Goal: Task Accomplishment & Management: Manage account settings

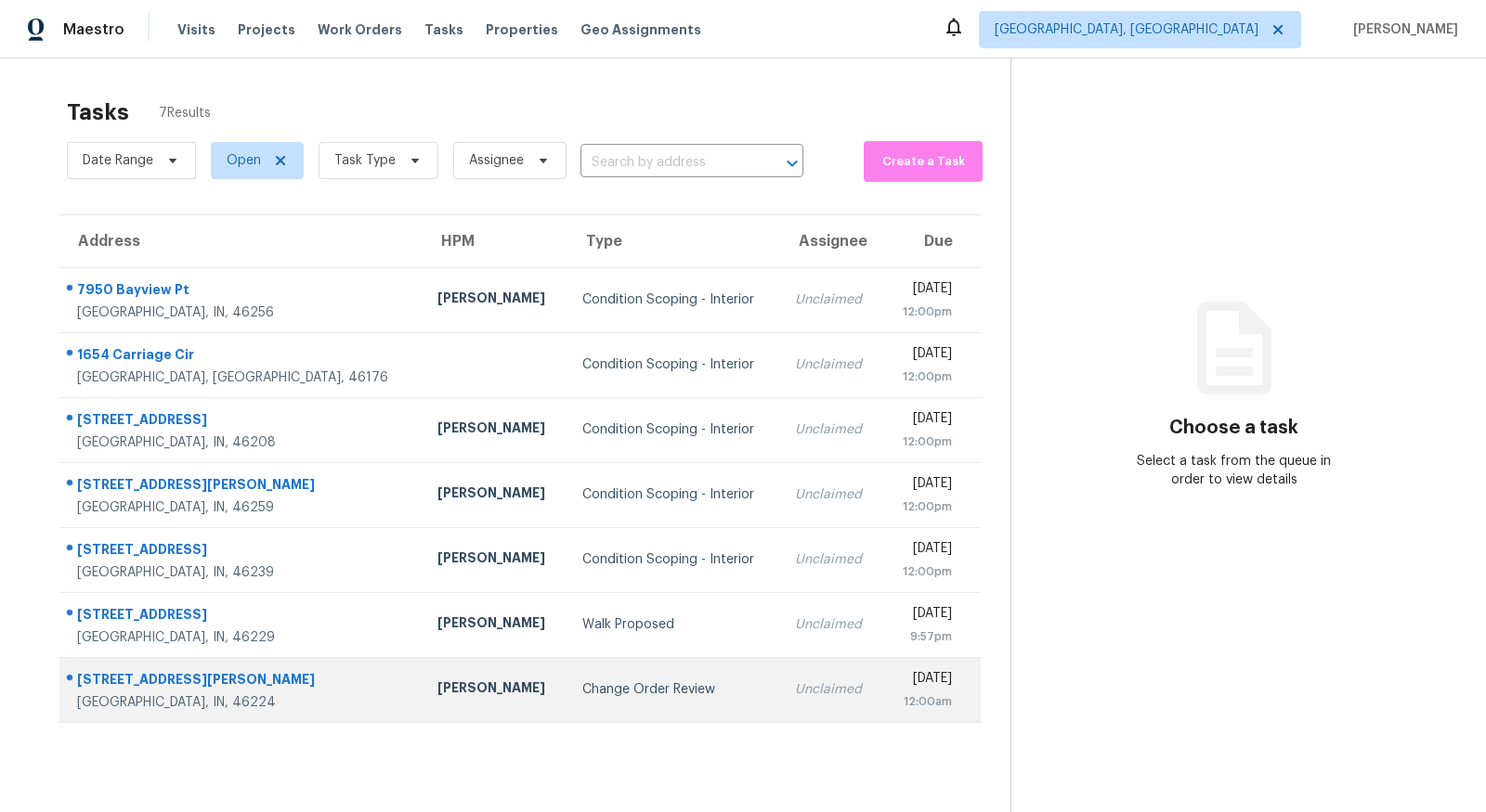
click at [567, 701] on td "Change Order Review" at bounding box center [673, 690] width 212 height 65
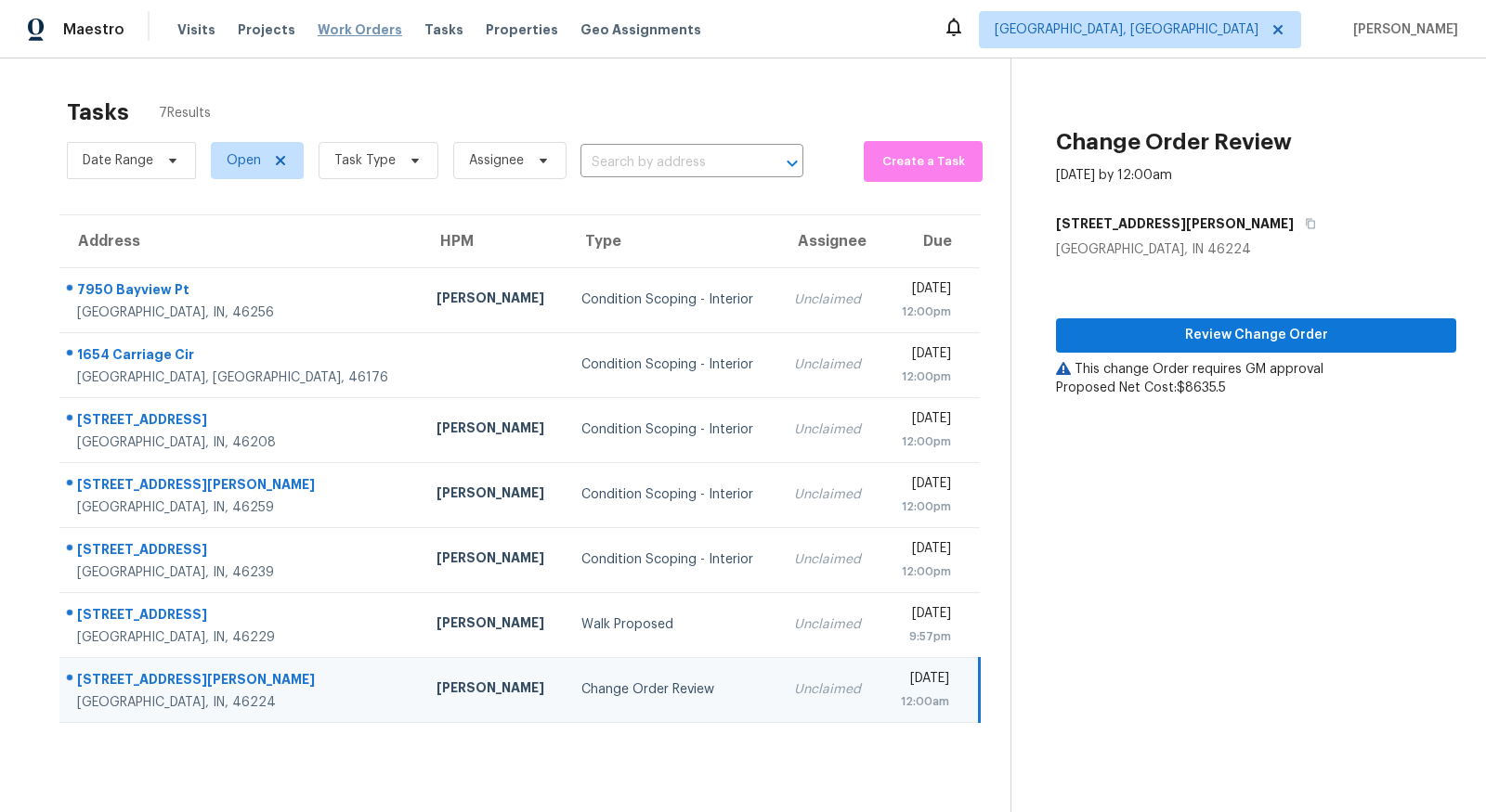
click at [360, 24] on span "Work Orders" at bounding box center [359, 29] width 85 height 18
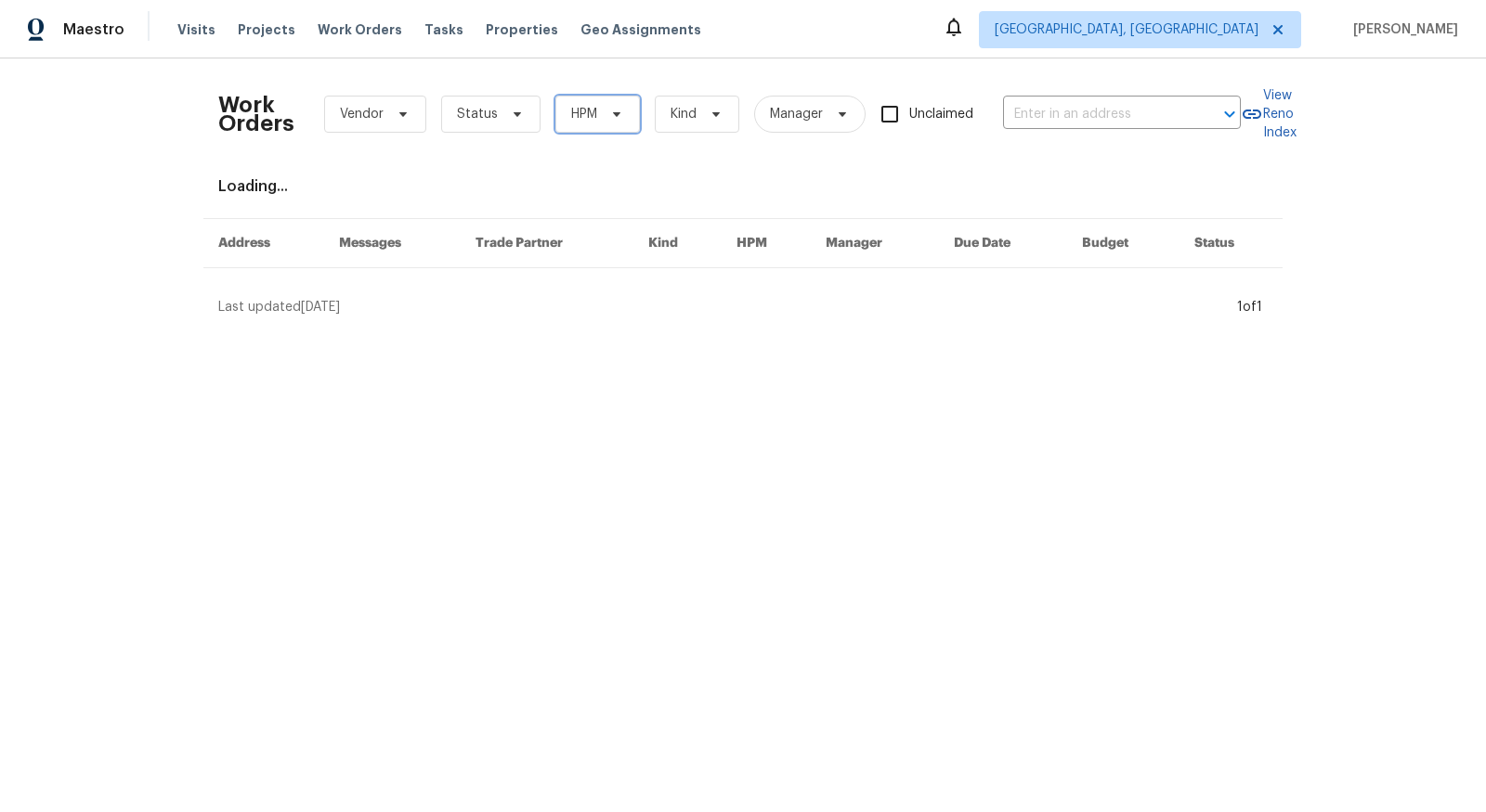
click at [620, 117] on span "HPM" at bounding box center [598, 114] width 85 height 37
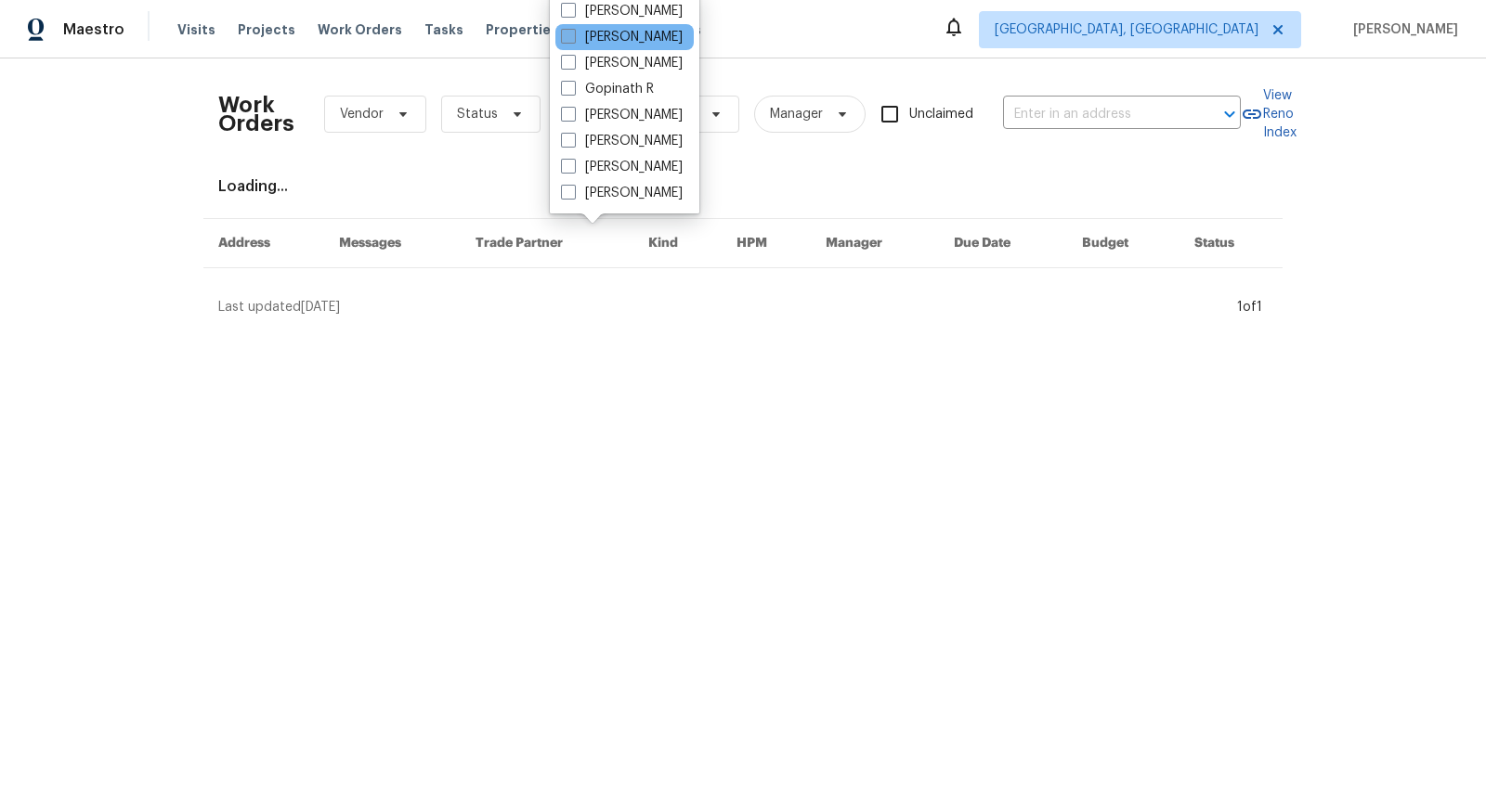
click at [582, 39] on label "Dodd Drayer" at bounding box center [622, 37] width 122 height 18
click at [573, 39] on input "Dodd Drayer" at bounding box center [567, 34] width 12 height 12
checkbox input "true"
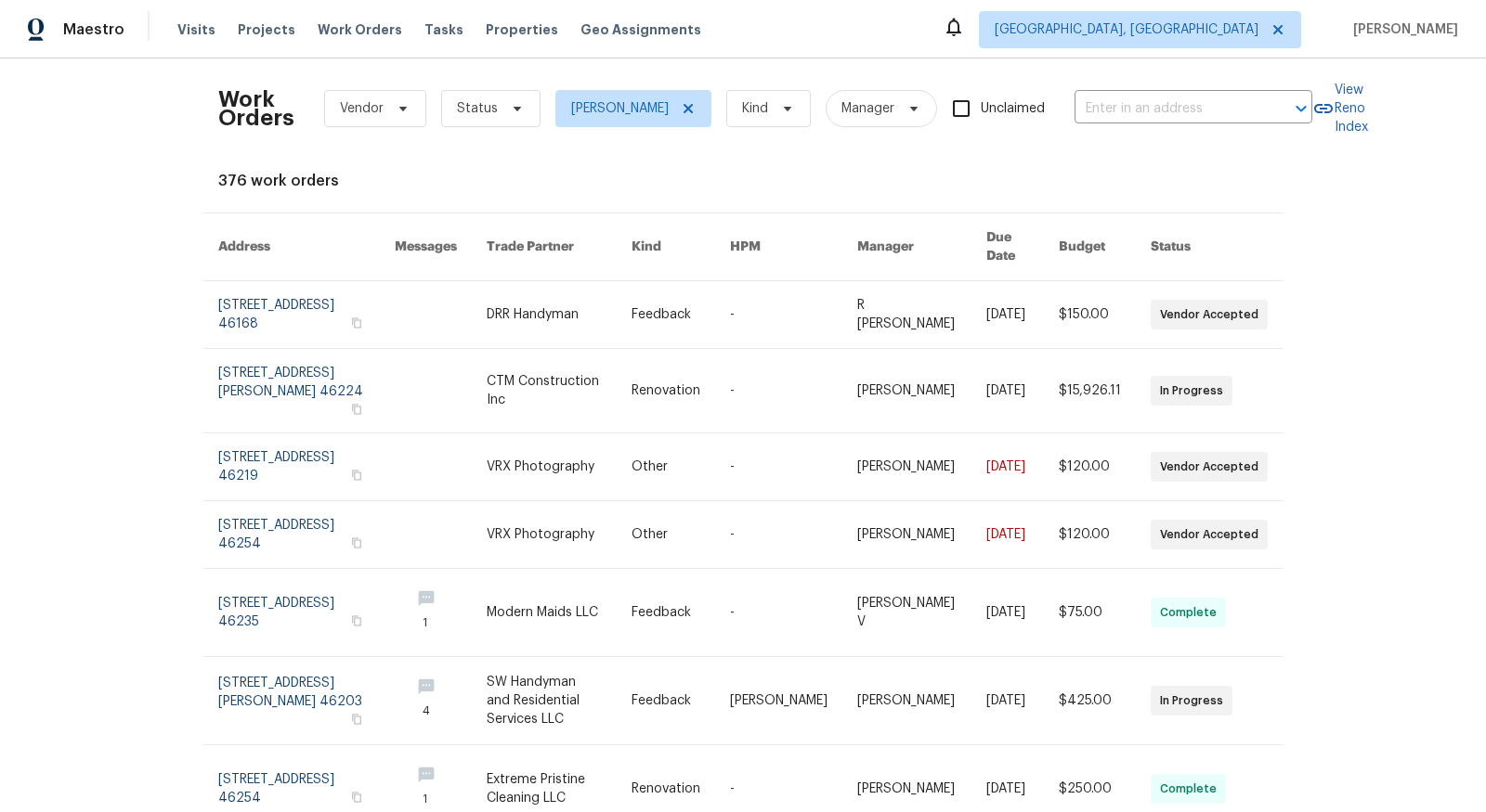
scroll to position [22, 0]
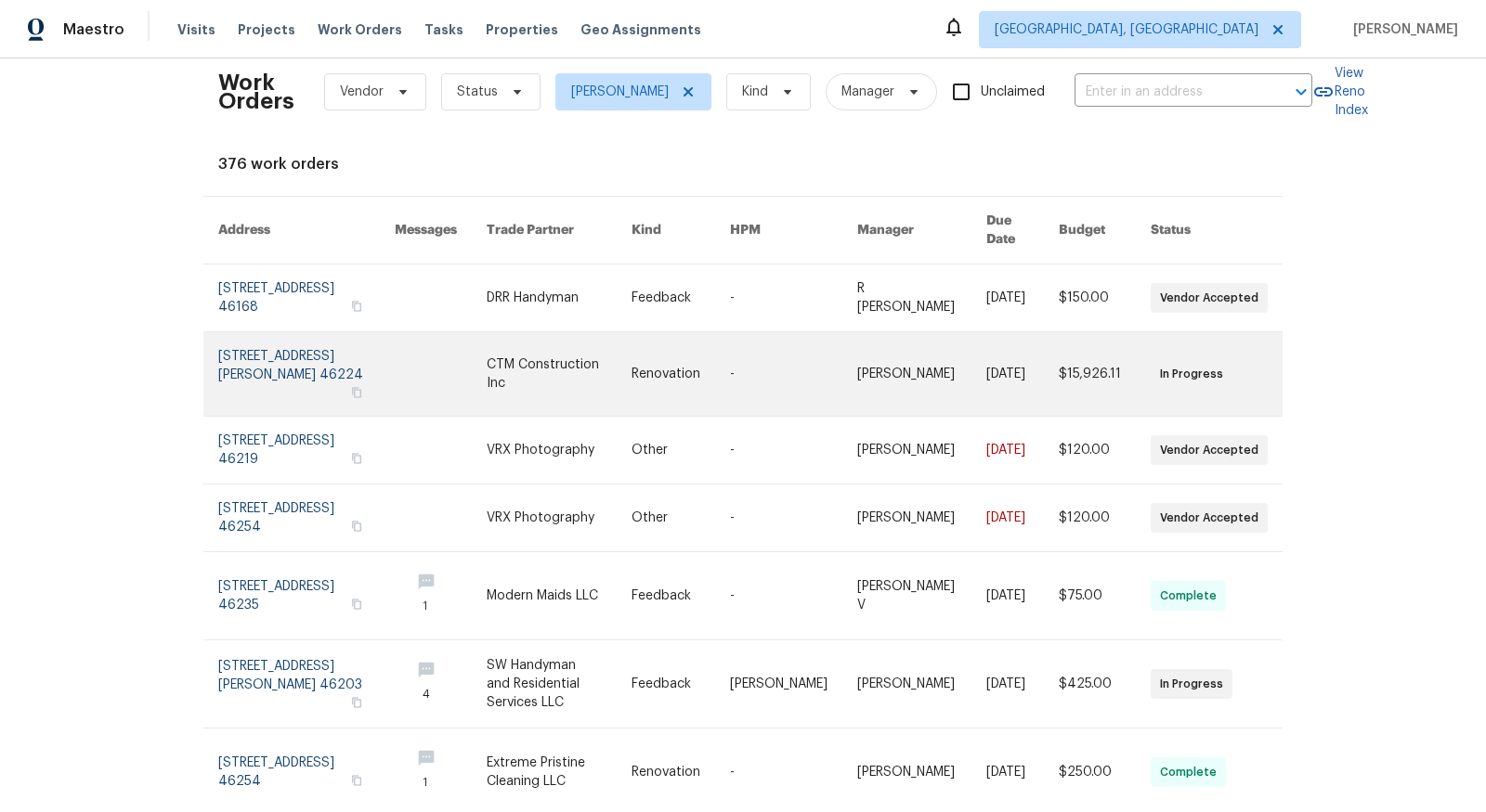
click at [266, 345] on link at bounding box center [307, 374] width 177 height 84
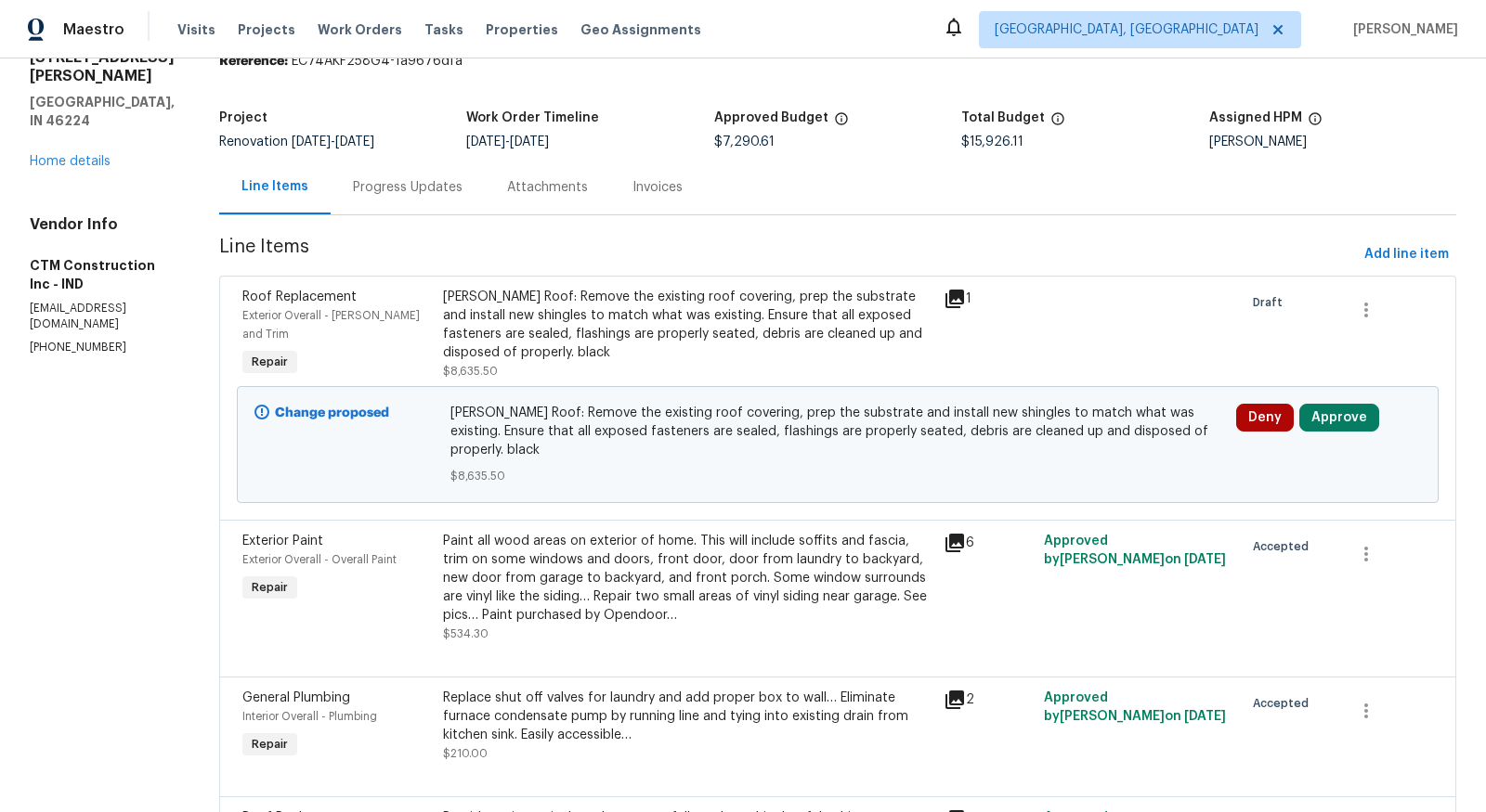
scroll to position [93, 0]
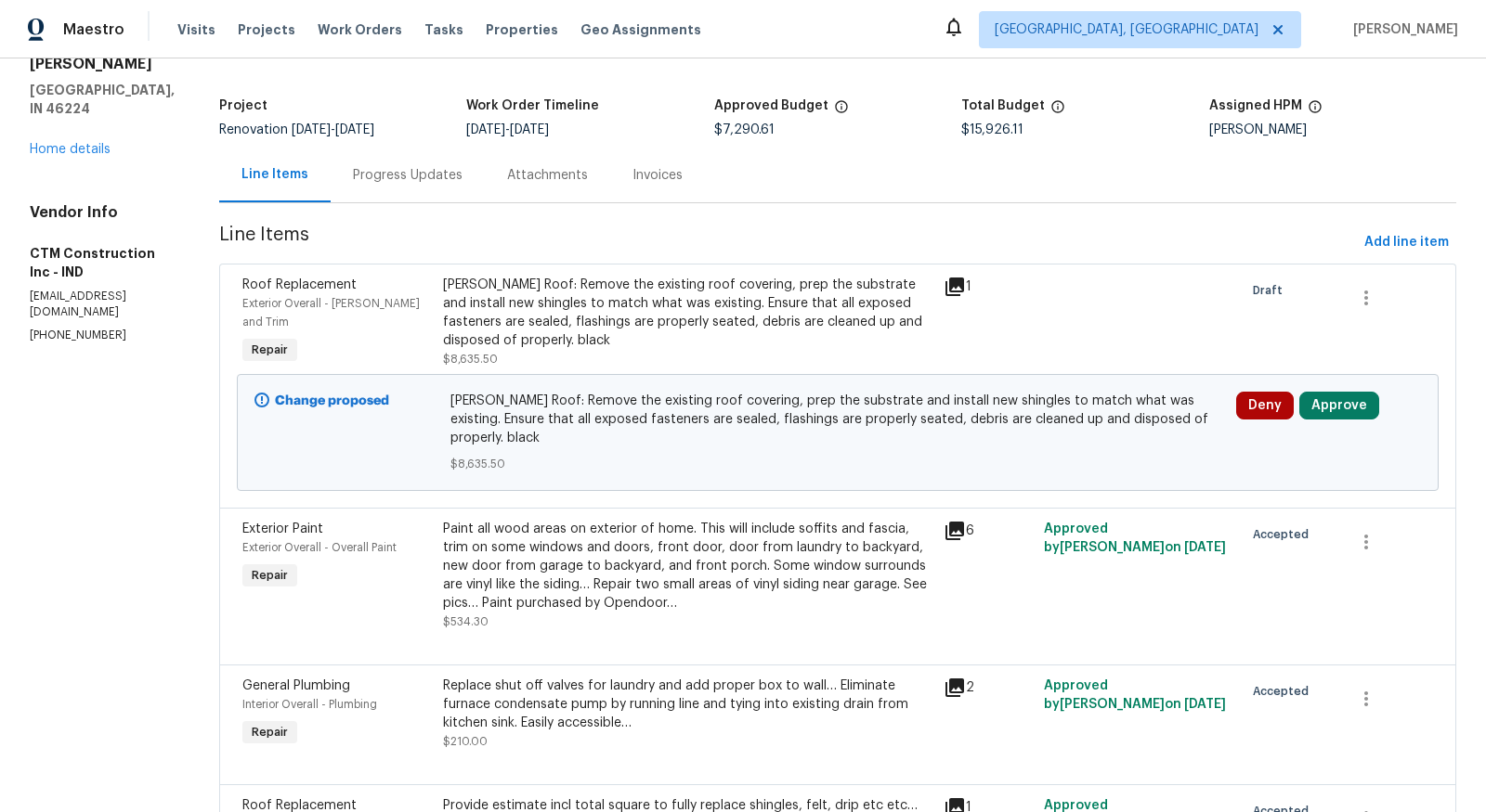
click at [963, 281] on icon at bounding box center [954, 286] width 18 height 18
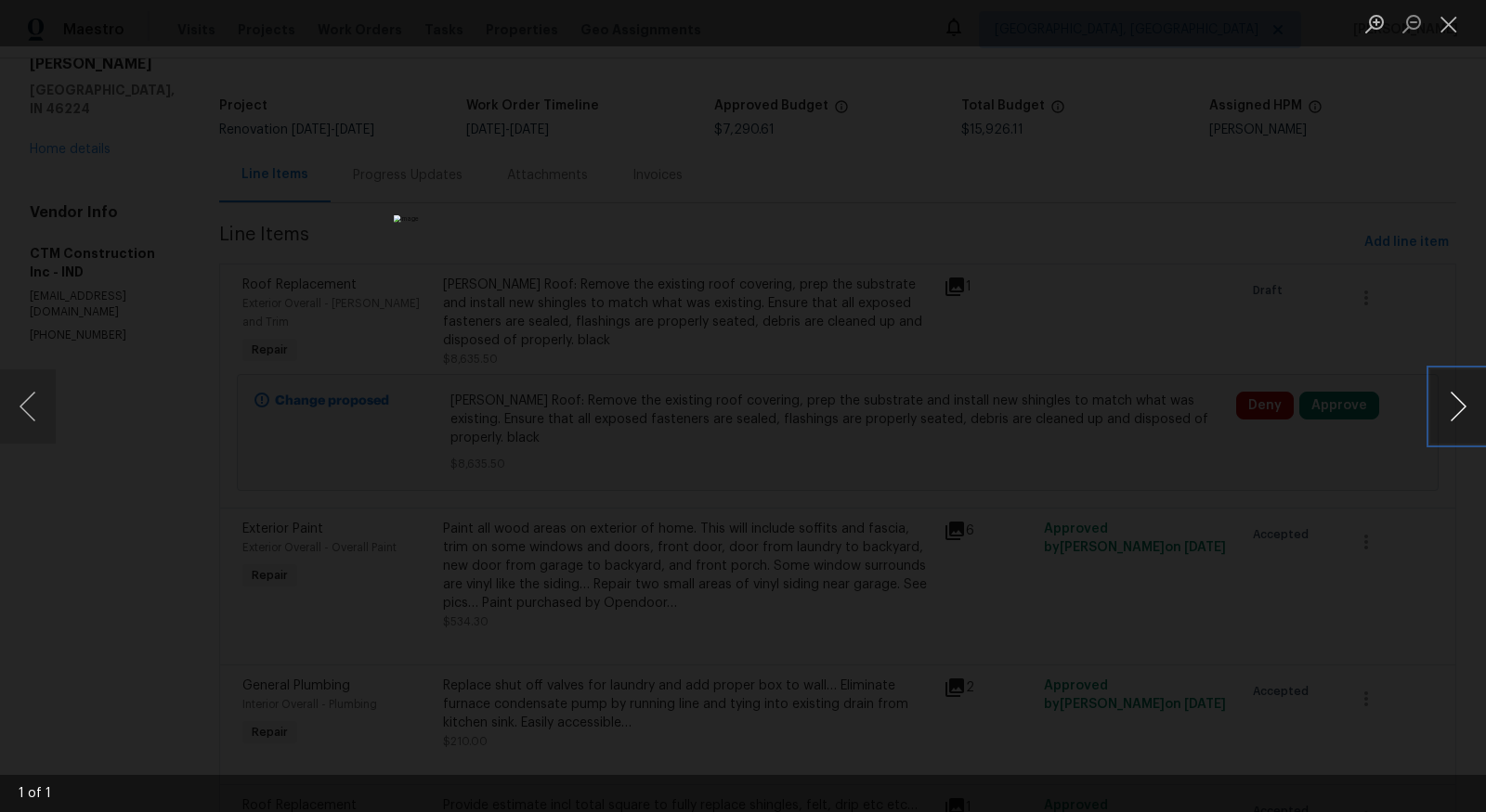
click at [1465, 396] on button "Next image" at bounding box center [1458, 406] width 56 height 74
click at [1435, 23] on button "Close lightbox" at bounding box center [1449, 24] width 37 height 33
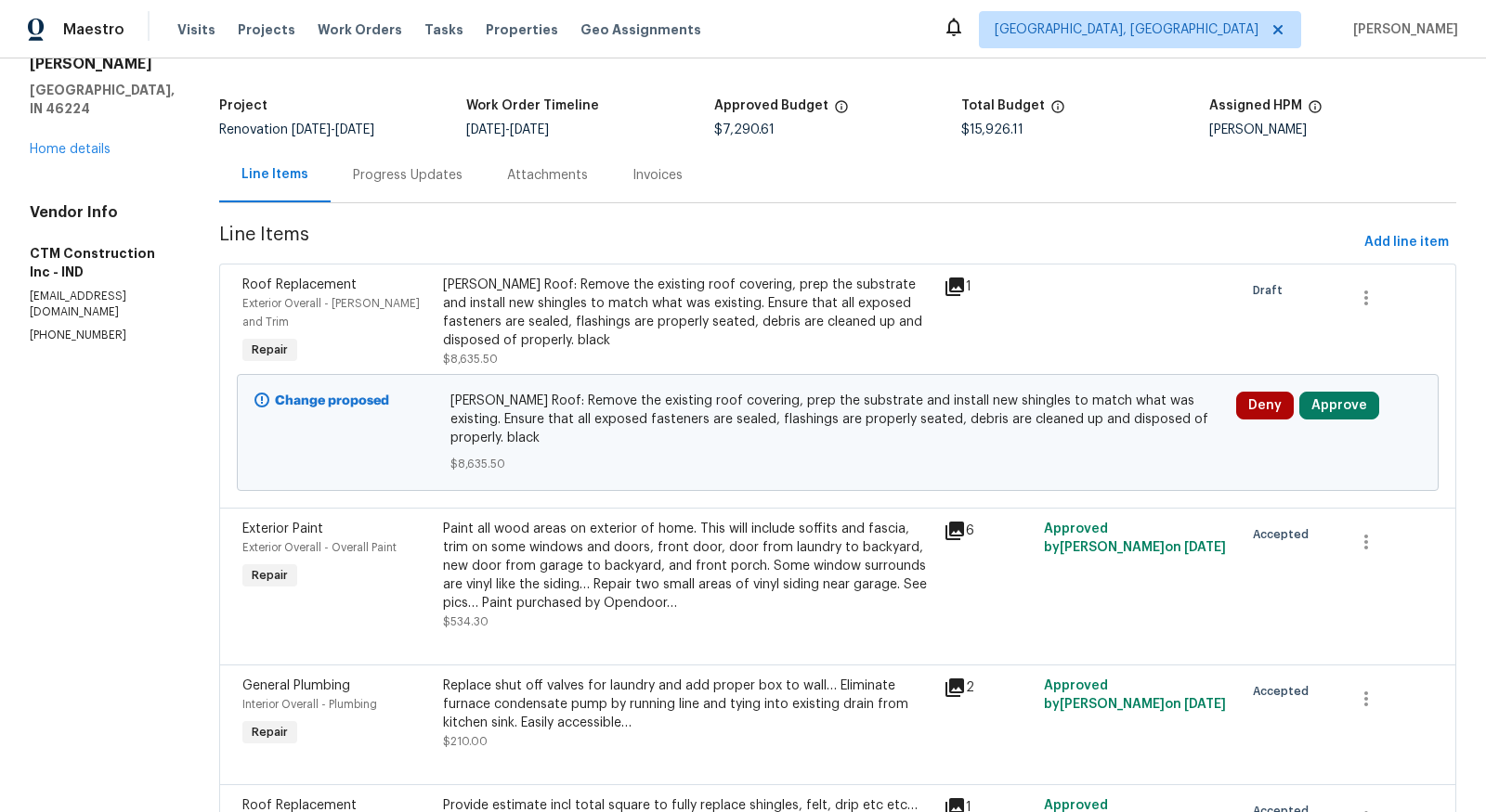
click at [446, 170] on div "Progress Updates" at bounding box center [408, 175] width 110 height 18
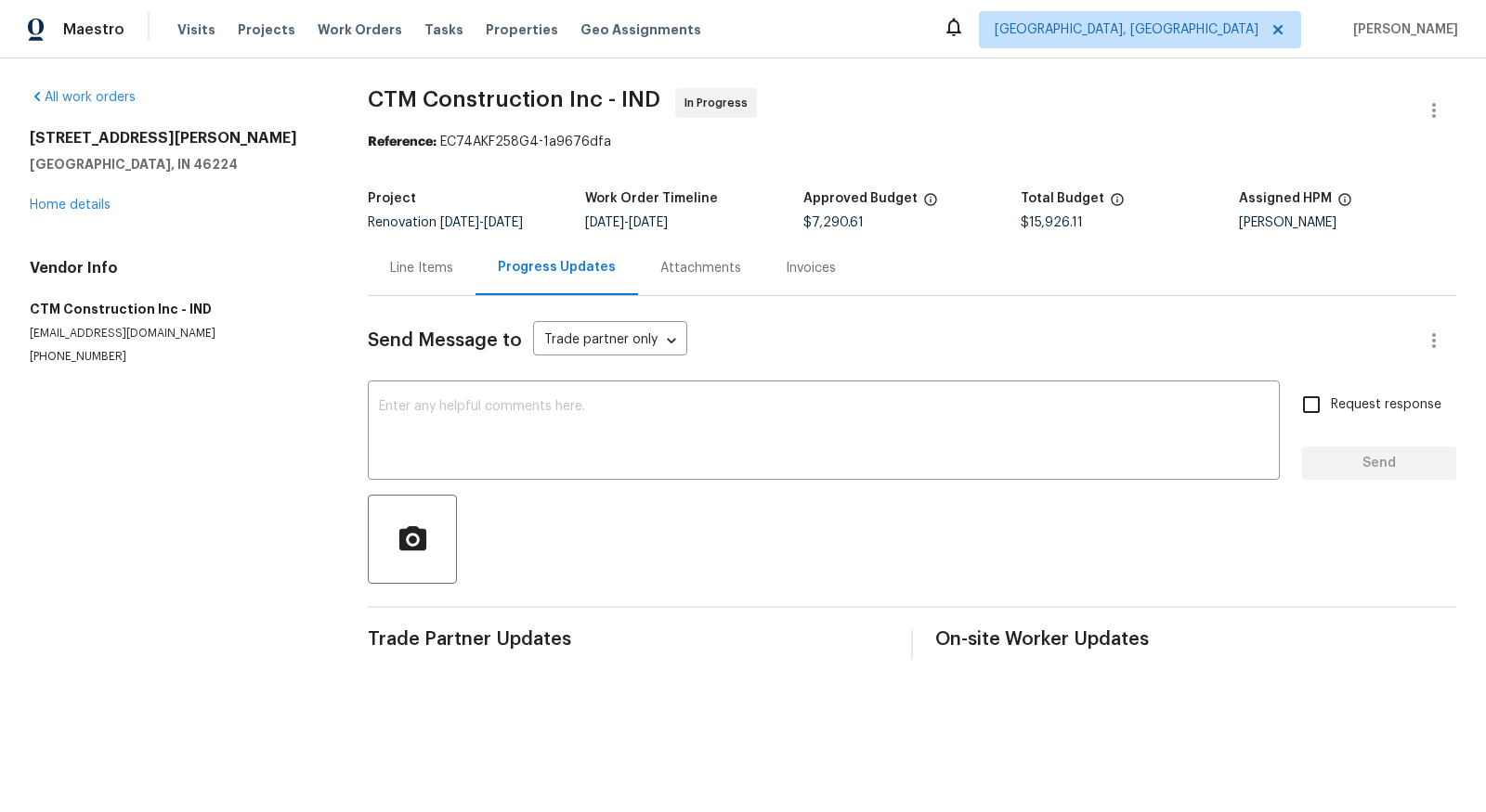
click at [411, 267] on div "Line Items" at bounding box center [422, 268] width 63 height 18
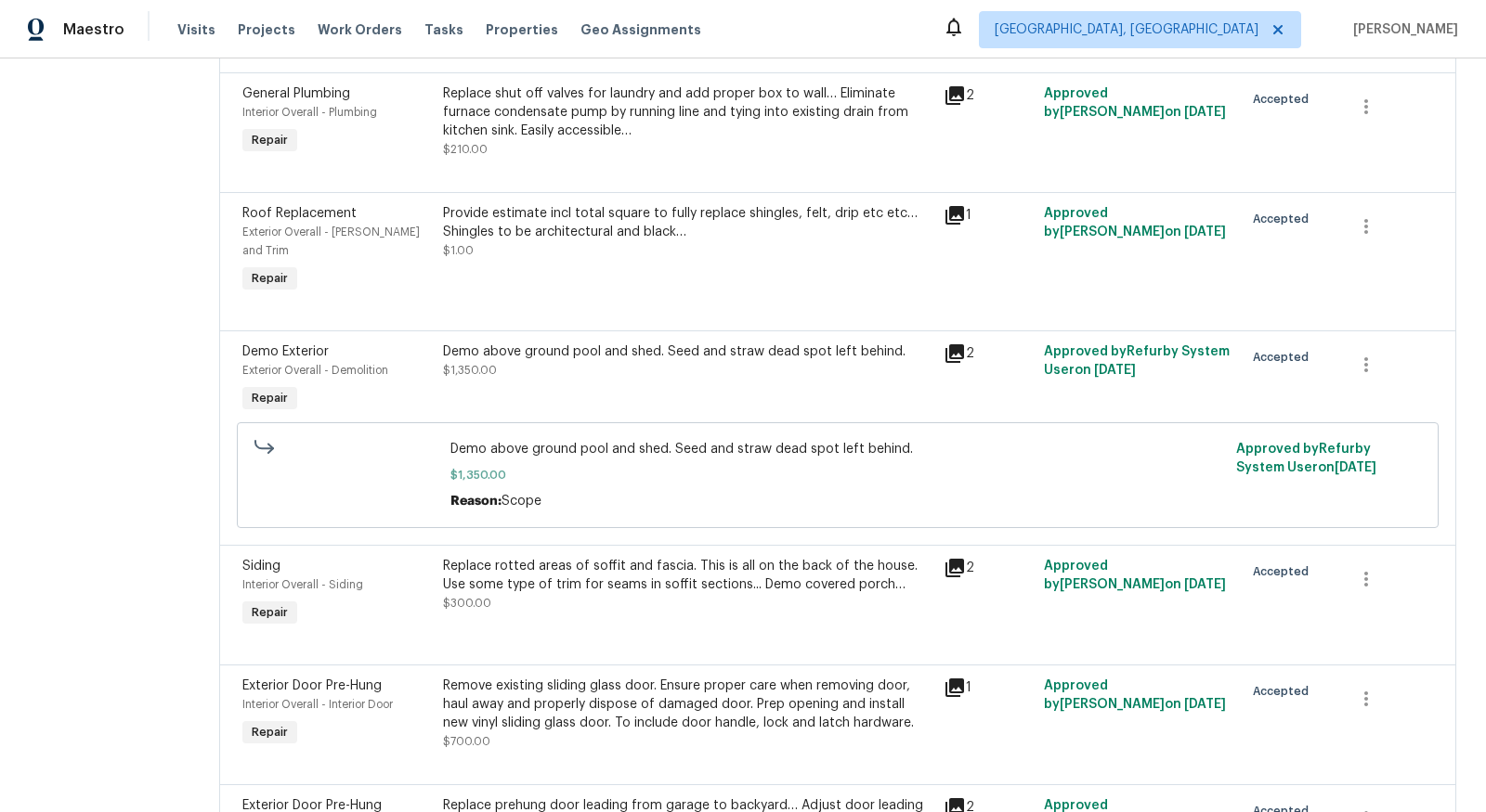
scroll to position [697, 0]
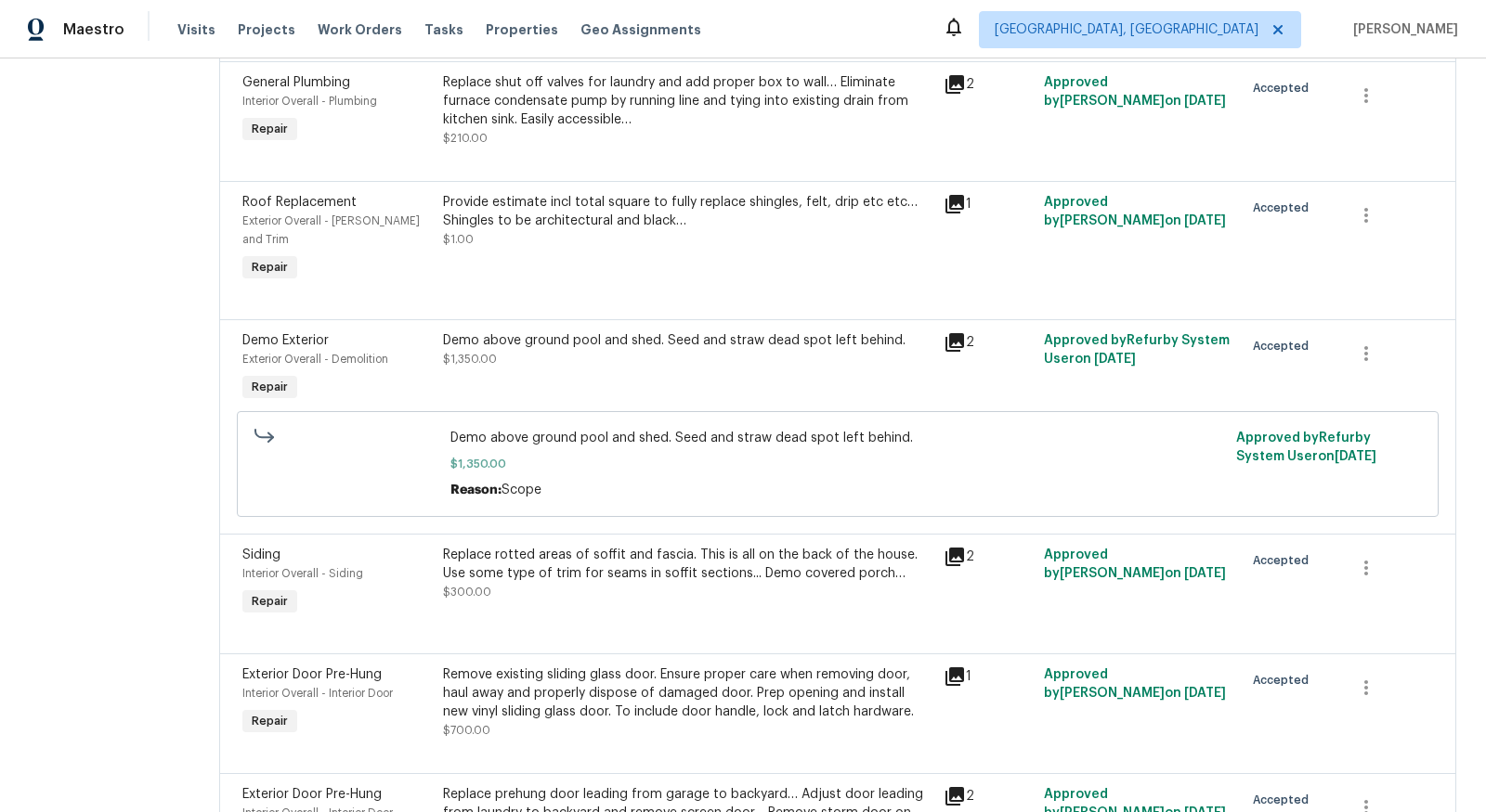
click at [966, 332] on icon at bounding box center [954, 342] width 22 height 22
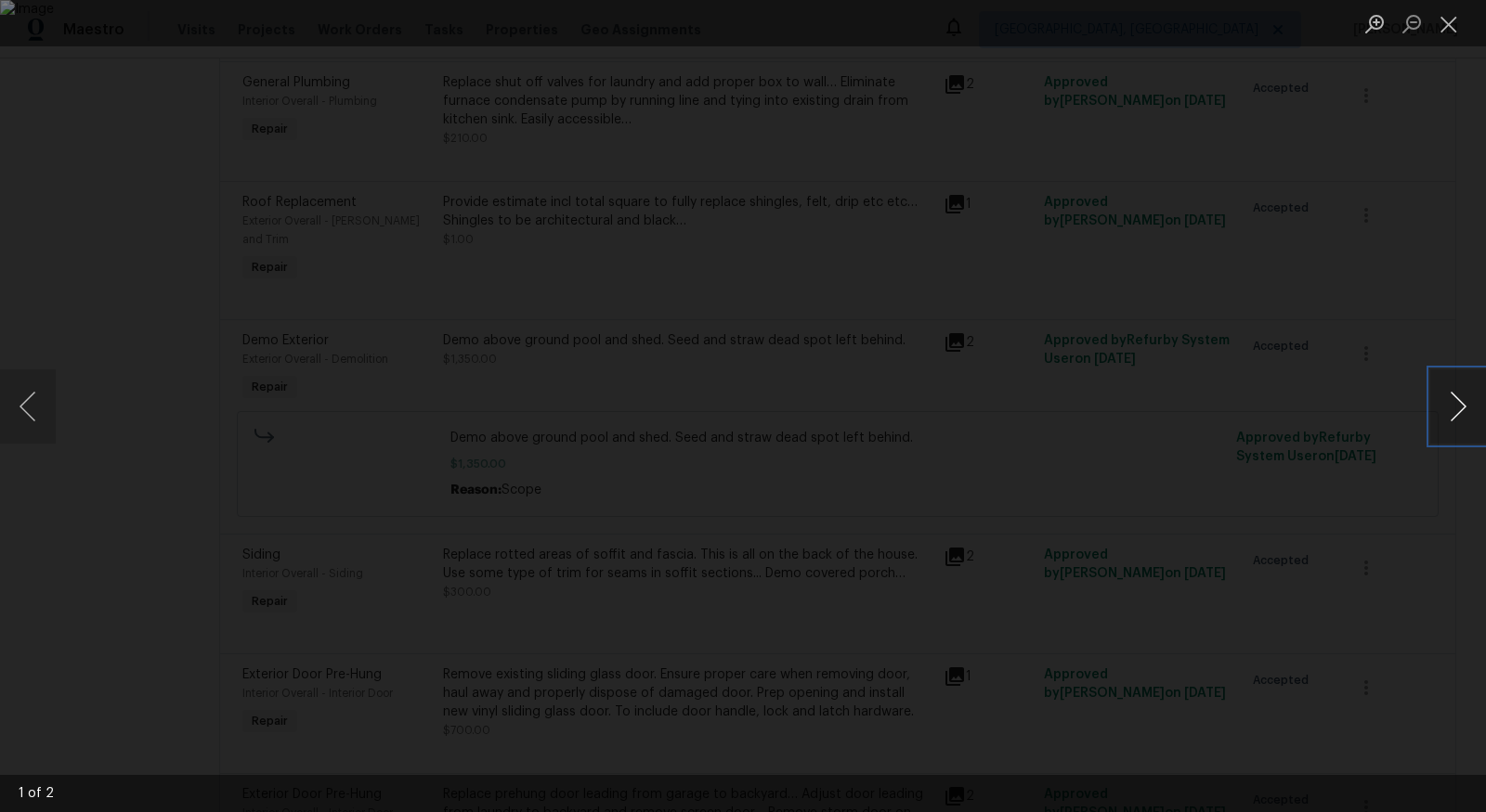
click at [1458, 396] on button "Next image" at bounding box center [1458, 406] width 56 height 74
click at [1445, 21] on button "Close lightbox" at bounding box center [1449, 24] width 37 height 33
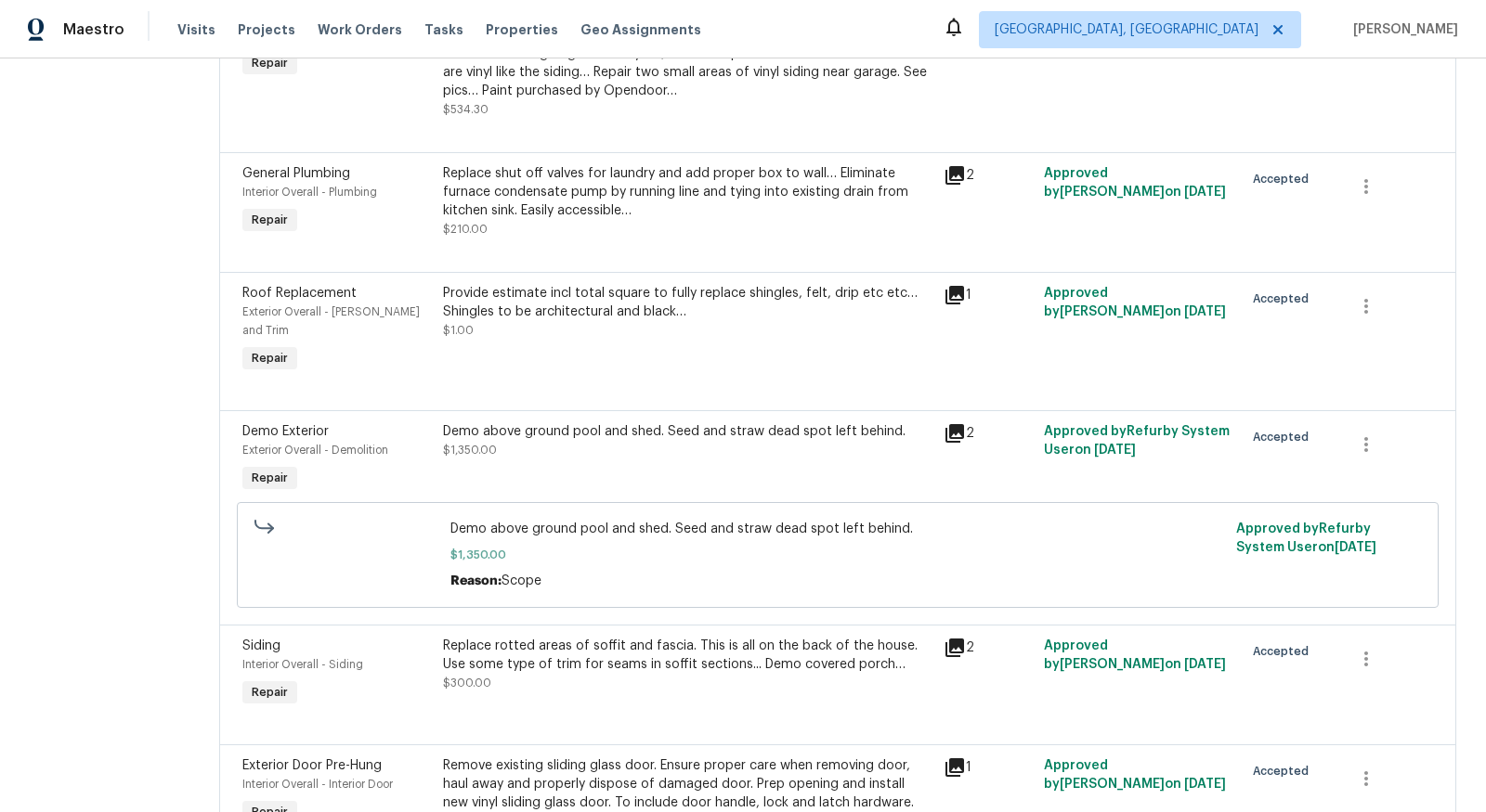
scroll to position [0, 0]
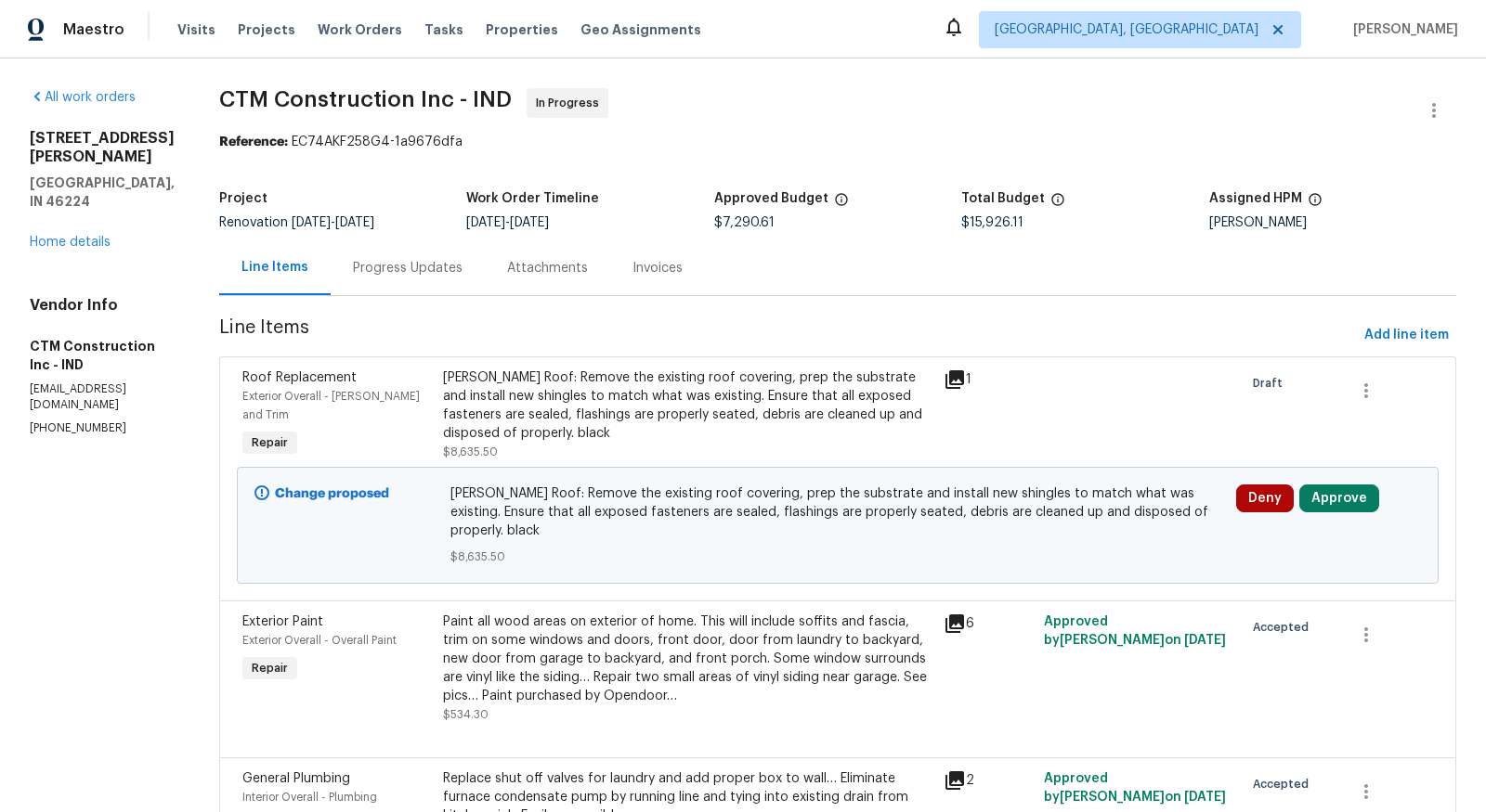
click at [407, 271] on div "Progress Updates" at bounding box center [408, 268] width 110 height 18
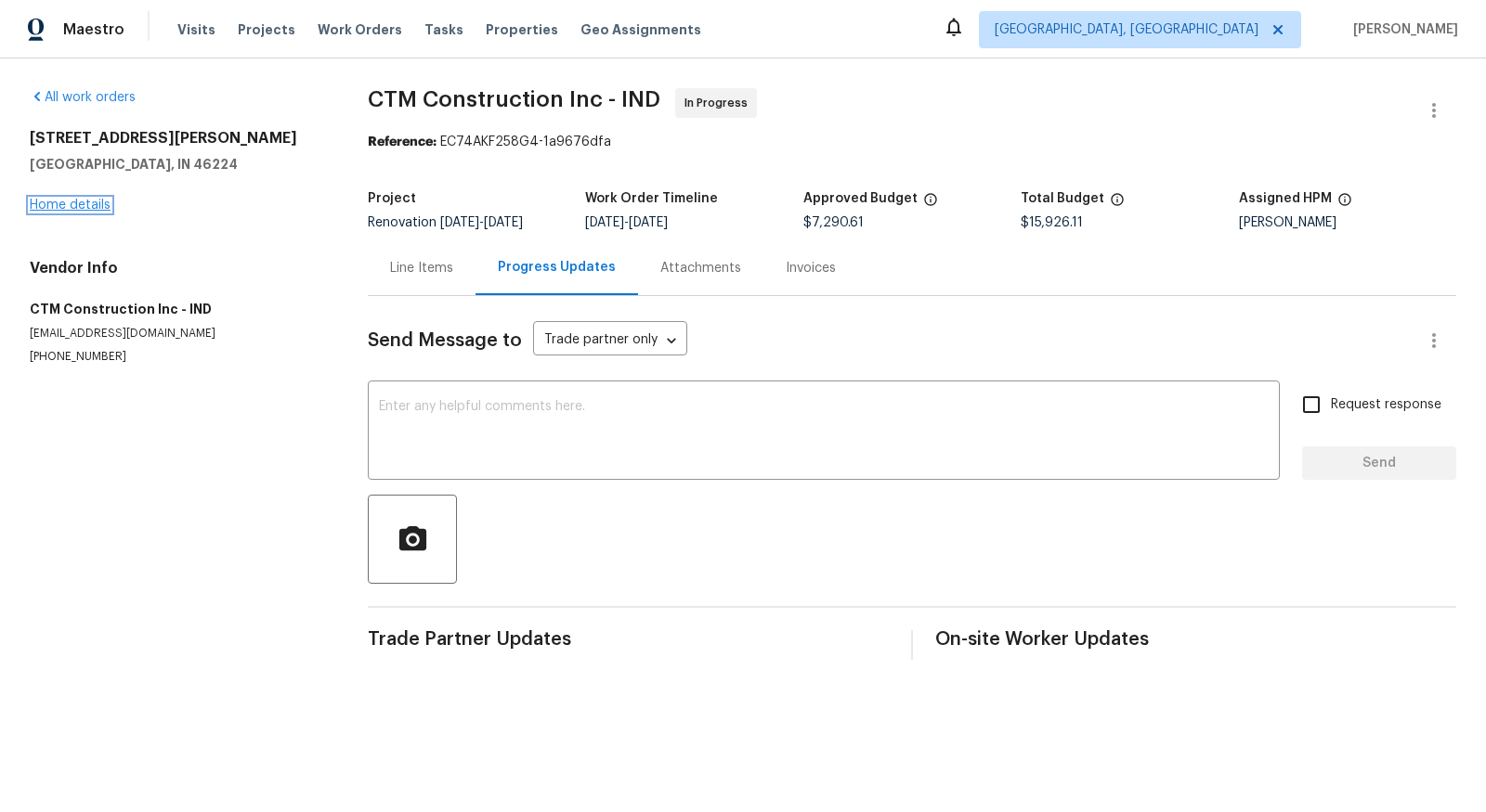
click at [69, 202] on link "Home details" at bounding box center [70, 206] width 81 height 13
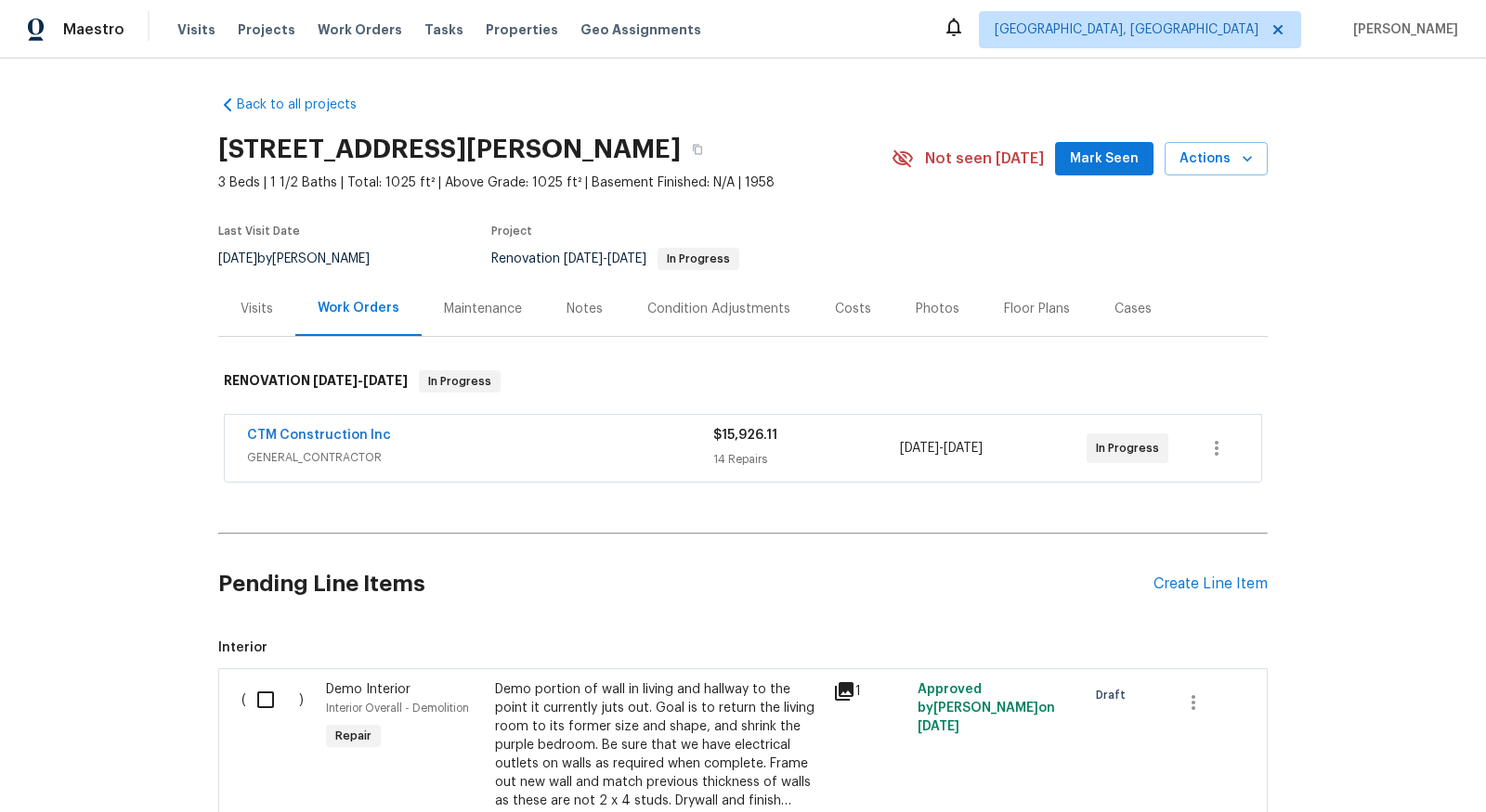
click at [275, 449] on span "GENERAL_CONTRACTOR" at bounding box center [480, 457] width 466 height 18
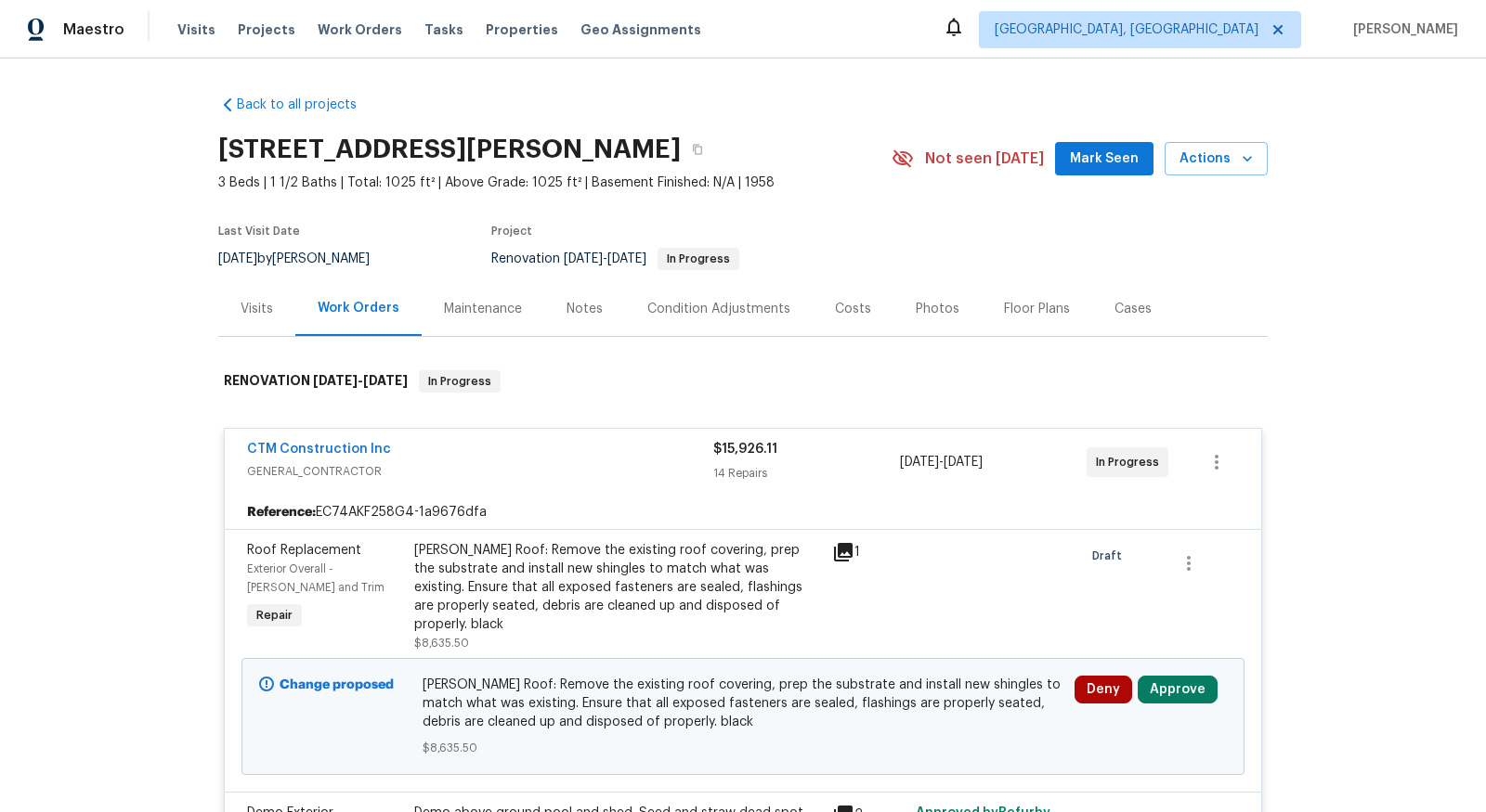
click at [257, 309] on div "Visits" at bounding box center [257, 308] width 33 height 18
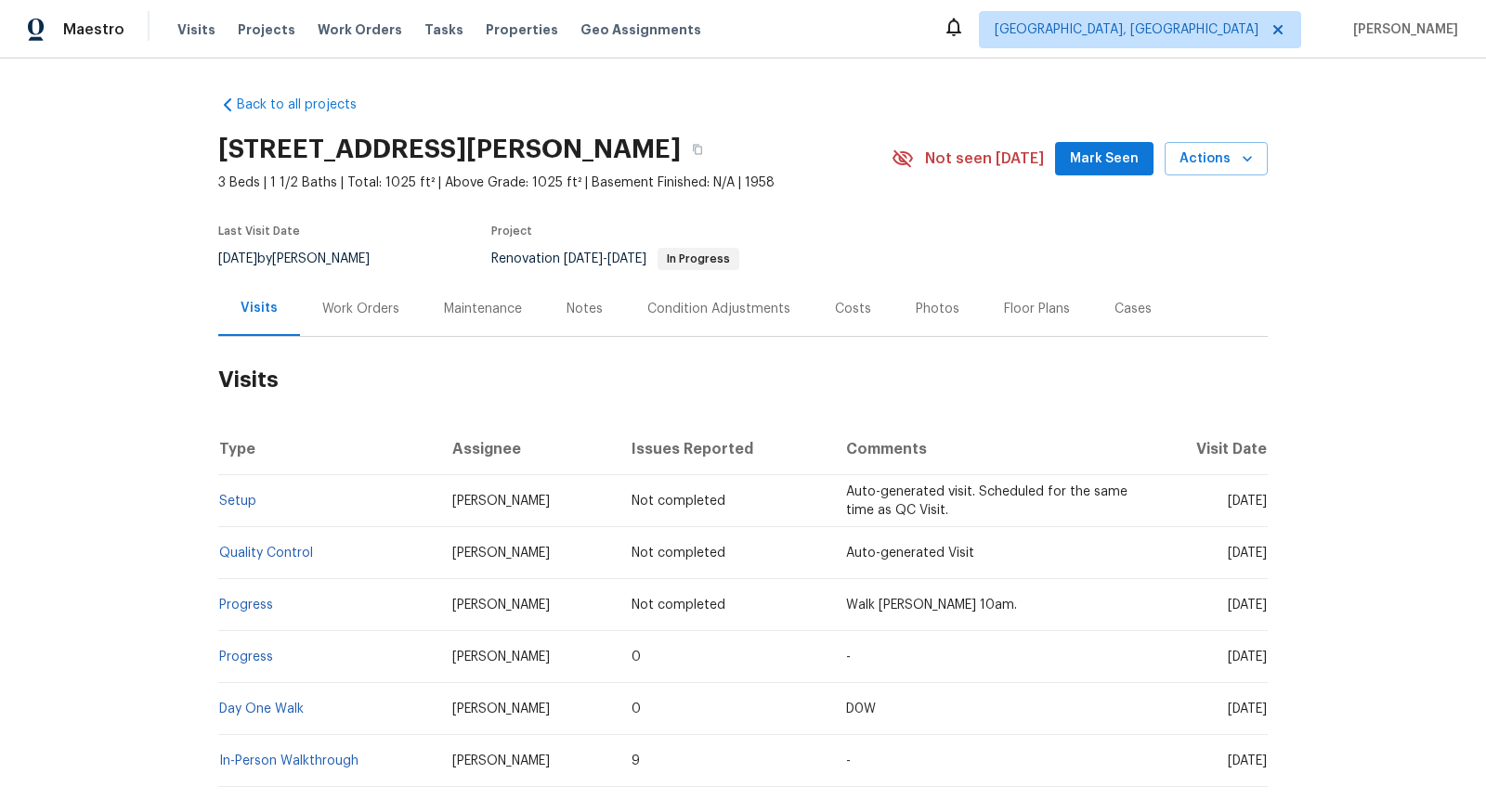
scroll to position [99, 0]
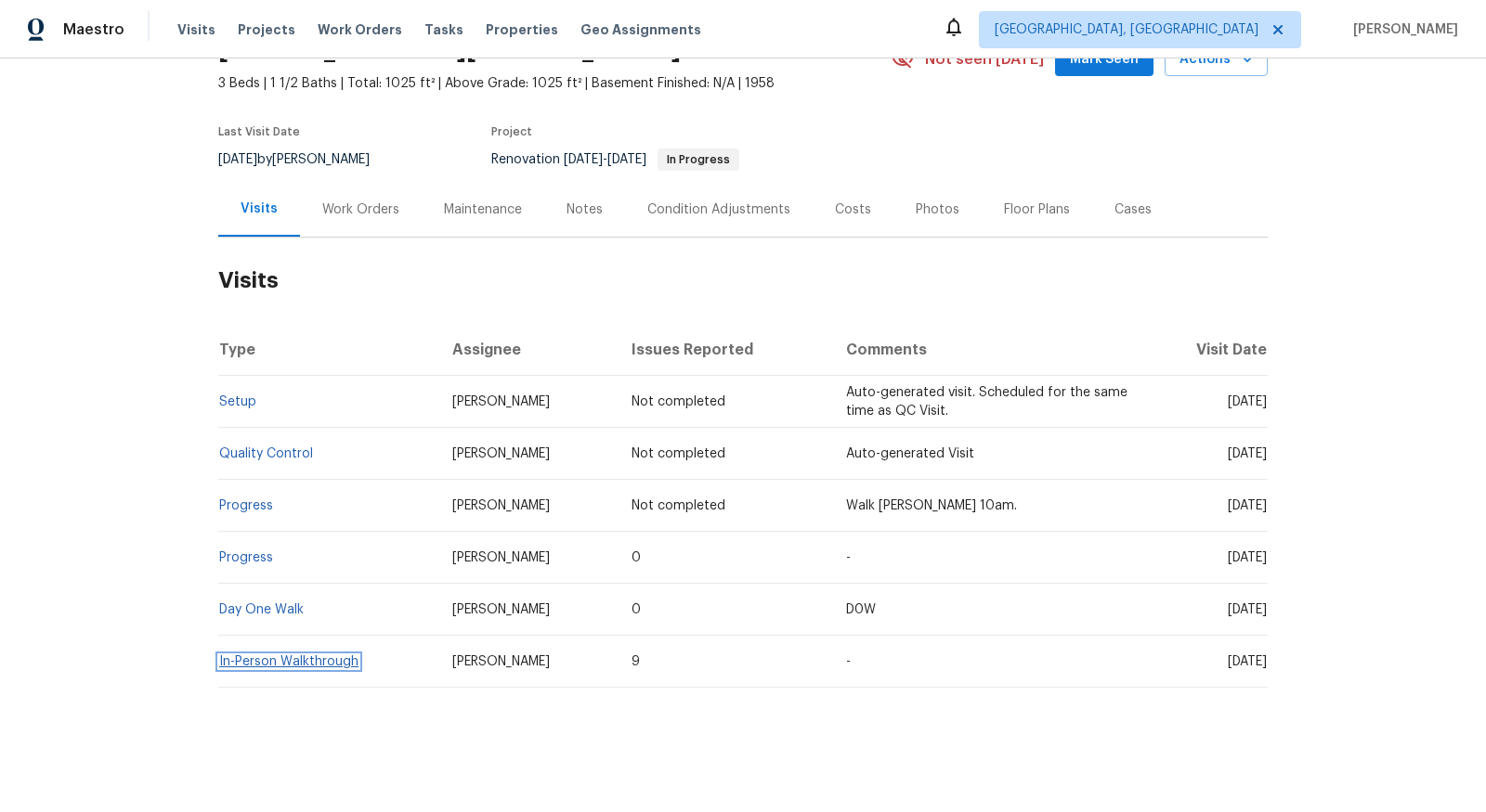
click at [301, 661] on link "In-Person Walkthrough" at bounding box center [288, 662] width 139 height 13
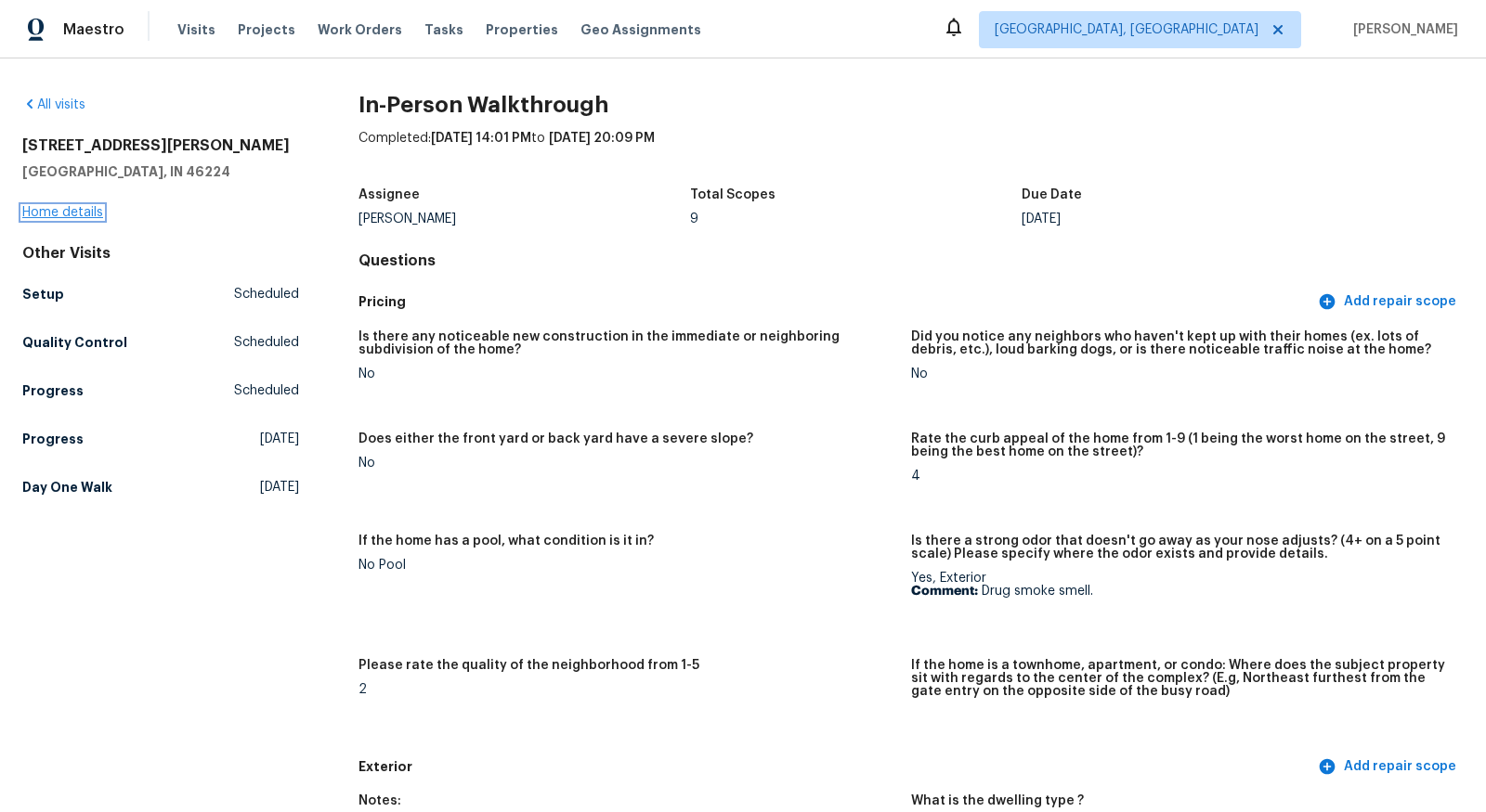
click at [70, 207] on link "Home details" at bounding box center [62, 212] width 81 height 13
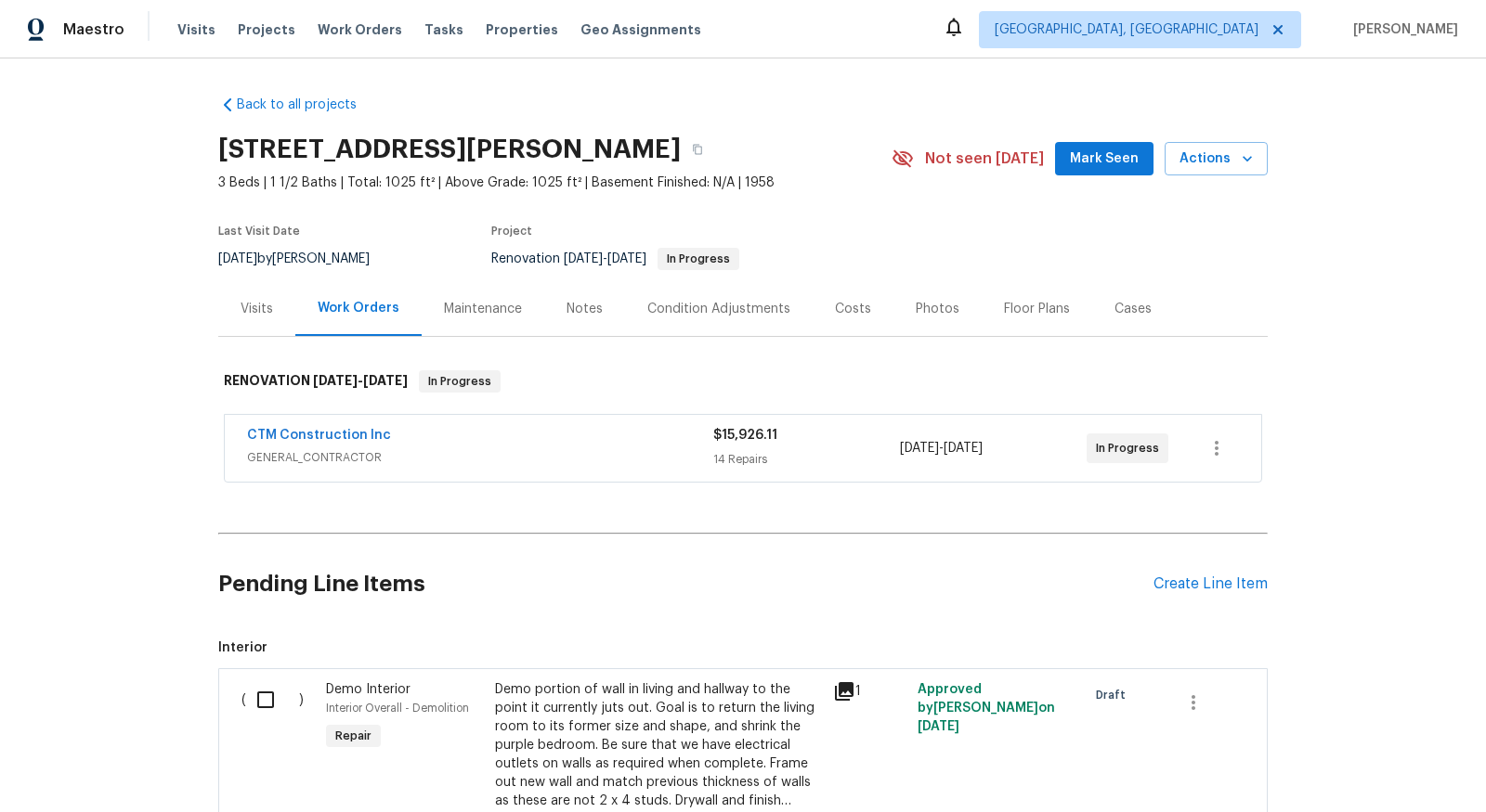
click at [706, 308] on div "Condition Adjustments" at bounding box center [718, 308] width 143 height 18
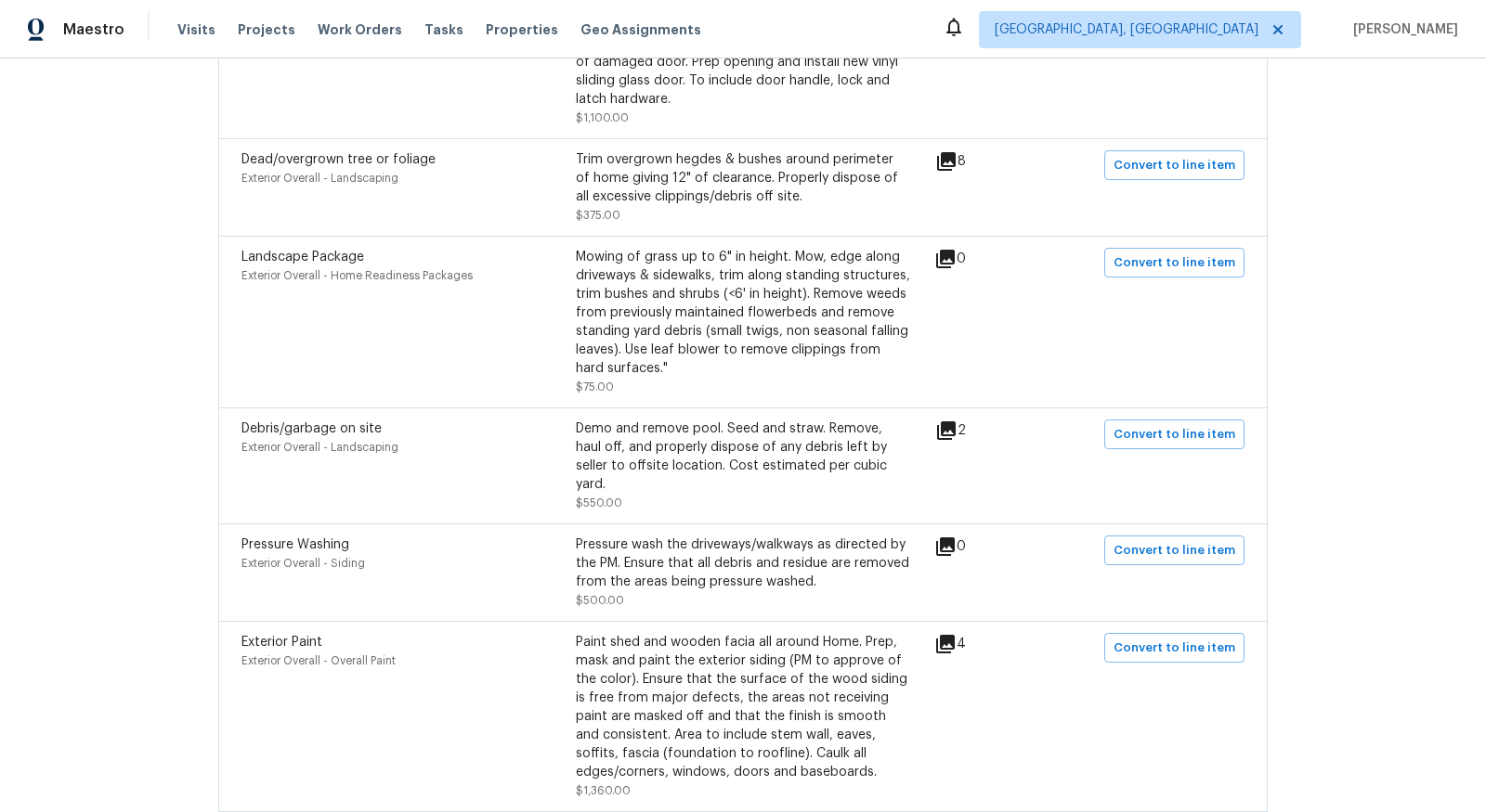
scroll to position [1553, 0]
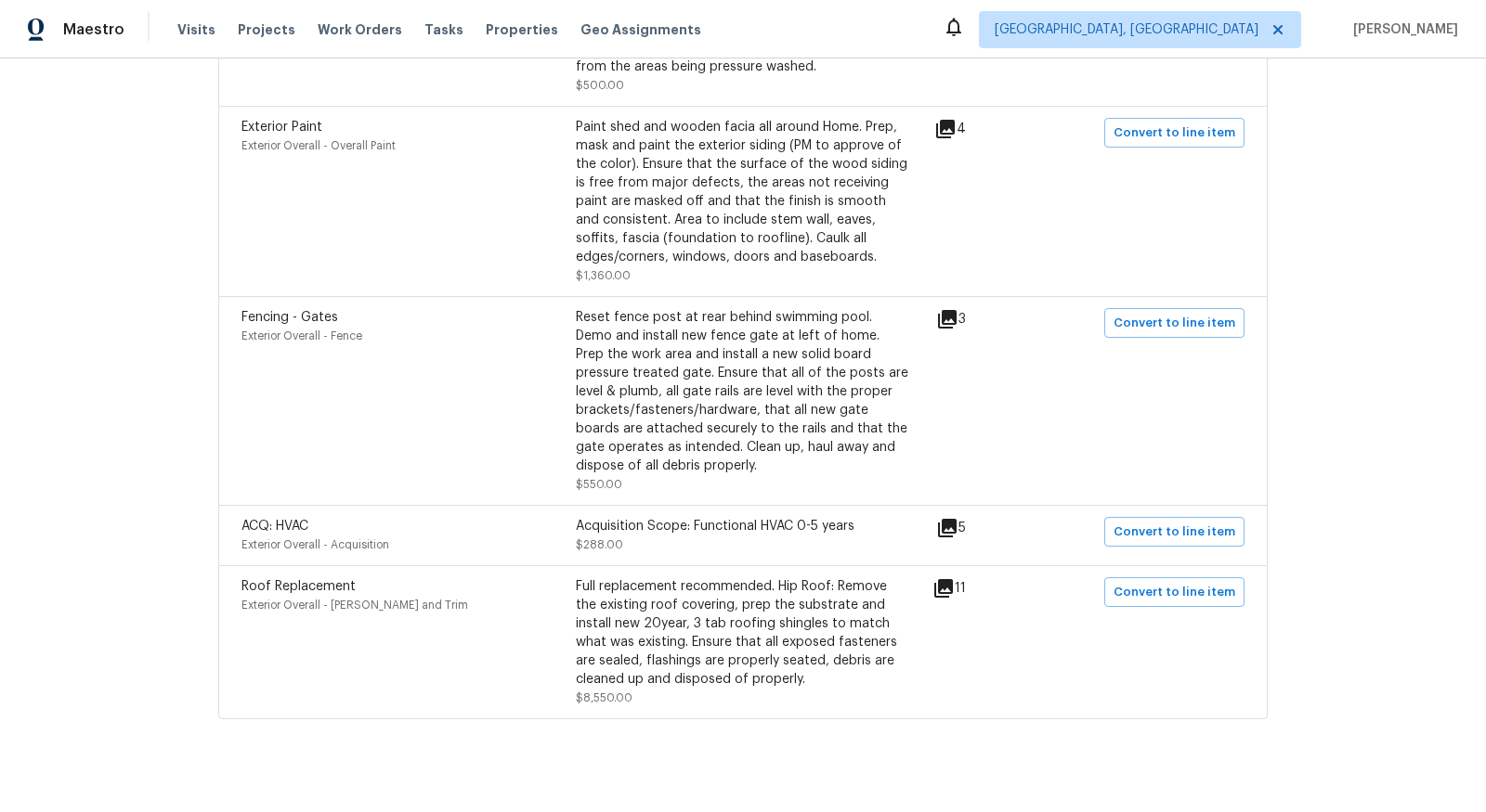
click at [953, 579] on icon at bounding box center [943, 588] width 18 height 18
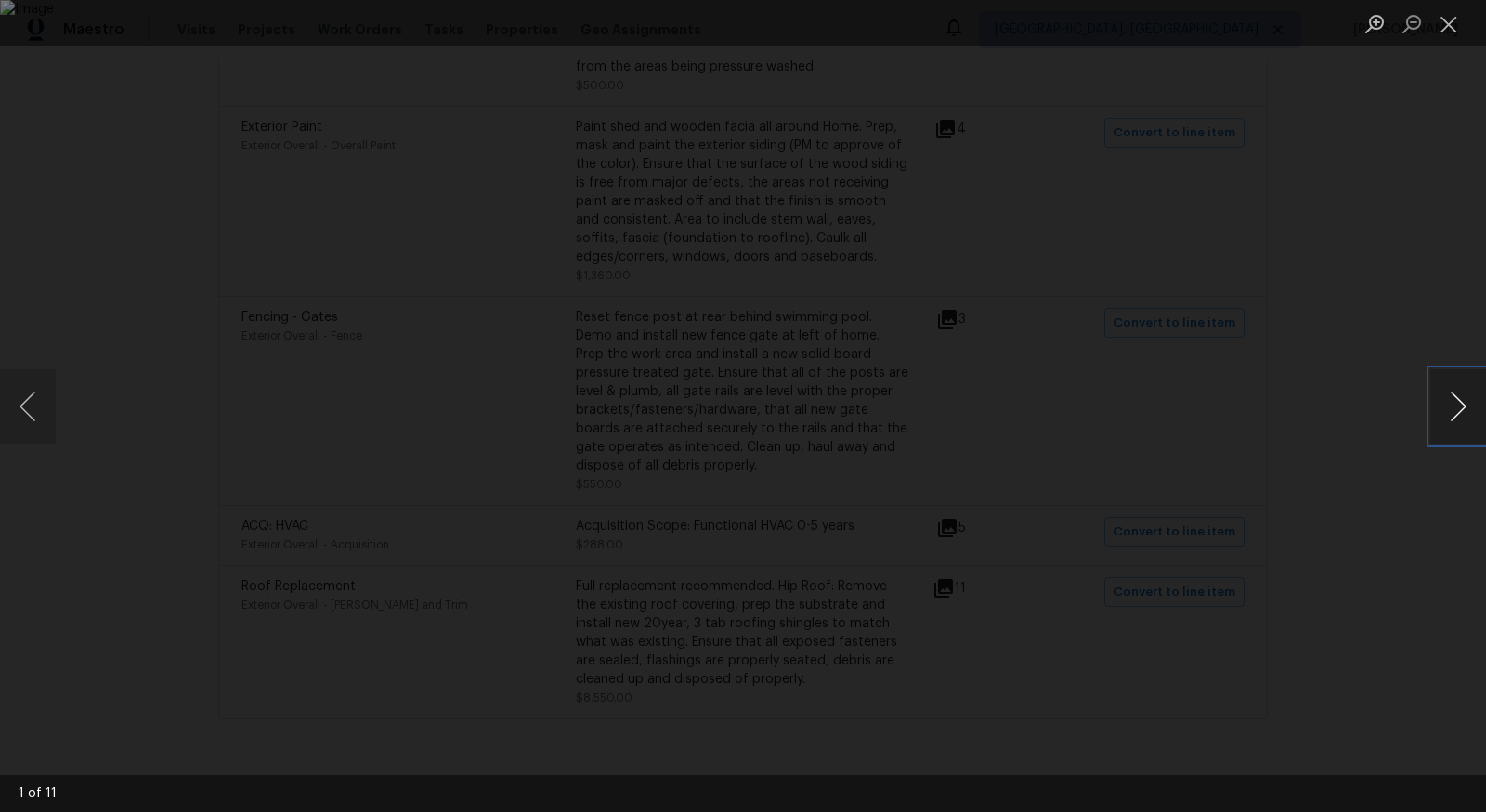
click at [1452, 400] on button "Next image" at bounding box center [1458, 406] width 56 height 74
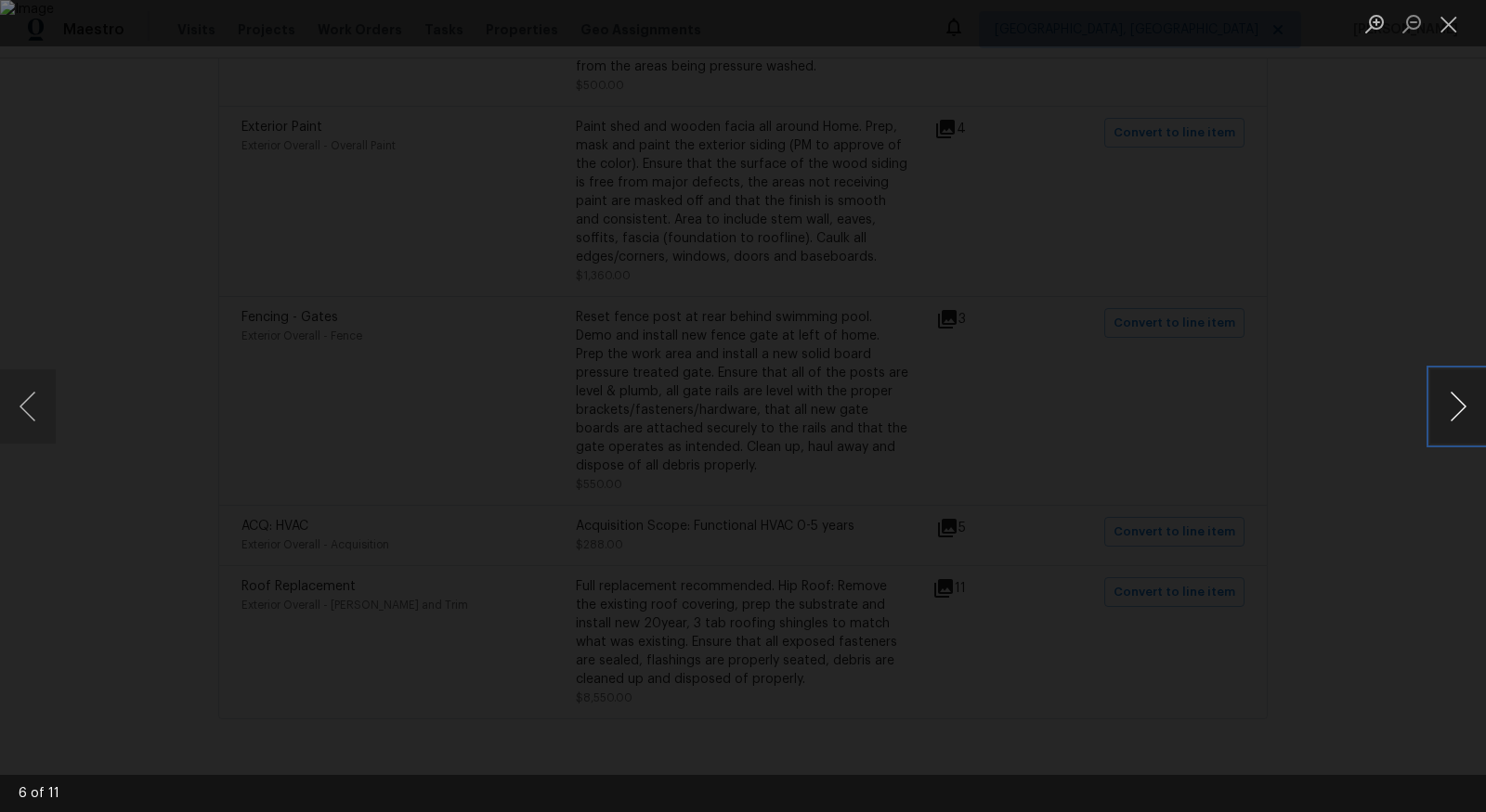
click at [1452, 400] on button "Next image" at bounding box center [1458, 406] width 56 height 74
click at [1463, 28] on button "Close lightbox" at bounding box center [1449, 24] width 37 height 33
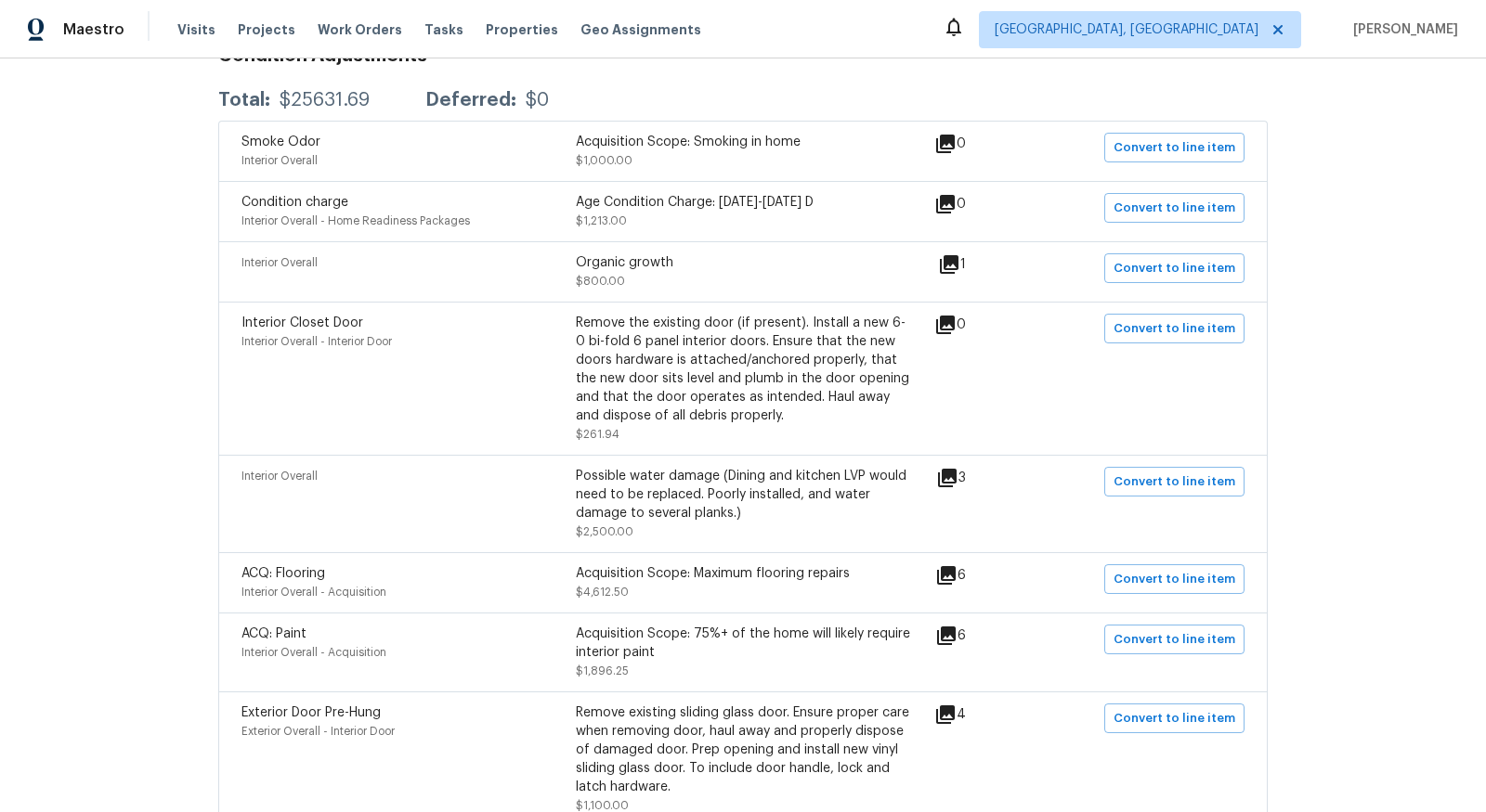
scroll to position [0, 0]
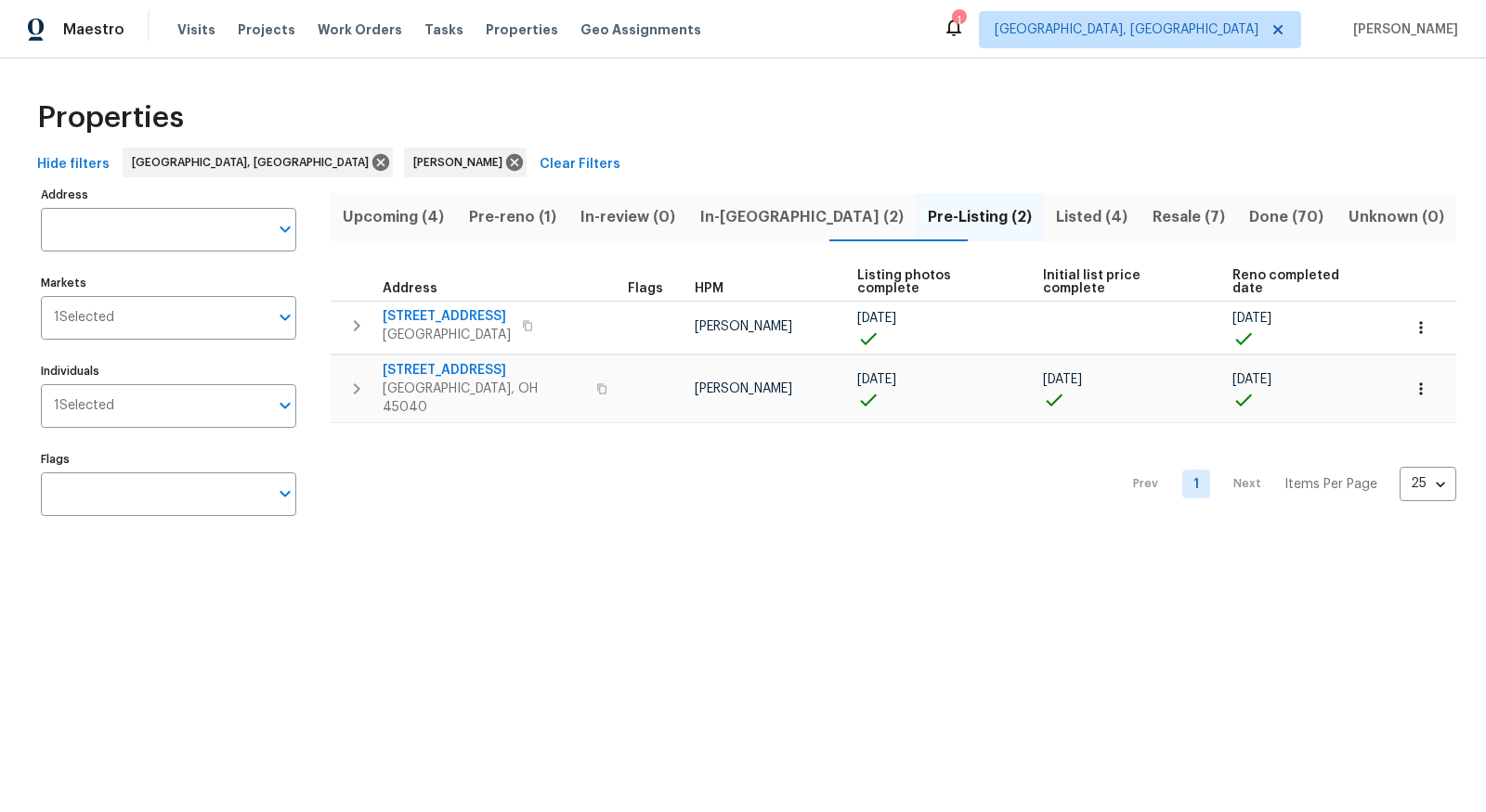
click at [1152, 211] on span "Resale (7)" at bounding box center [1188, 217] width 74 height 26
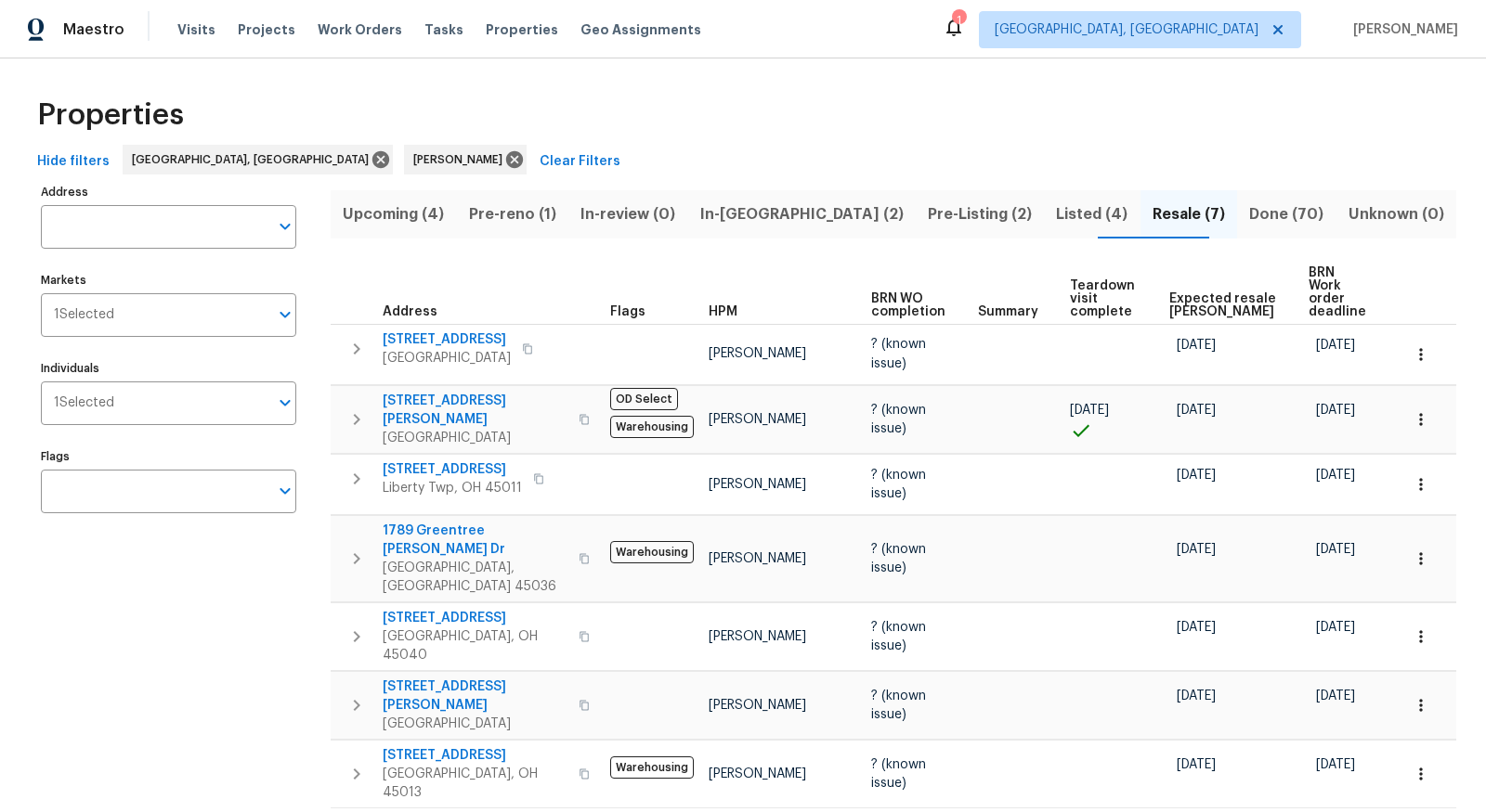
scroll to position [4, 0]
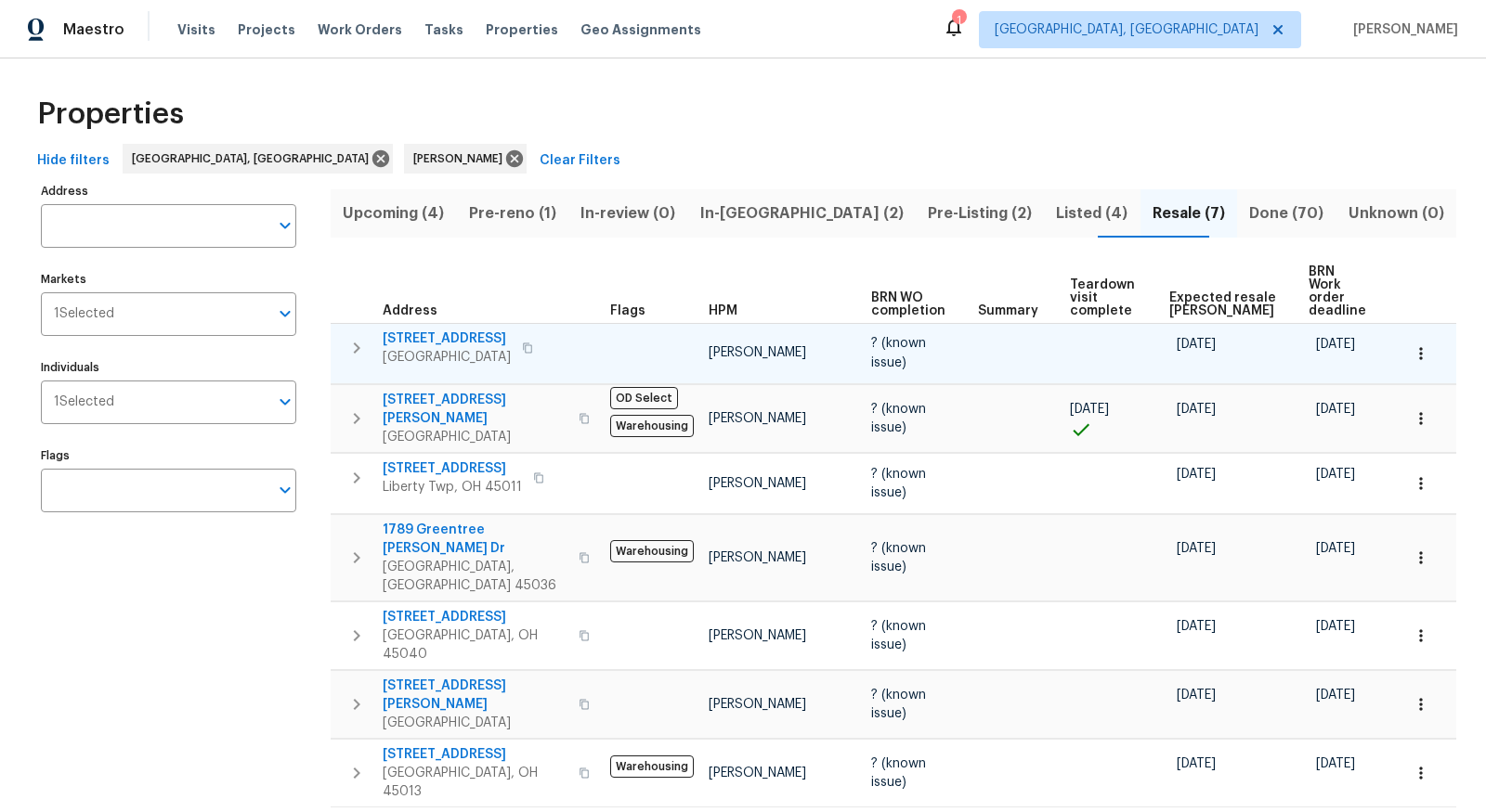
drag, startPoint x: 1346, startPoint y: 574, endPoint x: 699, endPoint y: 325, distance: 693.3
click at [699, 325] on tbody "4863 Old Tower Ct Fairfield, OH 45014 Robert Carl ? (known issue) 09/03/25 08/2…" at bounding box center [893, 565] width 1126 height 484
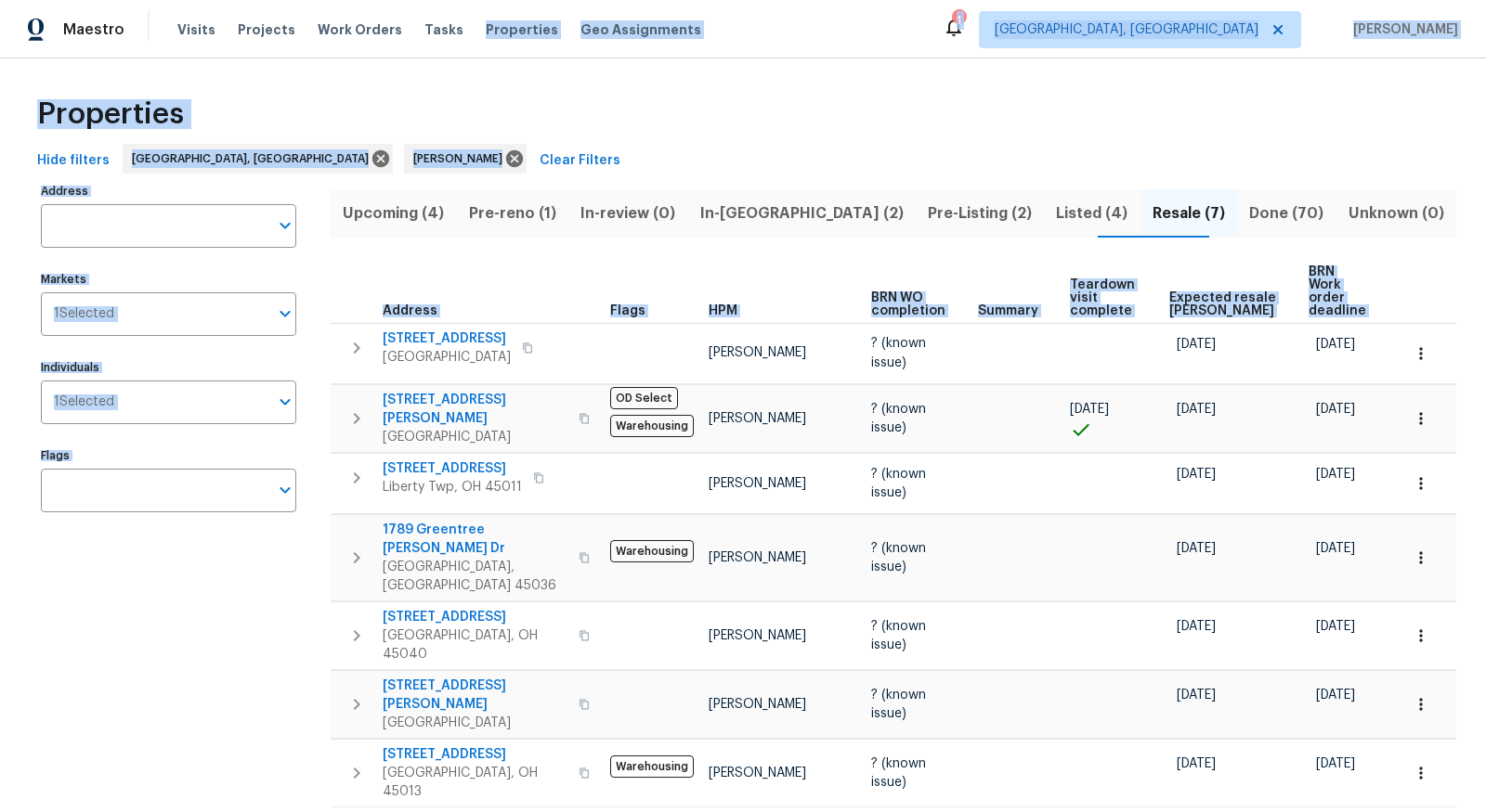
drag, startPoint x: 699, startPoint y: 325, endPoint x: 462, endPoint y: -24, distance: 421.9
click at [462, 0] on html "Maestro Visits Projects Work Orders Tasks Properties Geo Assignments 1 Cincinna…" at bounding box center [743, 406] width 1486 height 812
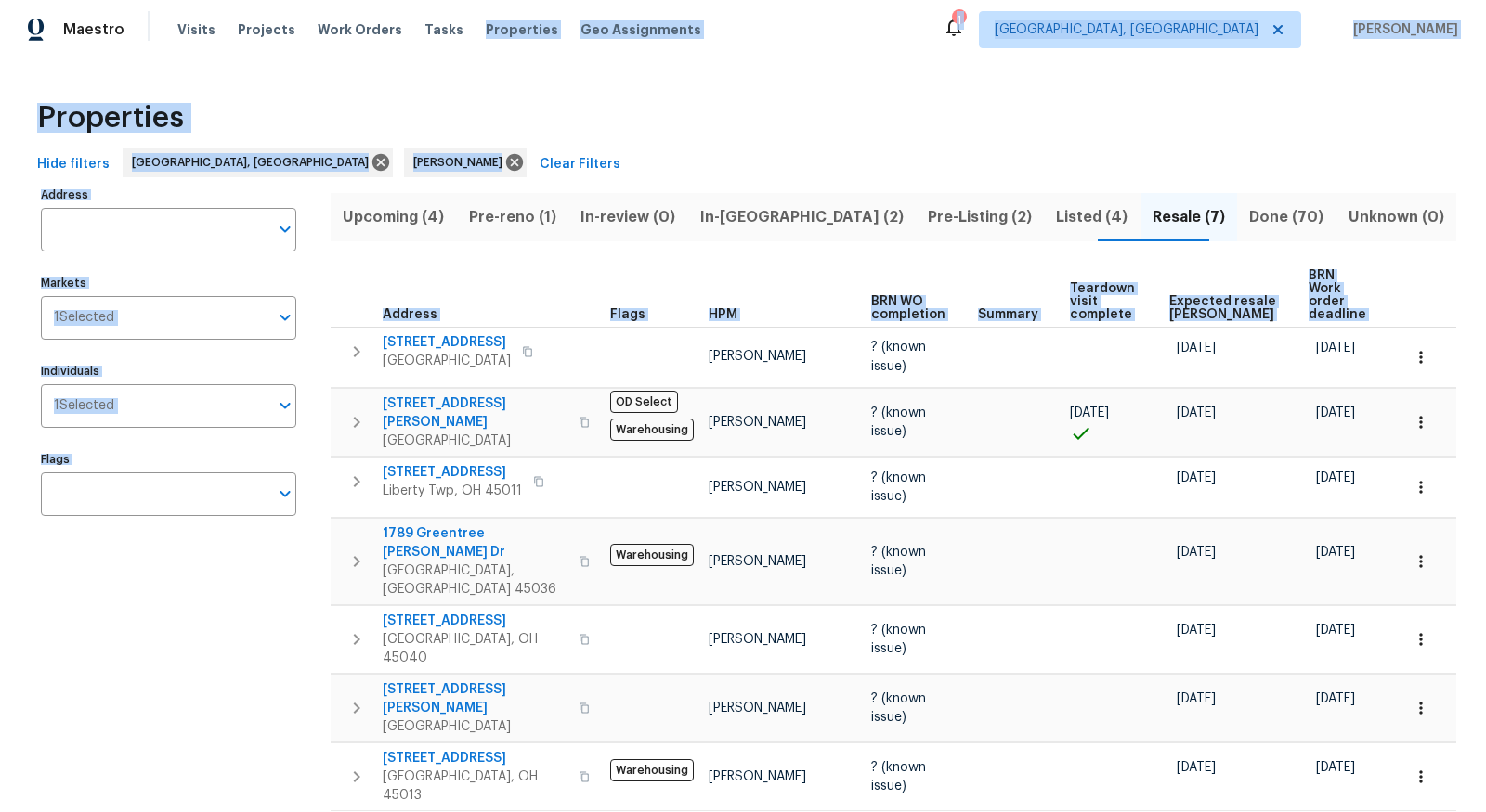
click at [809, 215] on span "In-reno (2)" at bounding box center [801, 217] width 206 height 26
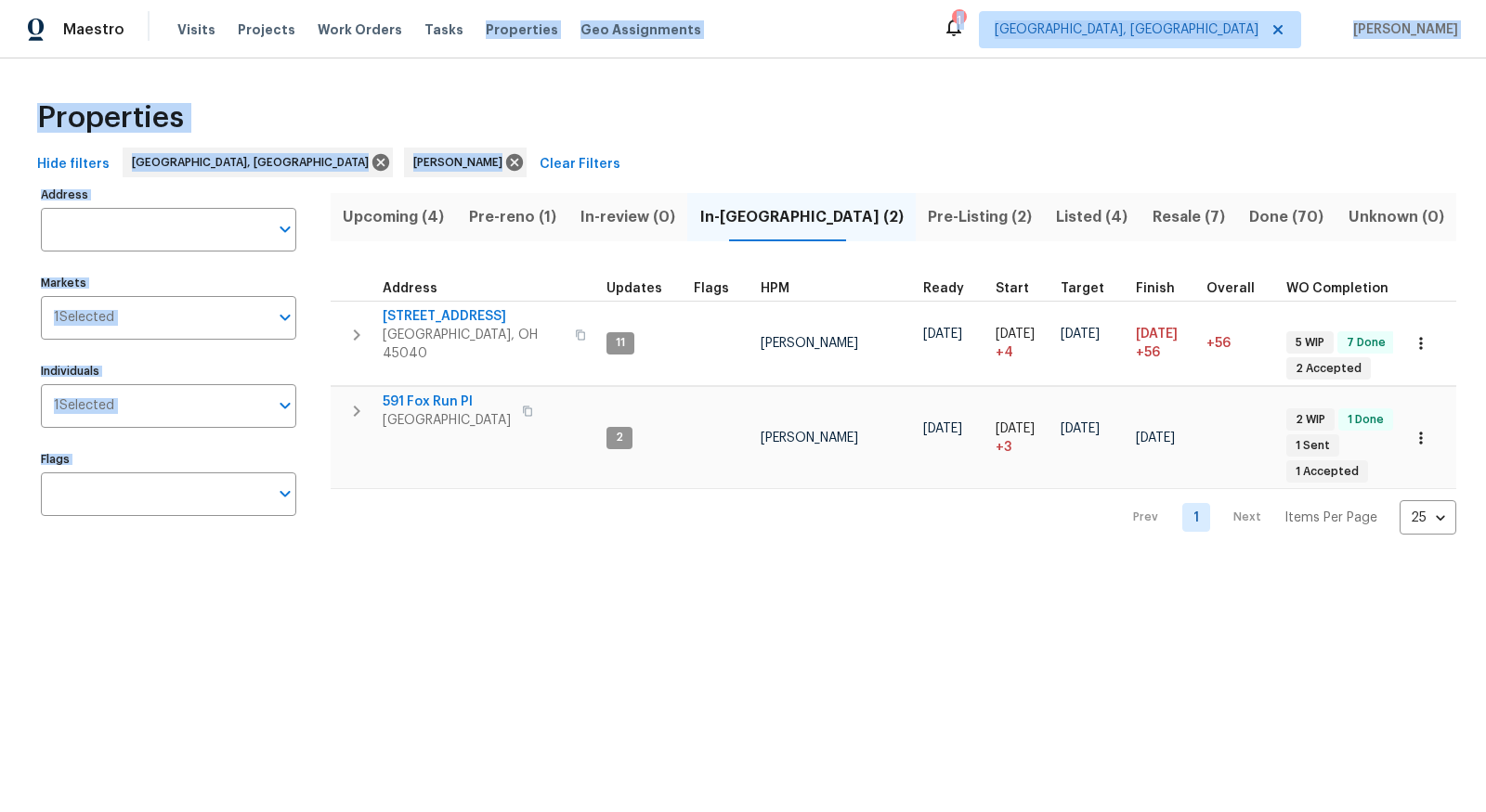
click at [927, 215] on span "Pre-Listing (2)" at bounding box center [979, 217] width 106 height 26
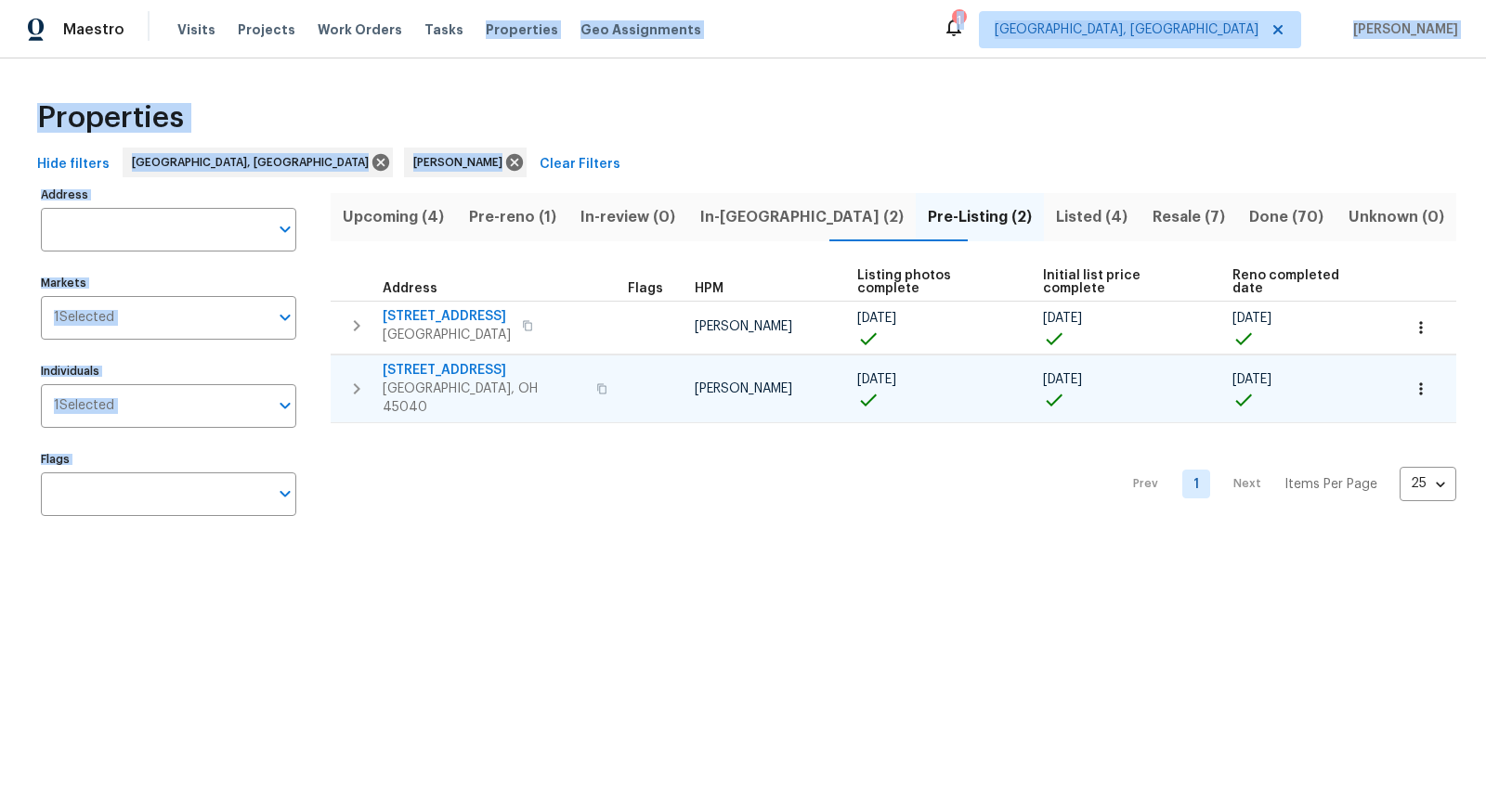
click at [1400, 370] on button "button" at bounding box center [1421, 389] width 41 height 41
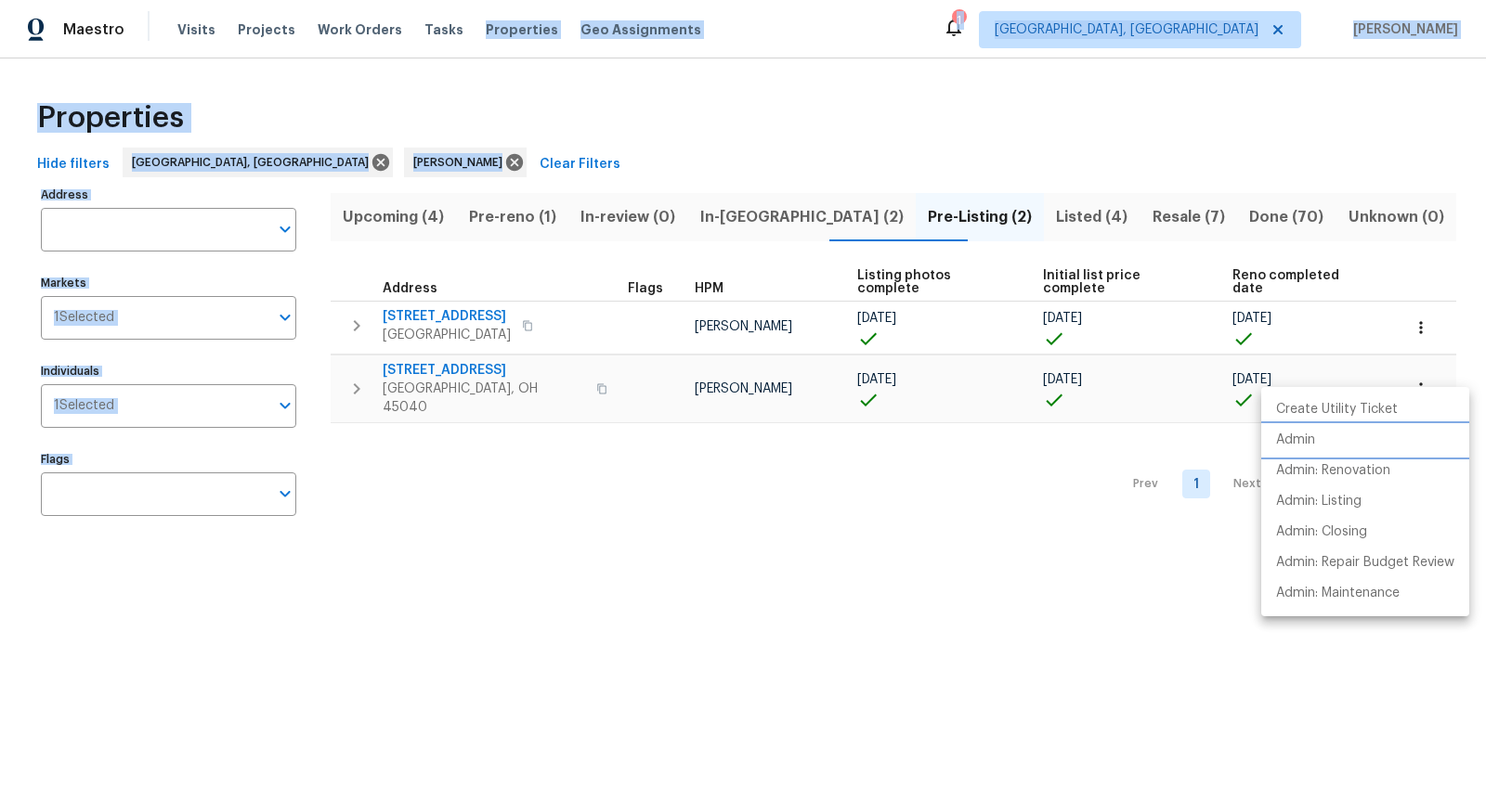
click at [1328, 439] on li "Admin" at bounding box center [1365, 440] width 208 height 31
click at [1235, 209] on div at bounding box center [743, 406] width 1486 height 812
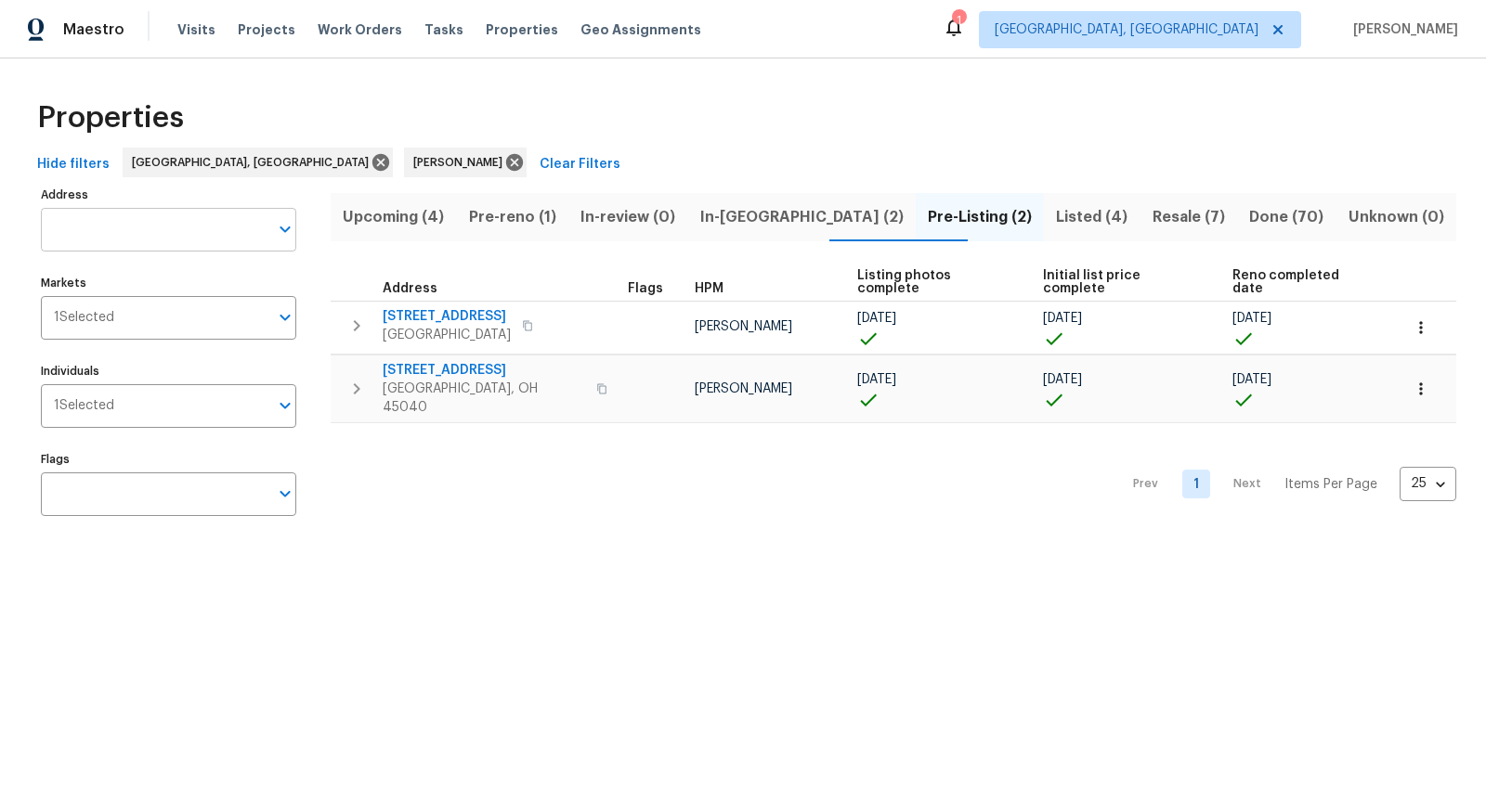
click at [208, 222] on input "Address" at bounding box center [155, 229] width 228 height 43
type input "lake meadow"
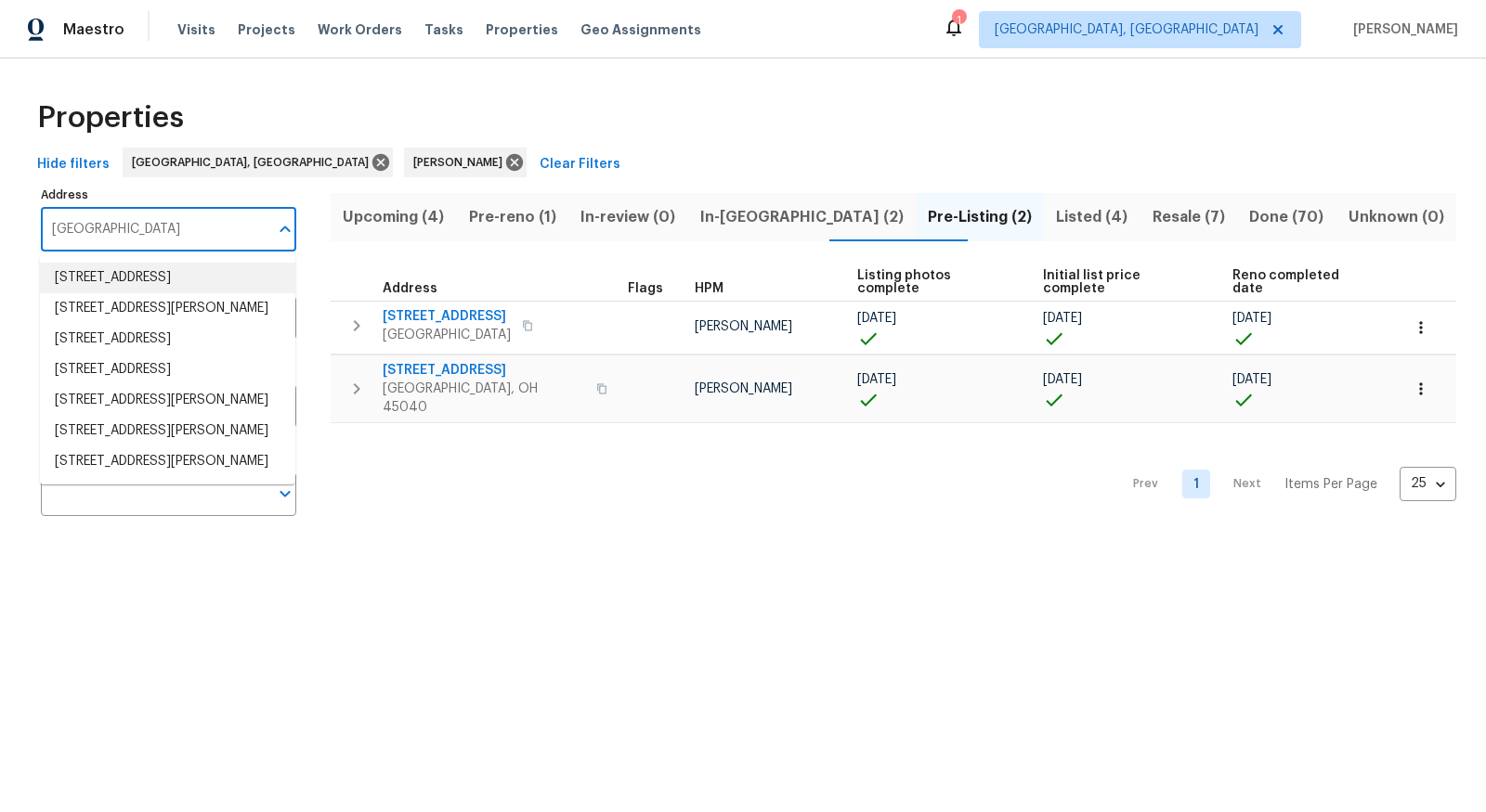
click at [131, 270] on li "1193 Lake Meadow Ct Lebanon OH 45036" at bounding box center [168, 278] width 256 height 31
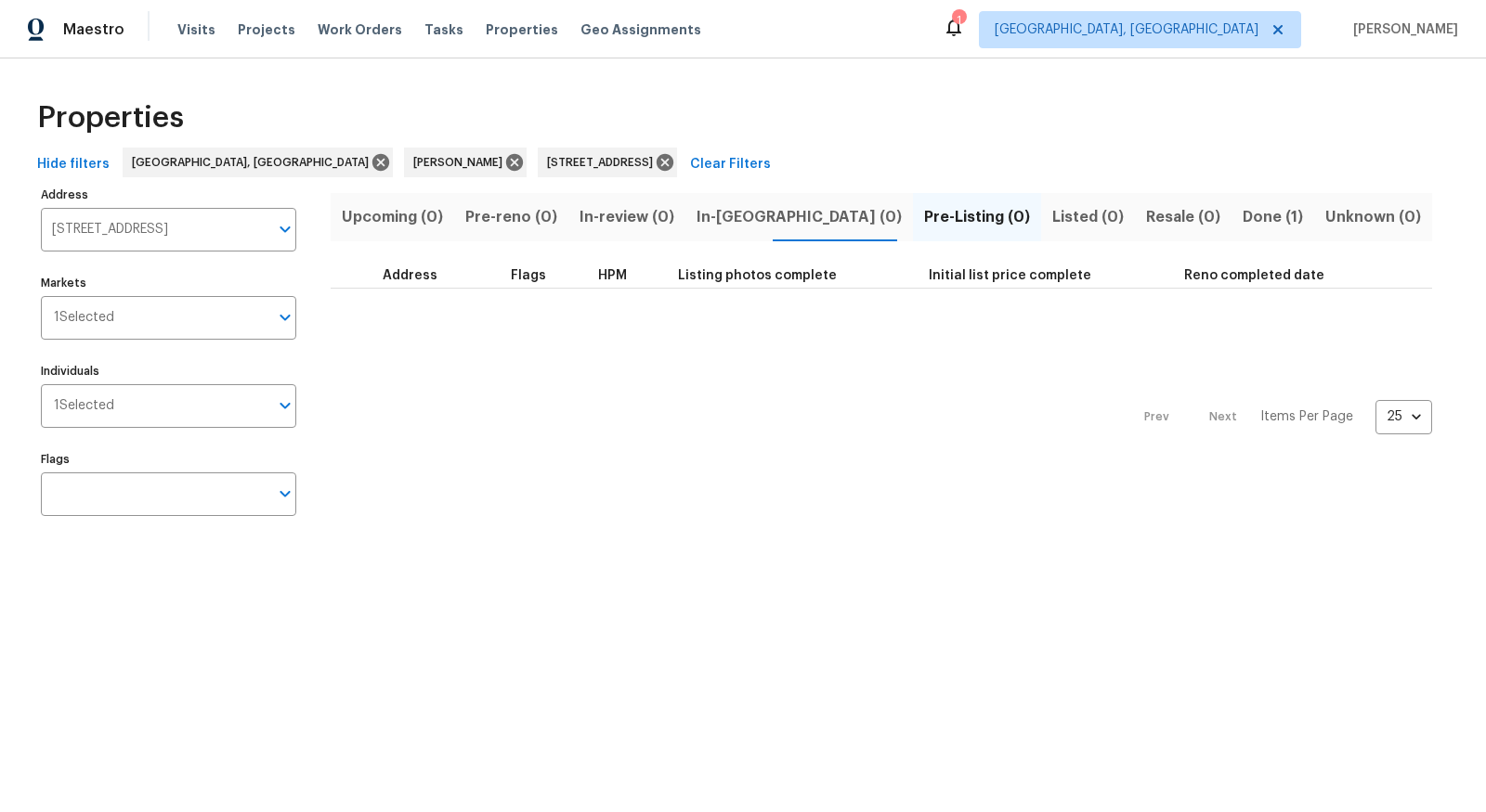
click at [1243, 217] on span "Done (1)" at bounding box center [1273, 217] width 61 height 26
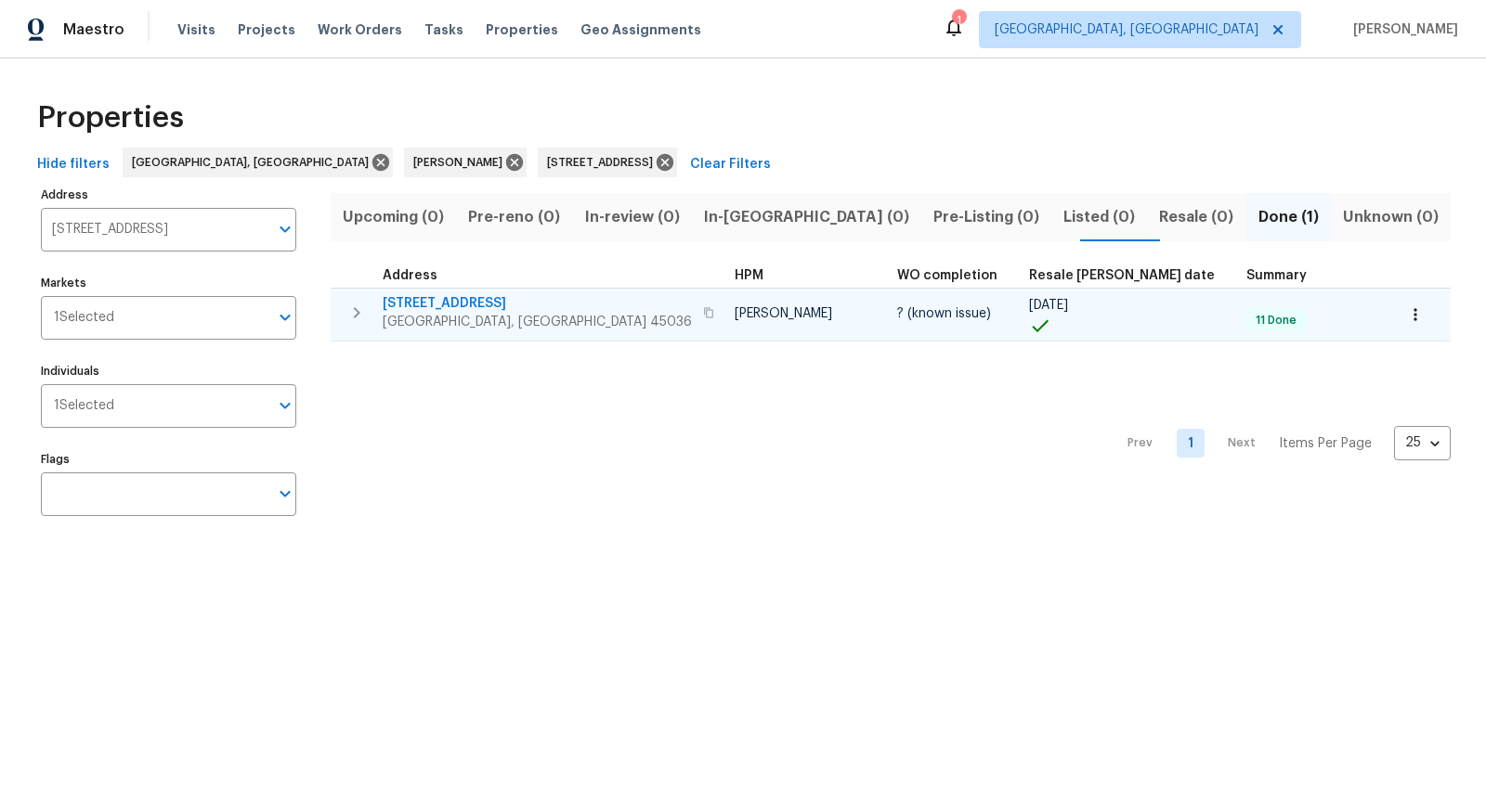
click at [703, 308] on icon "button" at bounding box center [708, 313] width 12 height 12
click at [704, 308] on icon "button" at bounding box center [708, 312] width 10 height 11
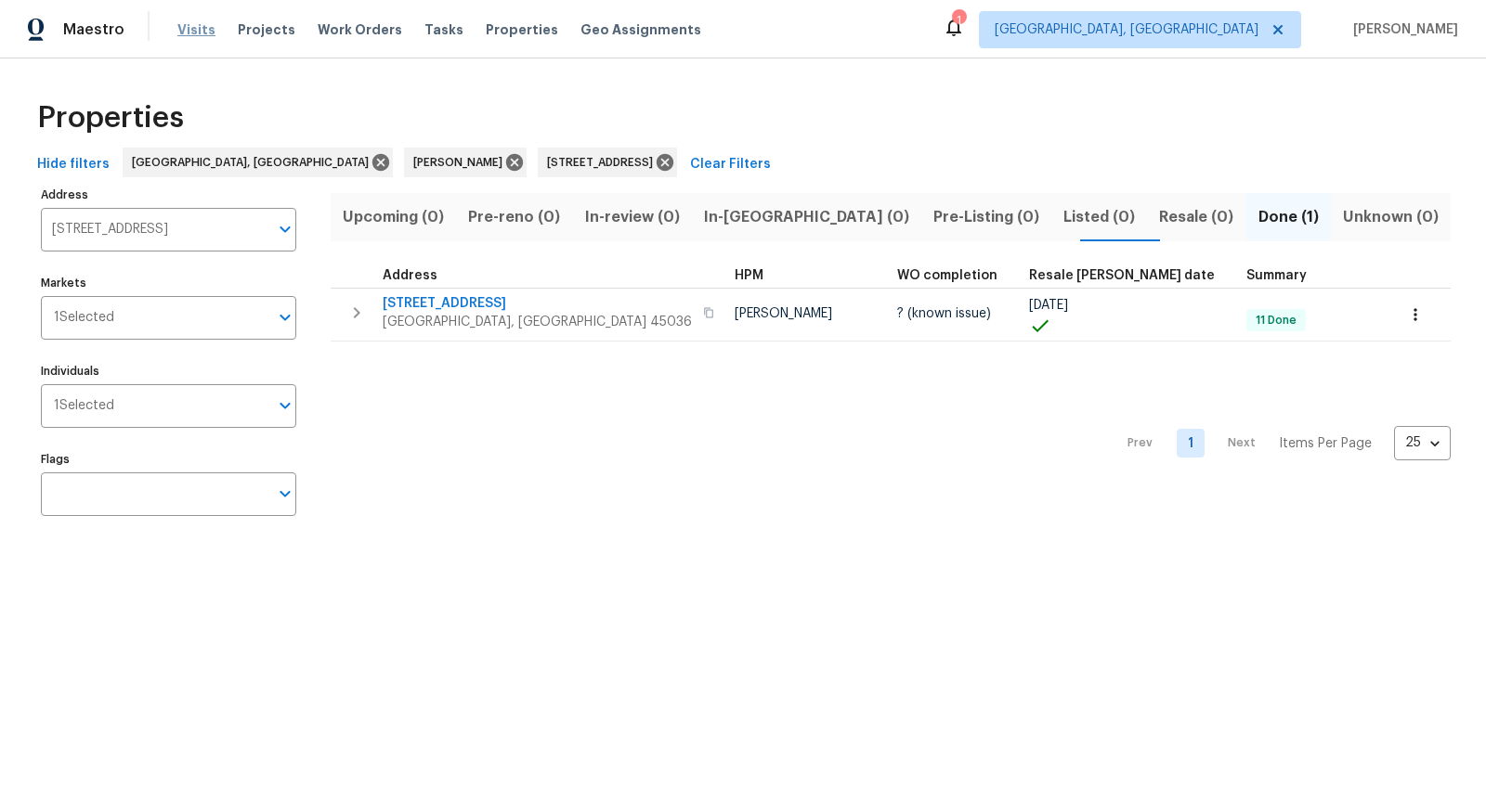
click at [206, 33] on span "Visits" at bounding box center [197, 29] width 38 height 18
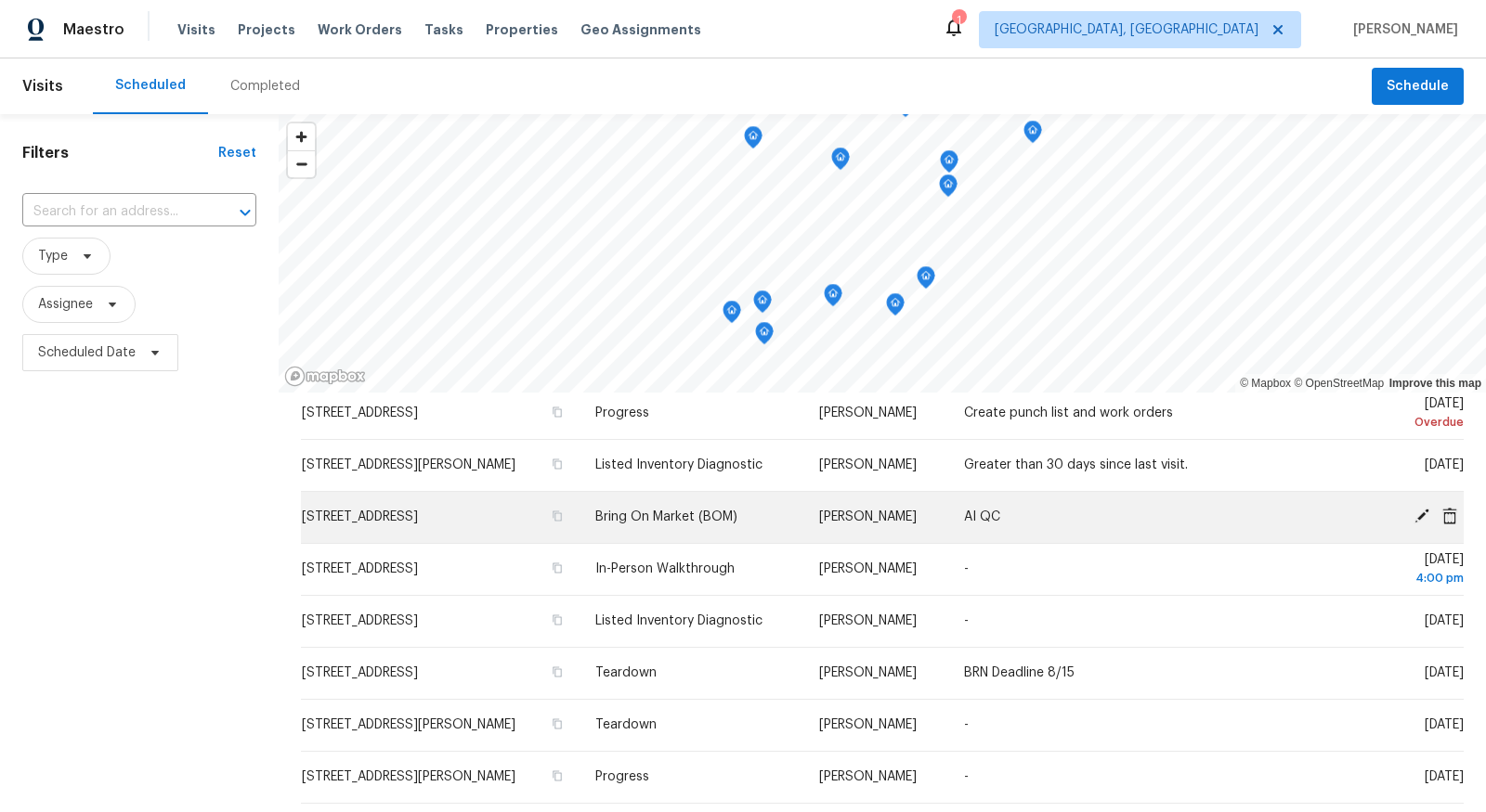
scroll to position [59, 0]
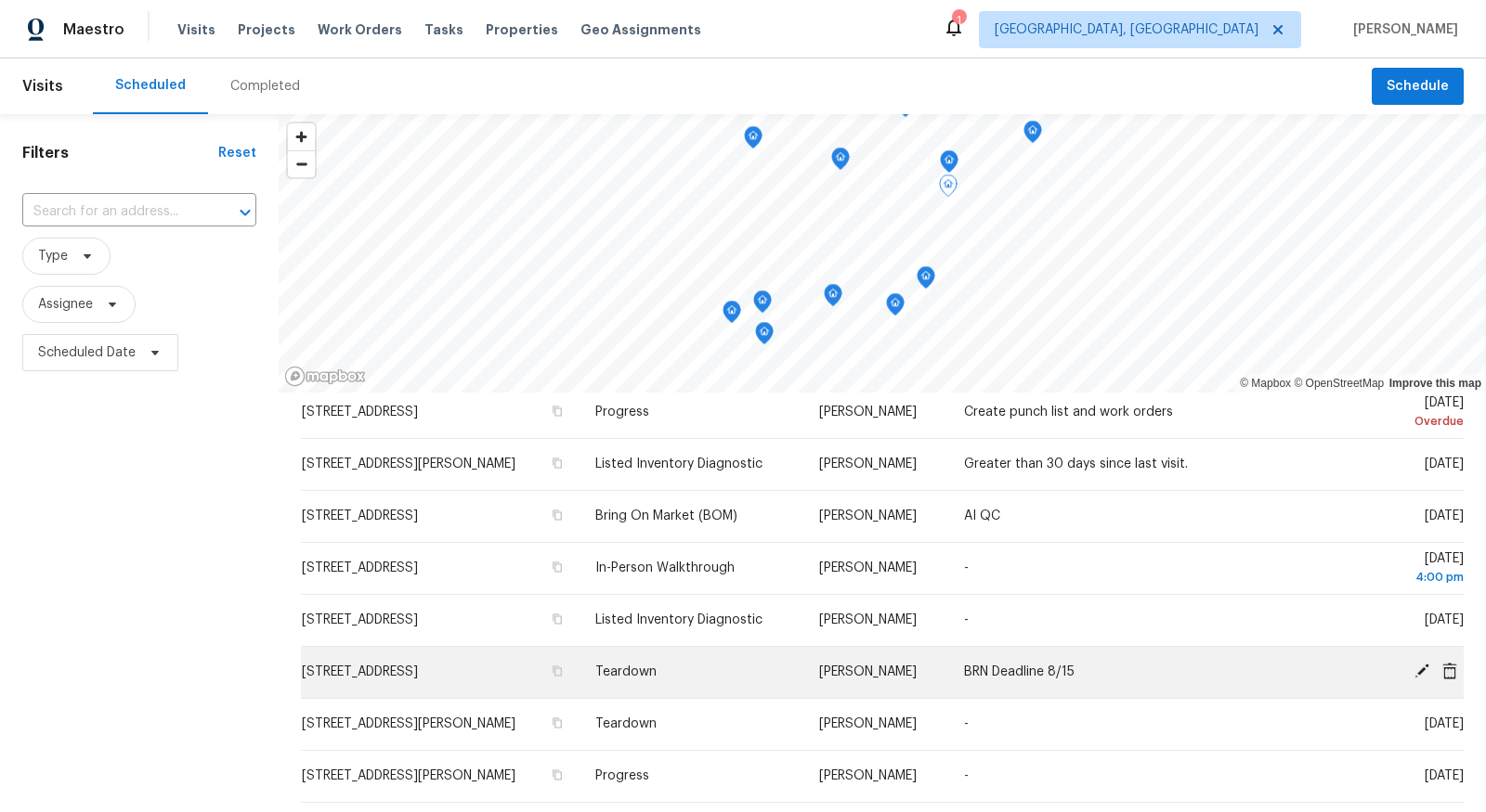
click at [1424, 665] on icon at bounding box center [1420, 671] width 14 height 14
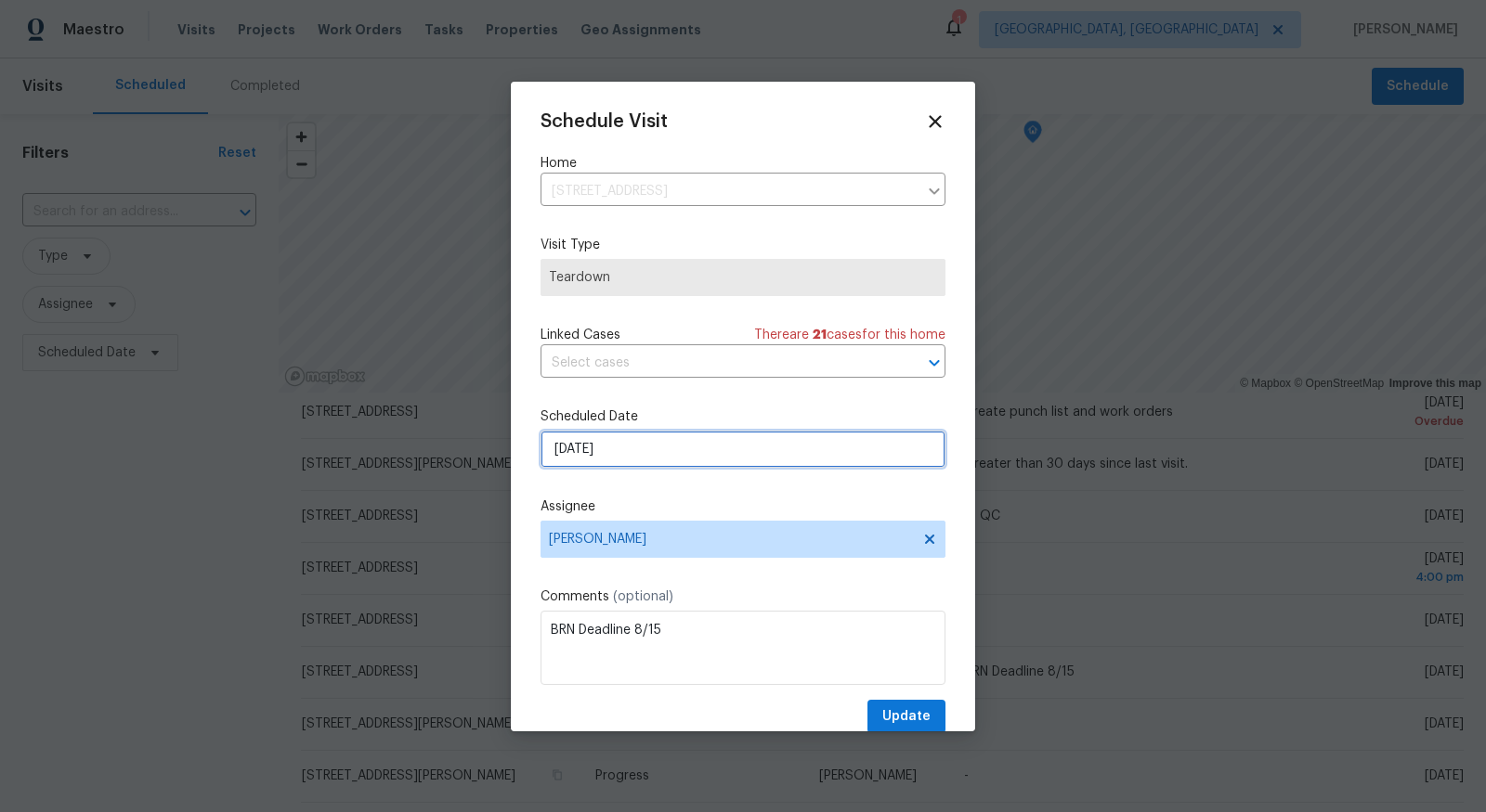
click at [724, 453] on input "[DATE]" at bounding box center [742, 449] width 405 height 37
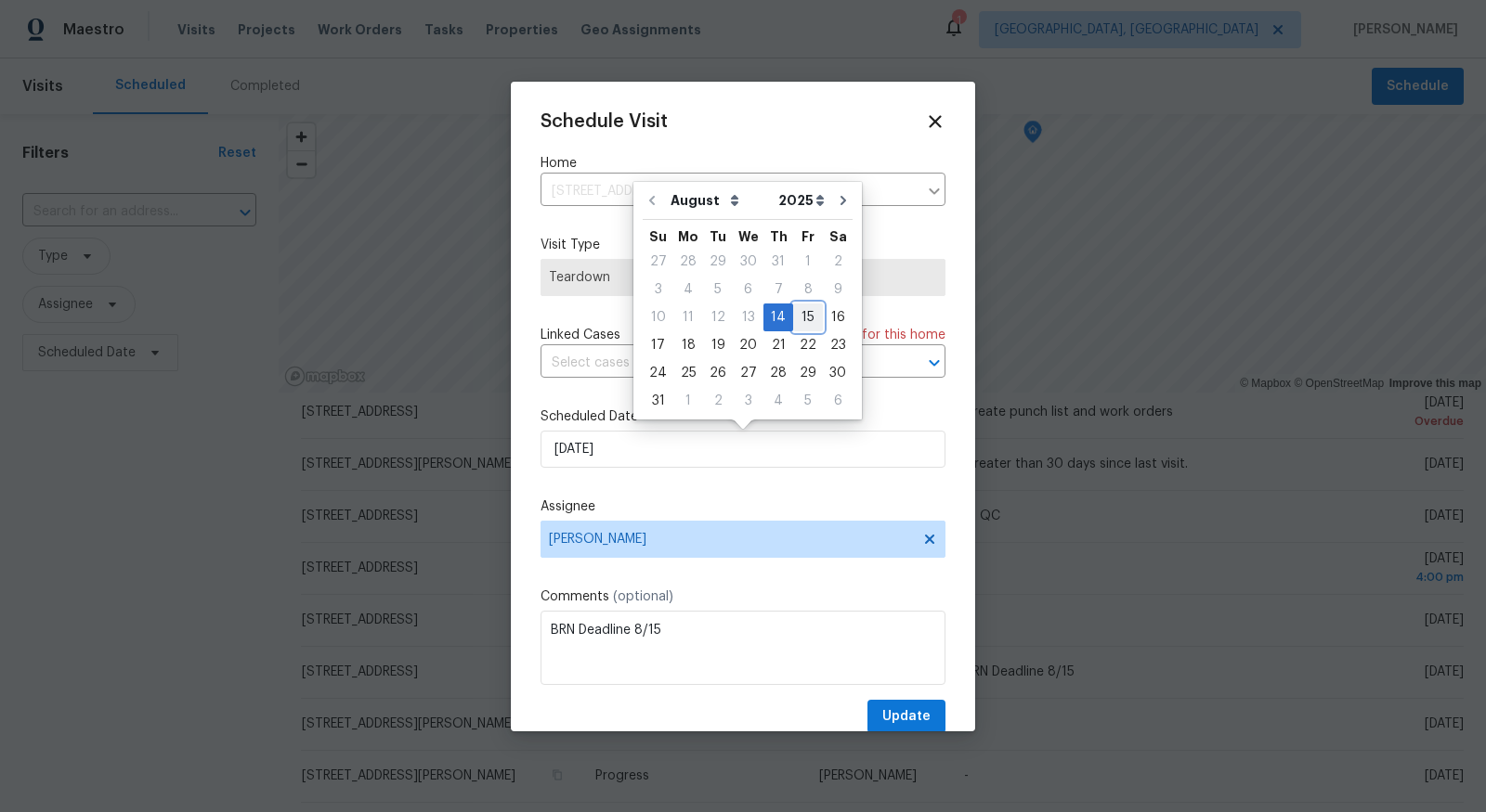
click at [803, 310] on div "15" at bounding box center [807, 317] width 30 height 26
type input "8/15/2025"
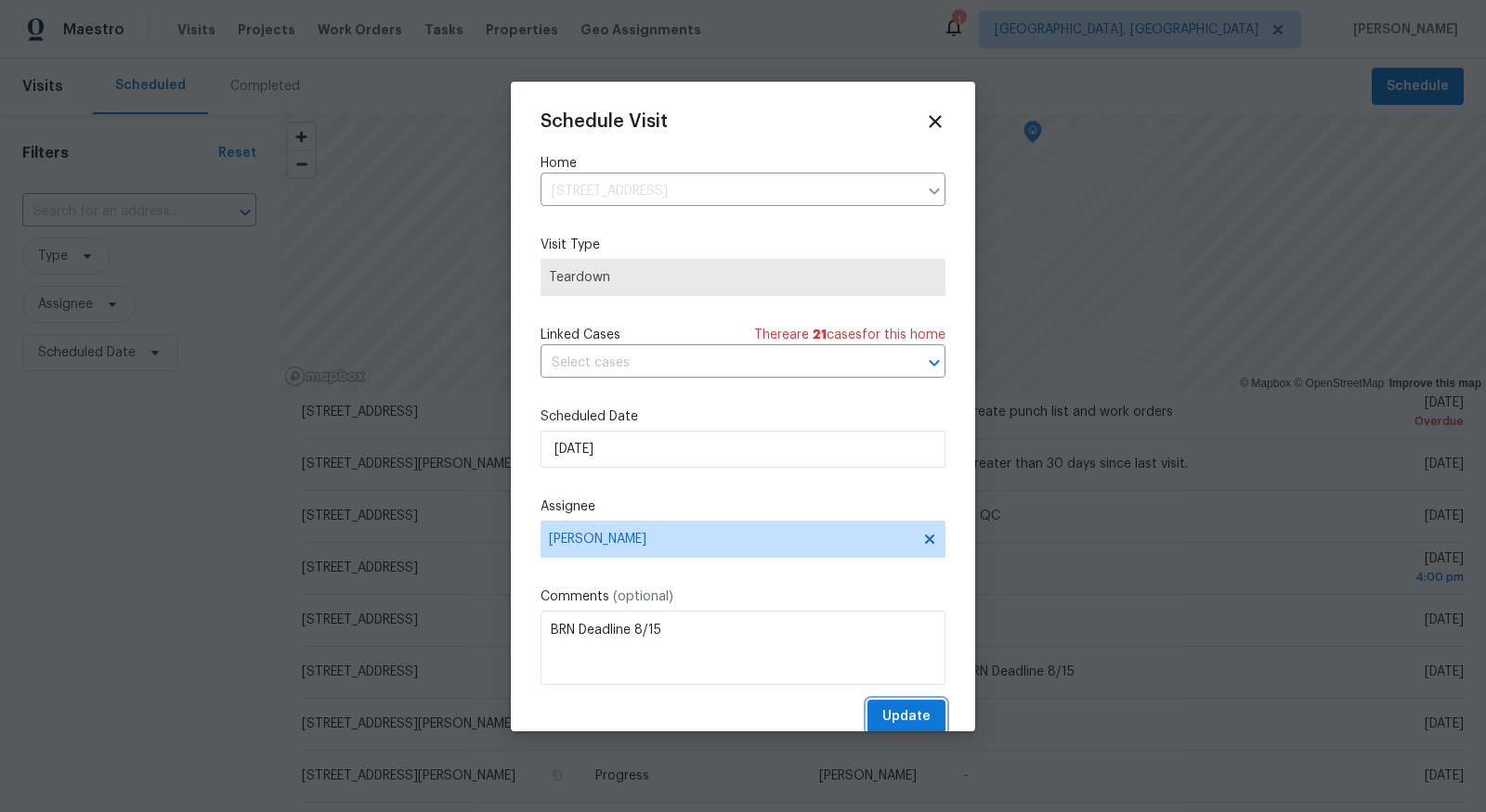
click at [920, 708] on span "Update" at bounding box center [906, 717] width 48 height 23
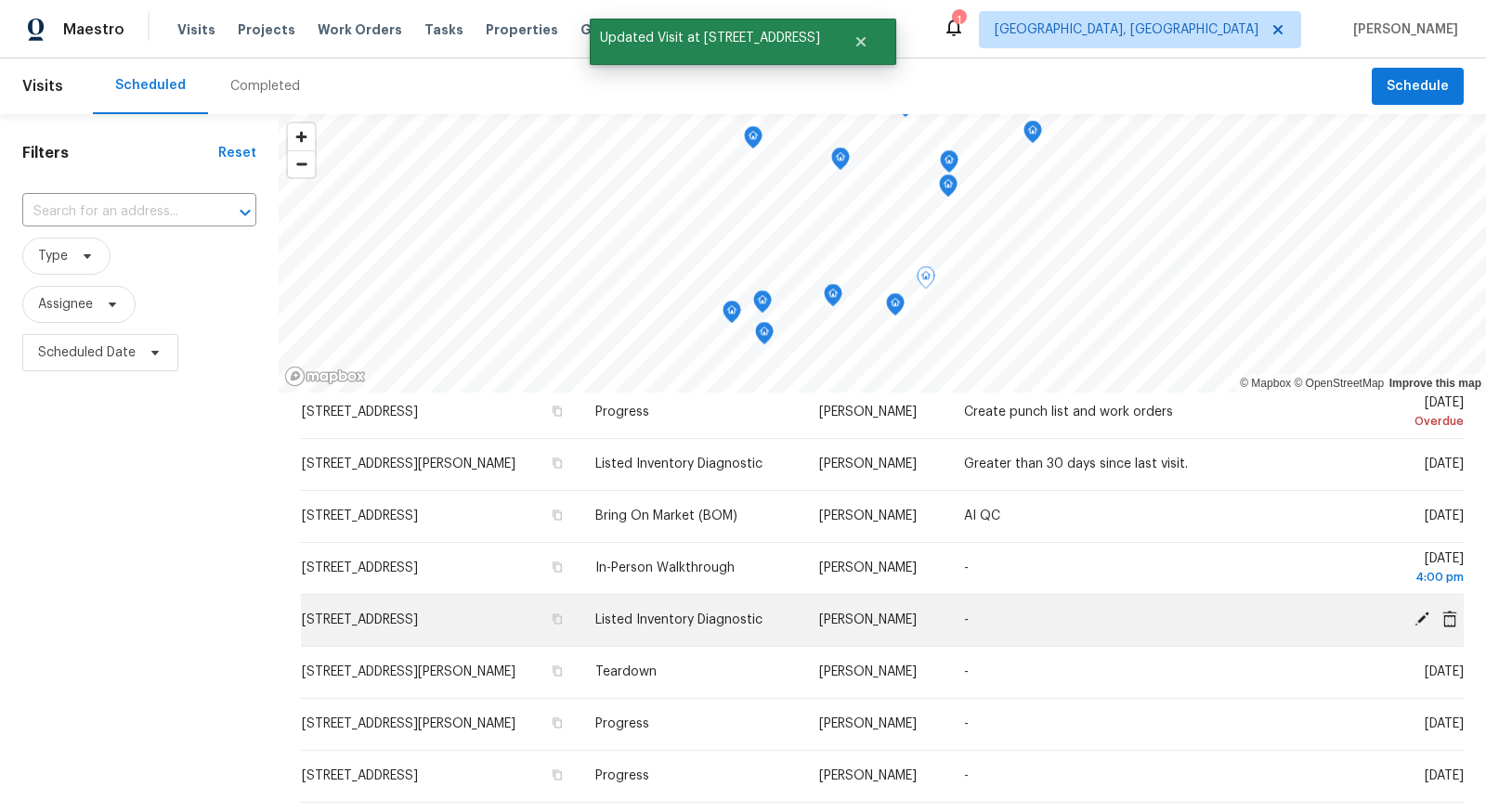
scroll to position [62, 0]
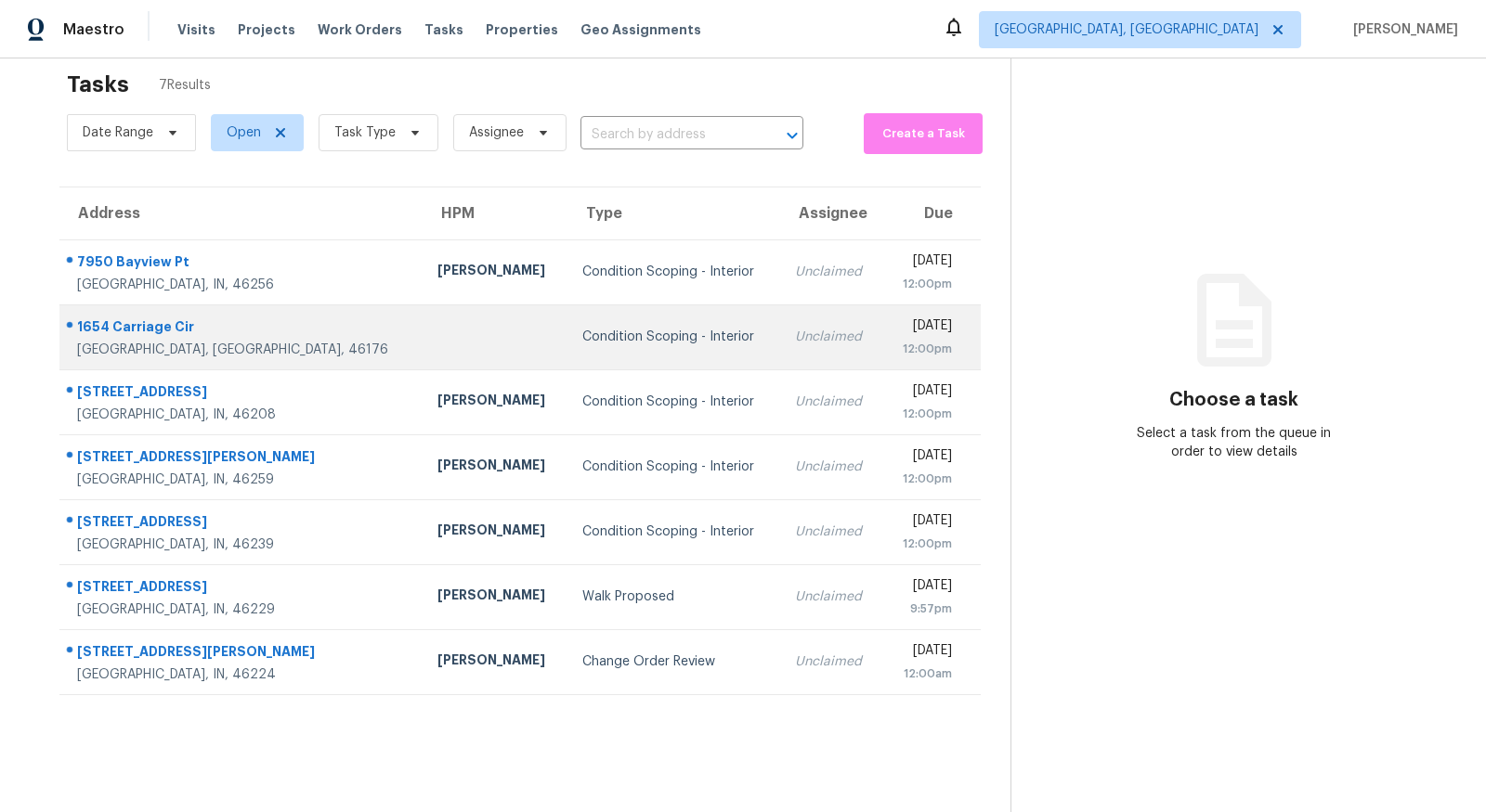
scroll to position [58, 0]
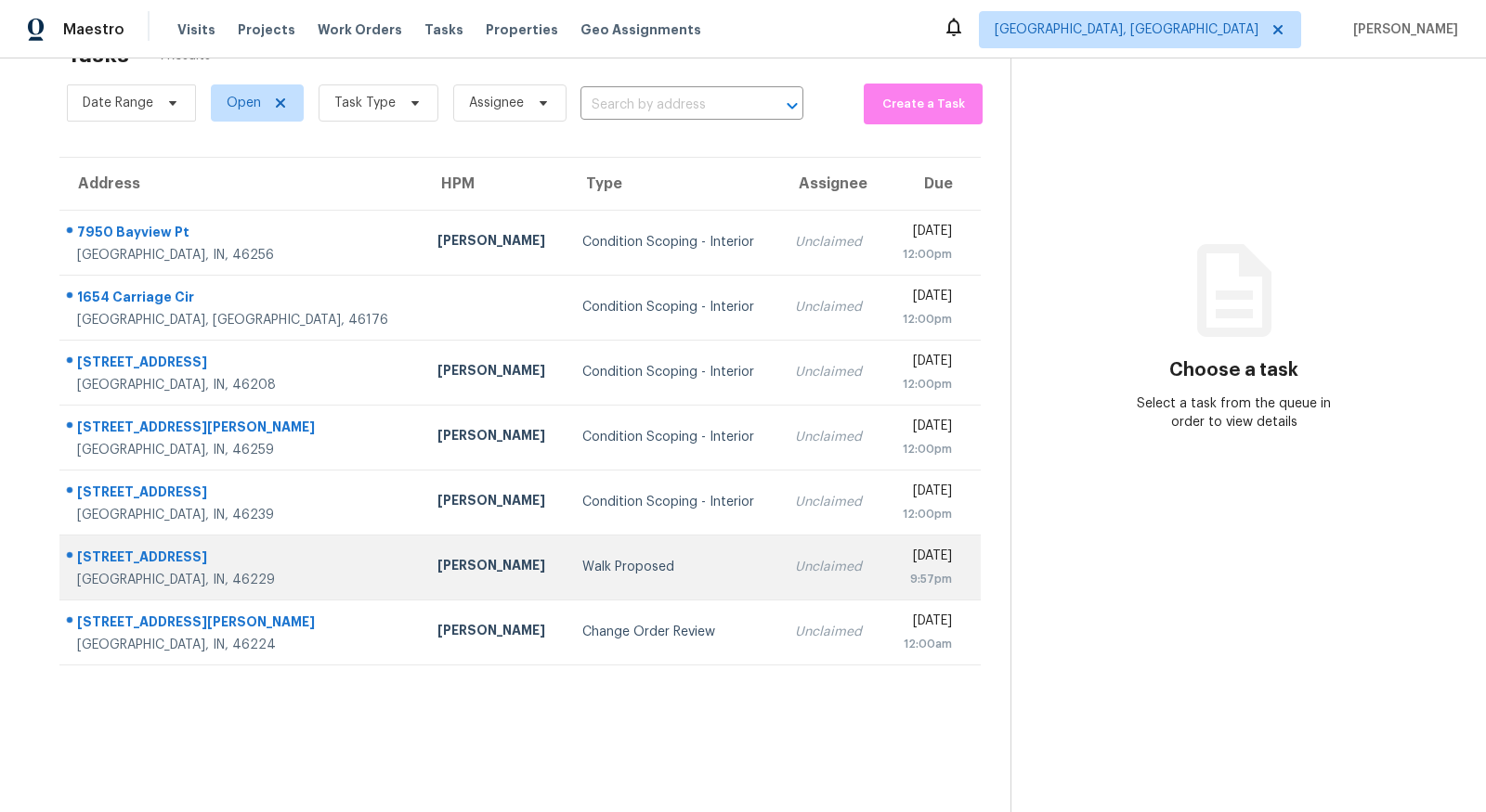
click at [147, 561] on div "[STREET_ADDRESS]" at bounding box center [242, 559] width 331 height 23
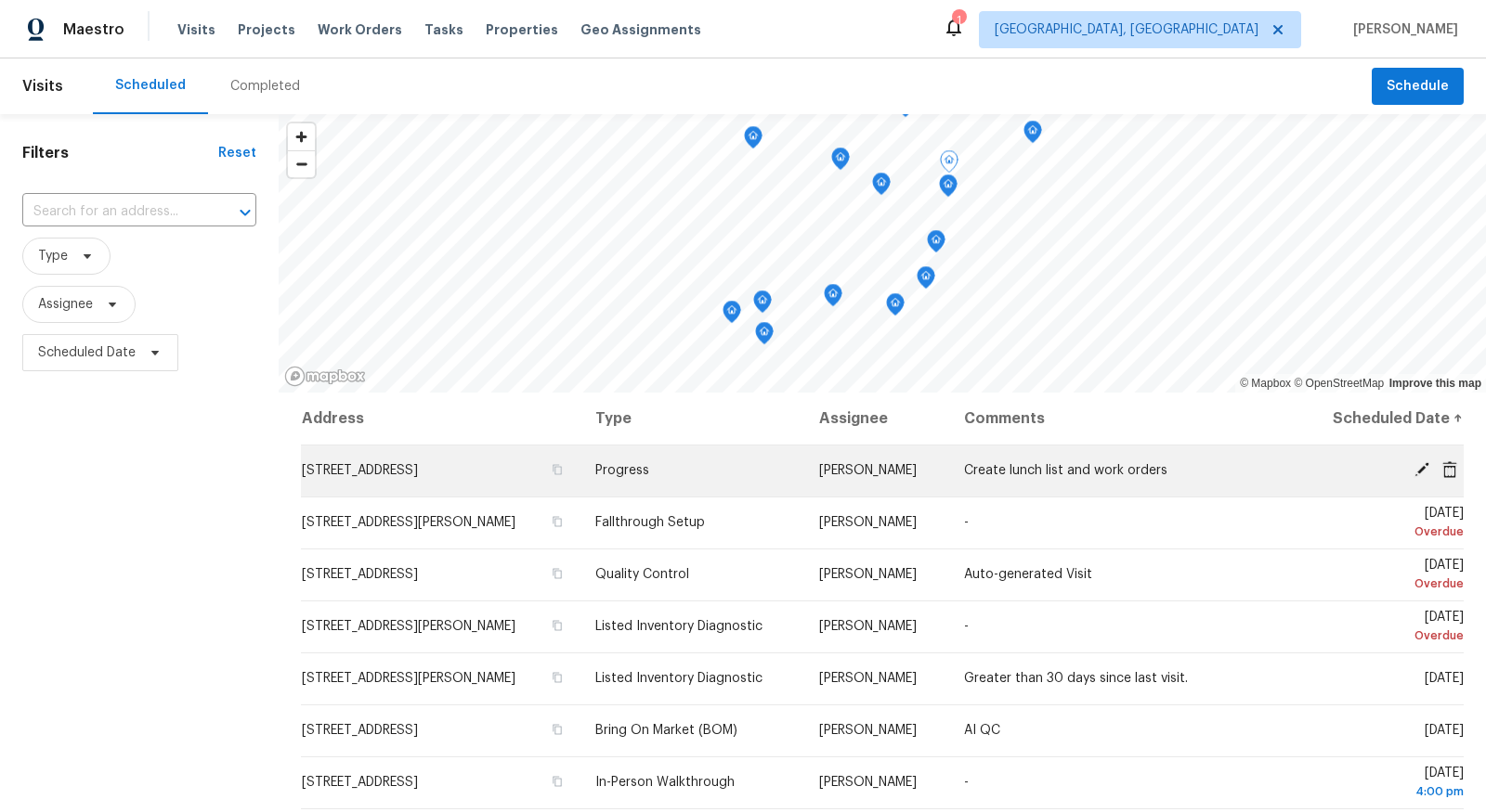
click at [1416, 475] on icon at bounding box center [1420, 469] width 14 height 14
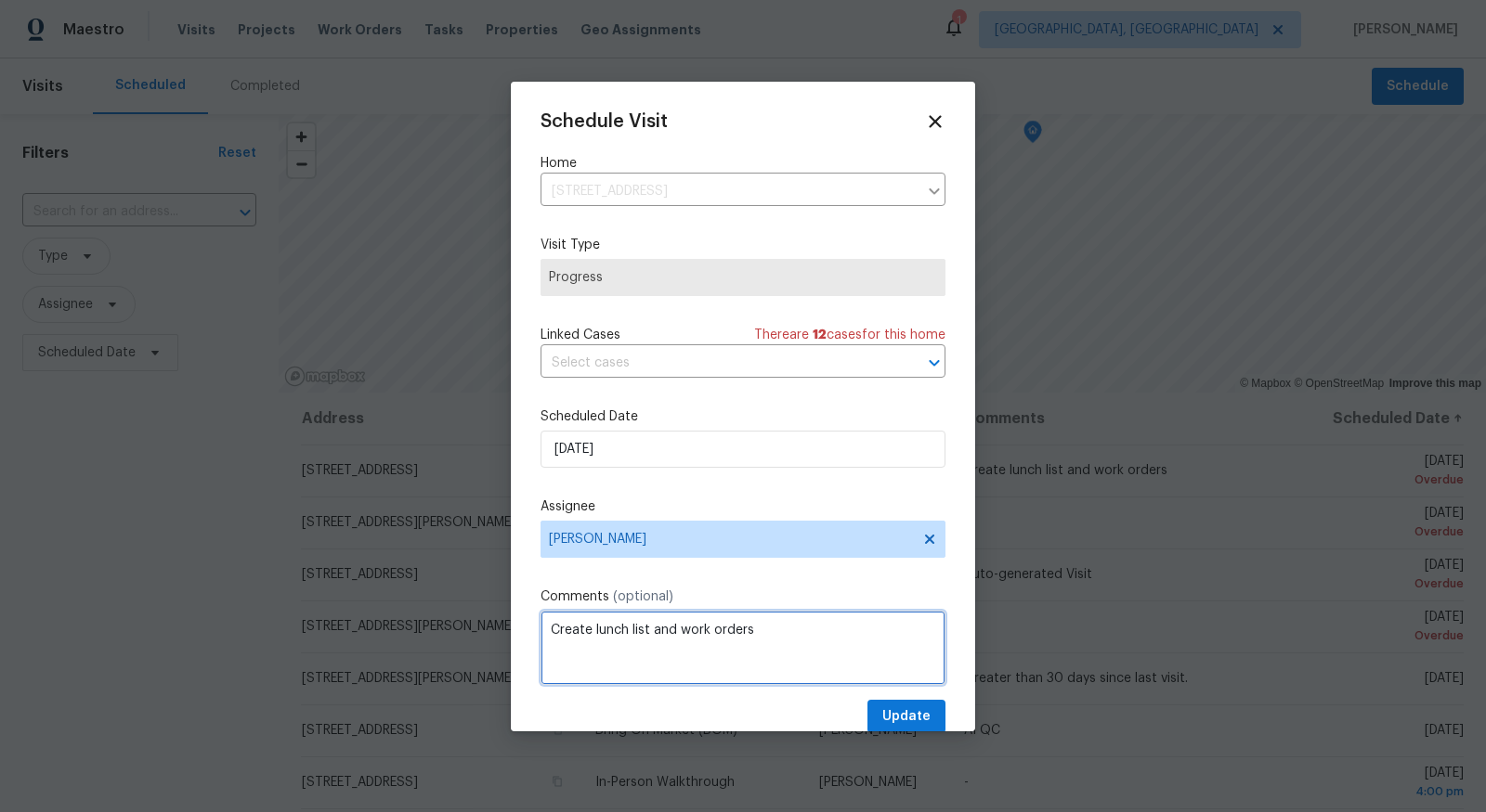
click at [599, 633] on textarea "Create lunch list and work orders" at bounding box center [742, 648] width 405 height 74
type textarea "Create punch list and work orders"
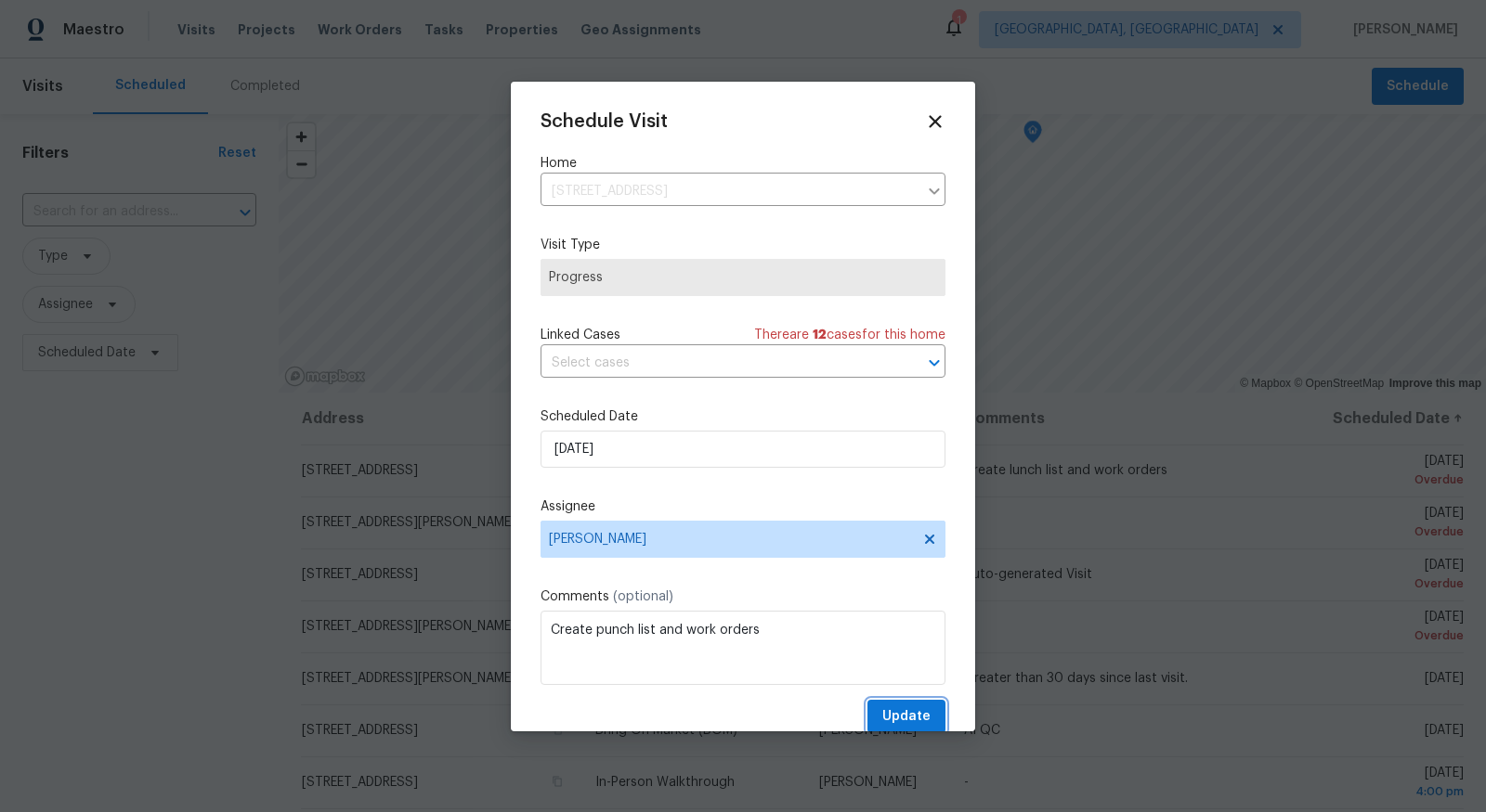
click at [904, 711] on span "Update" at bounding box center [906, 717] width 48 height 23
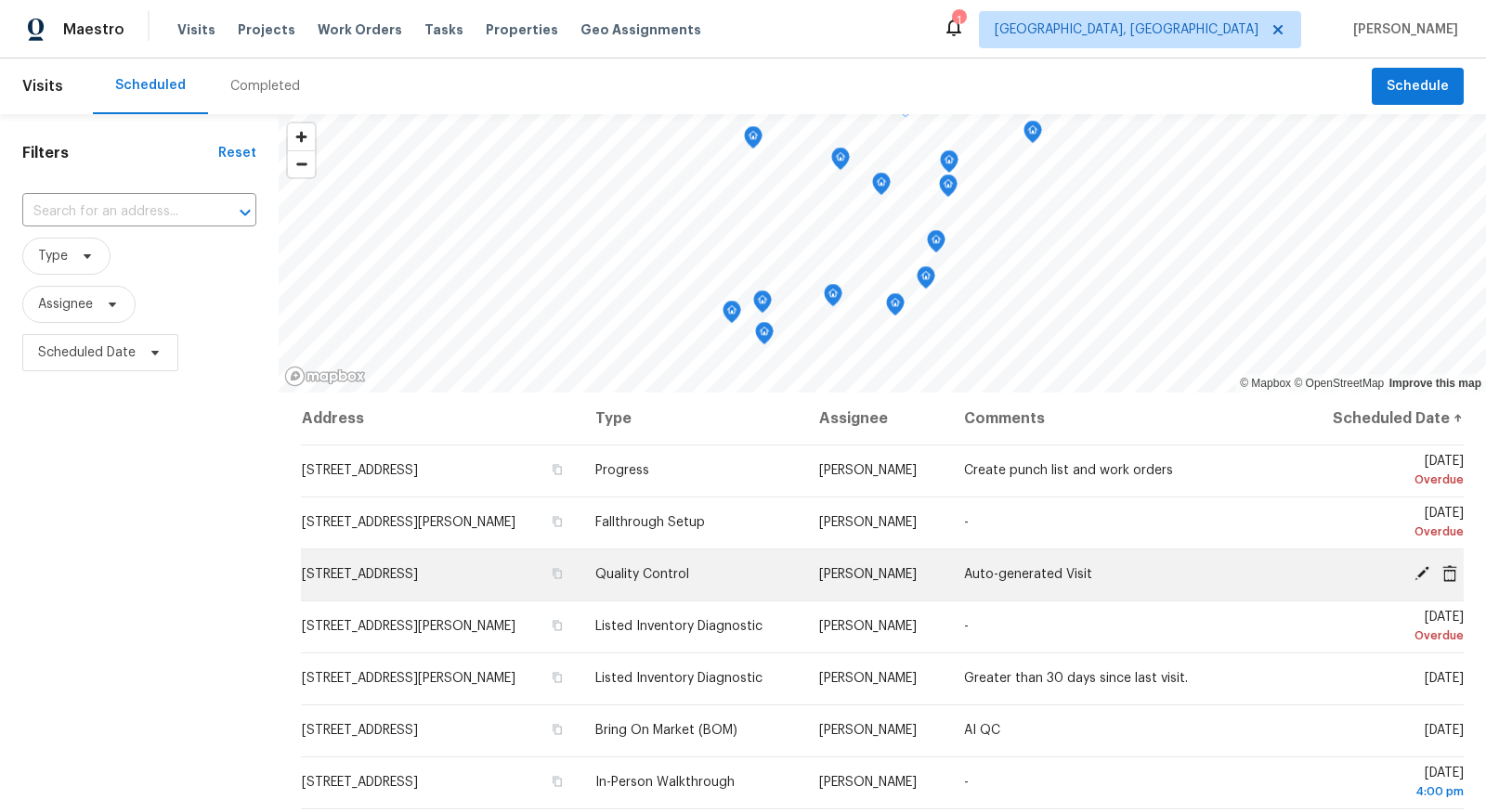
click at [1424, 570] on icon at bounding box center [1420, 573] width 14 height 14
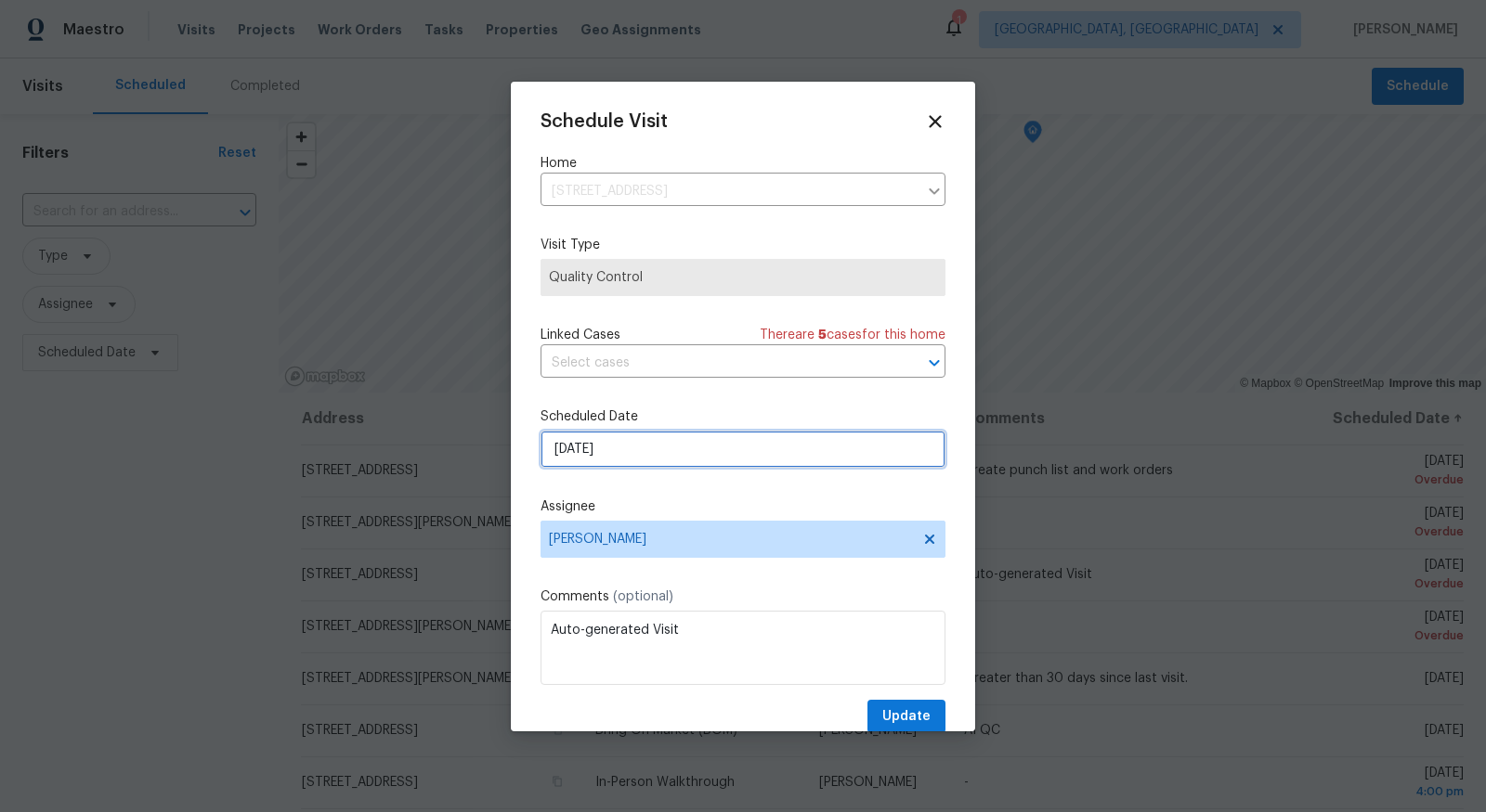
click at [931, 443] on input "8/13/2025" at bounding box center [742, 449] width 405 height 37
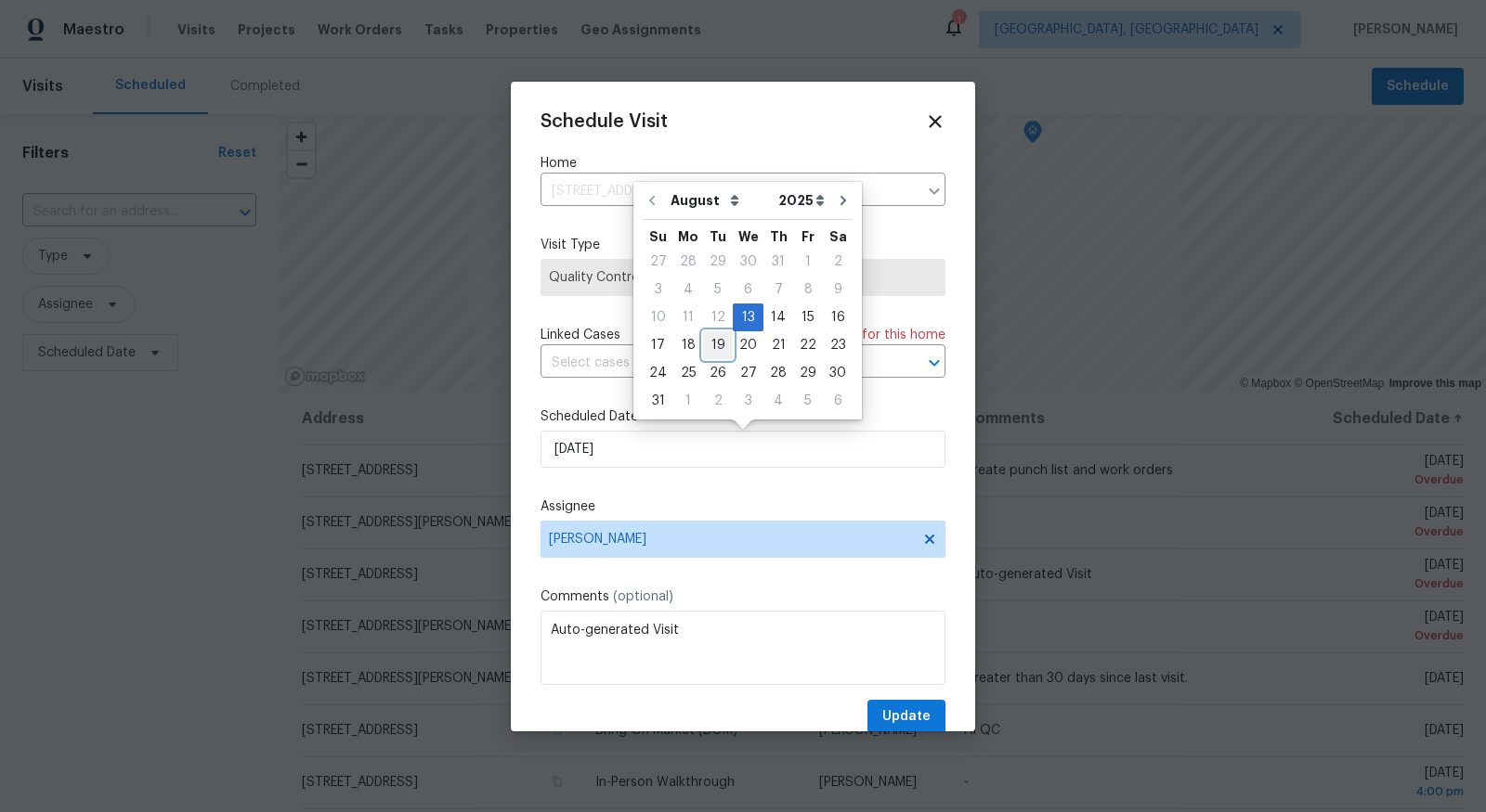
click at [716, 341] on div "19" at bounding box center [717, 345] width 30 height 26
type input "8/19/2025"
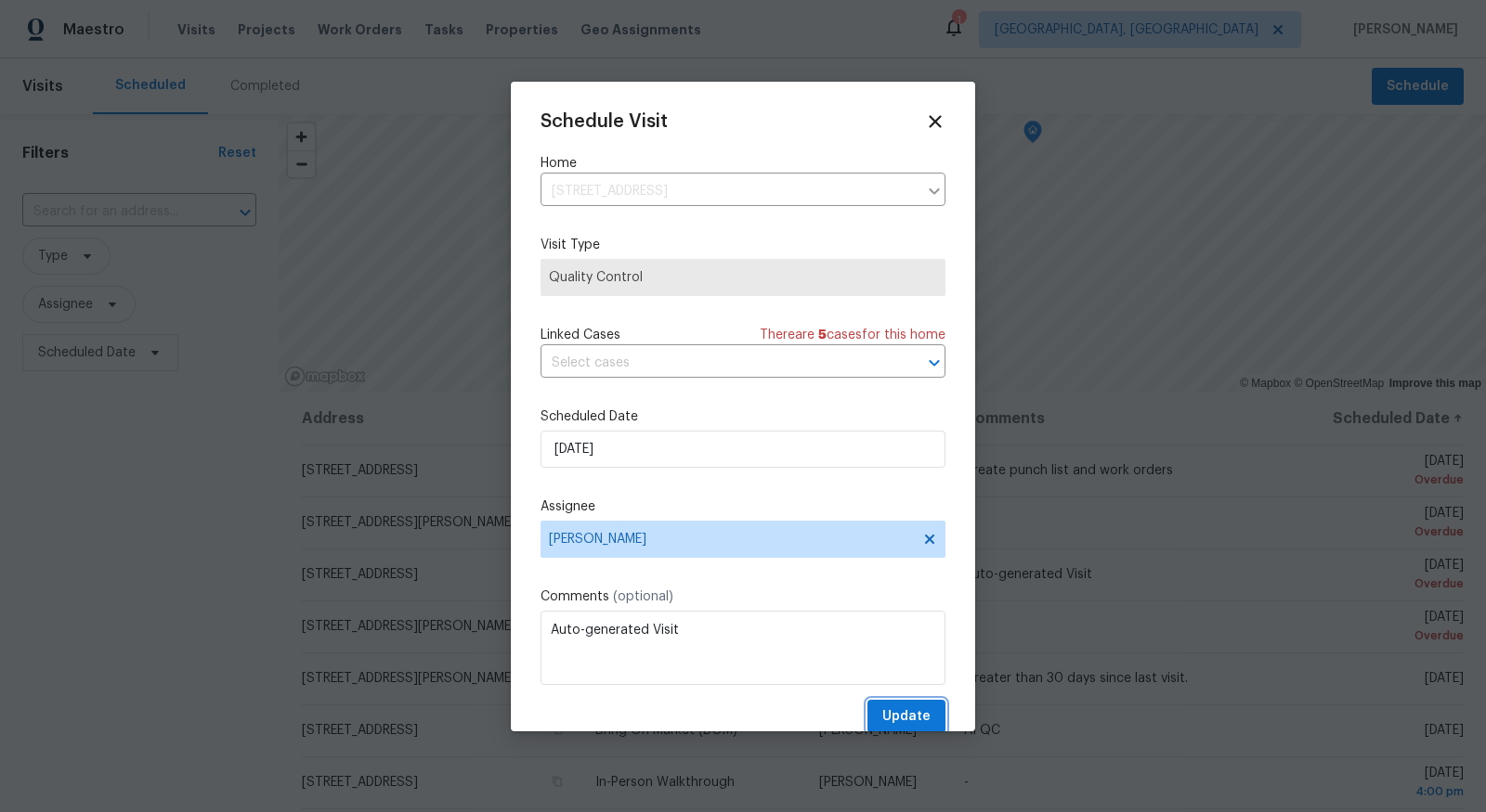
click at [924, 720] on span "Update" at bounding box center [906, 717] width 48 height 23
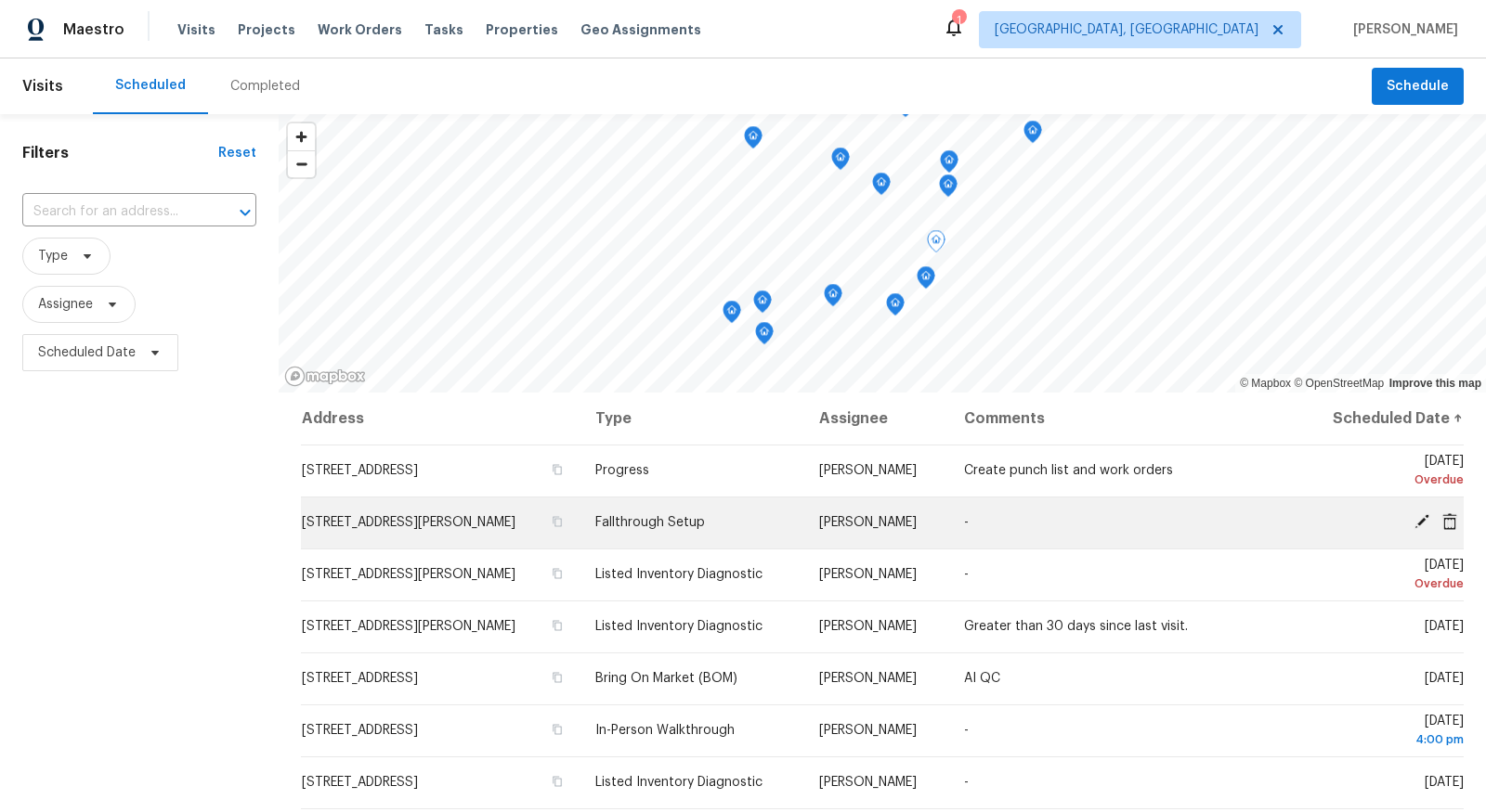
click at [1417, 523] on icon at bounding box center [1420, 521] width 14 height 14
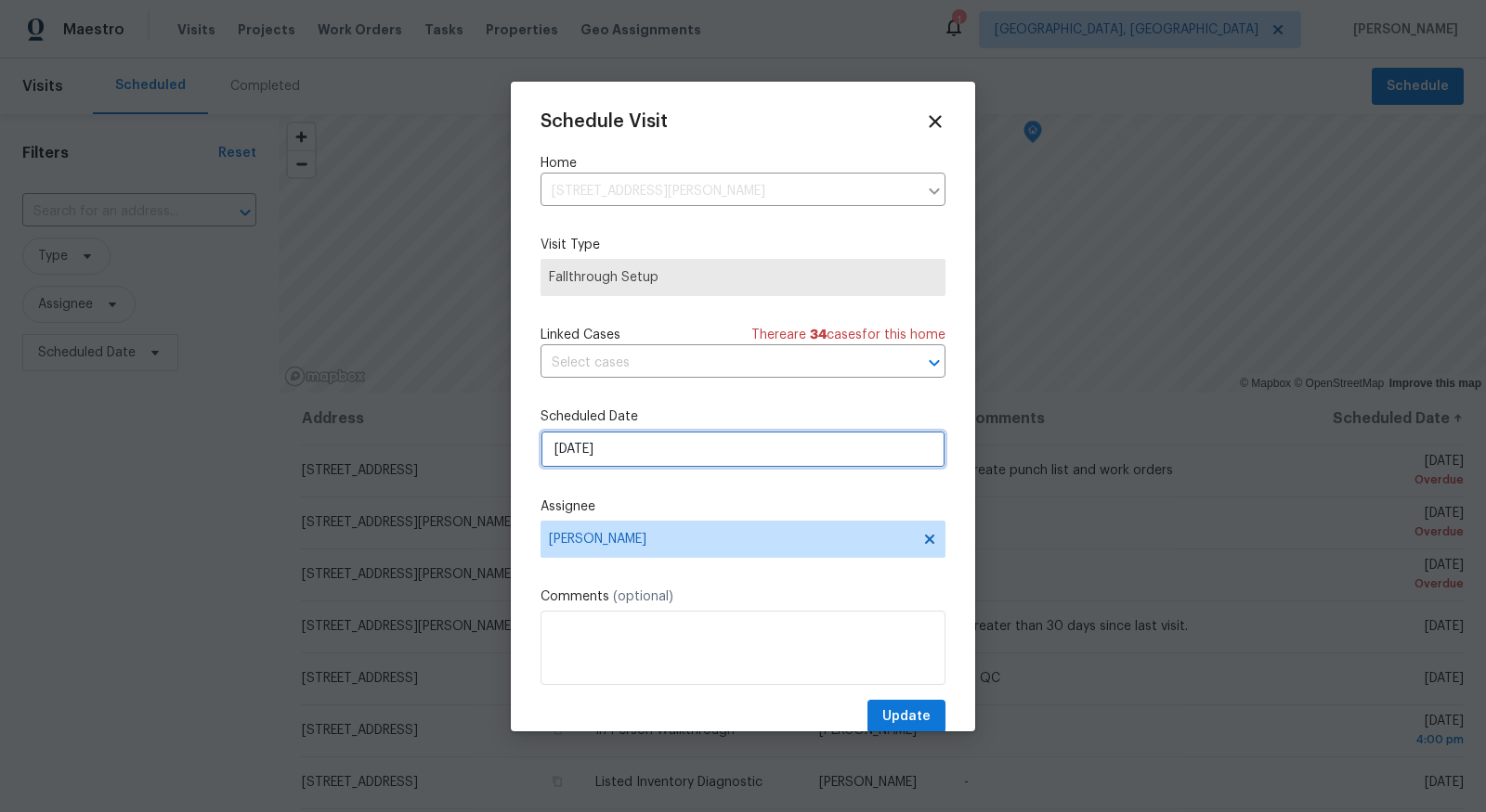
click at [736, 443] on input "8/12/2025" at bounding box center [742, 449] width 405 height 37
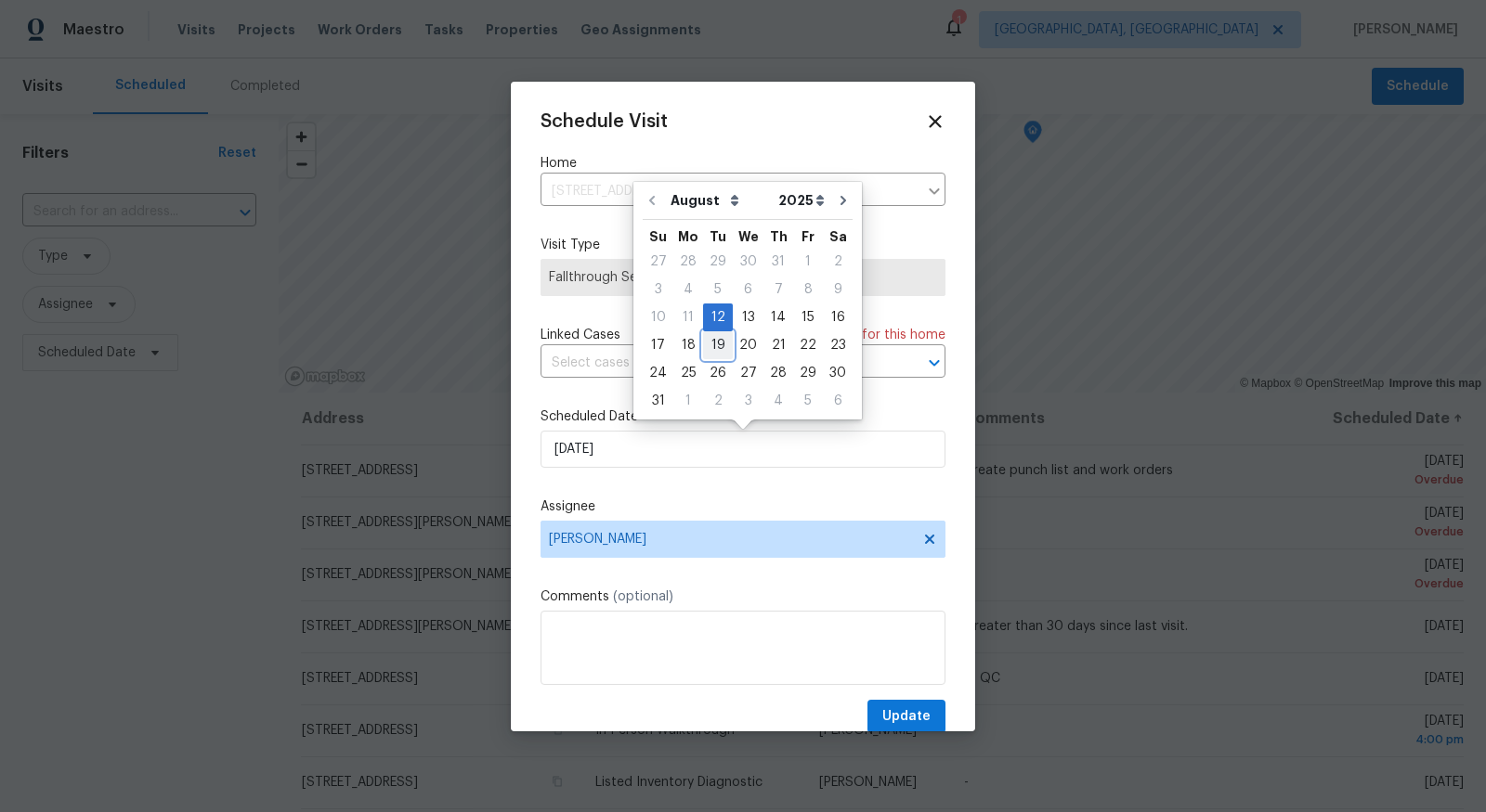
click at [709, 346] on div "19" at bounding box center [717, 345] width 30 height 26
type input "8/19/2025"
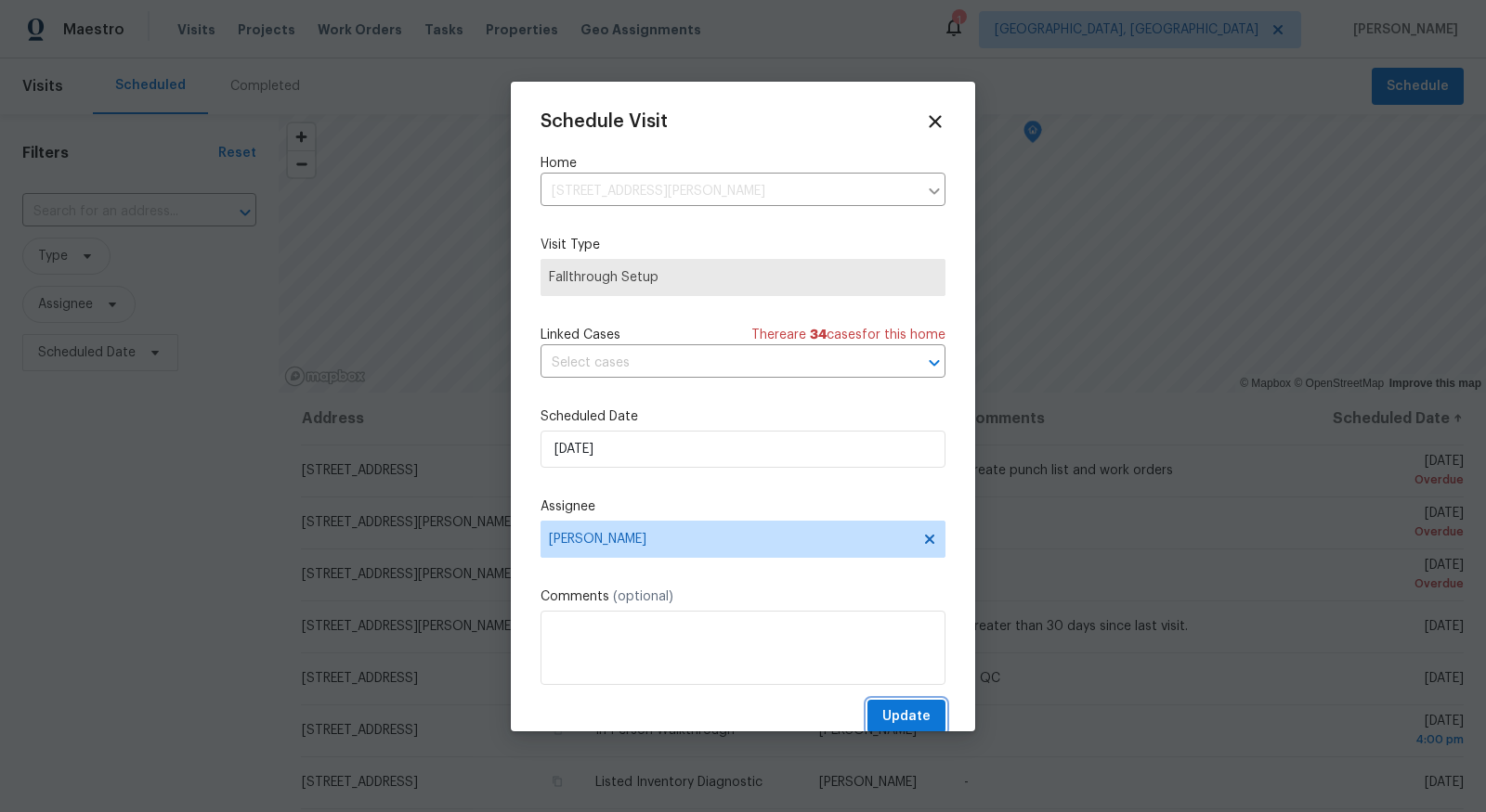
click at [904, 707] on span "Update" at bounding box center [906, 717] width 48 height 23
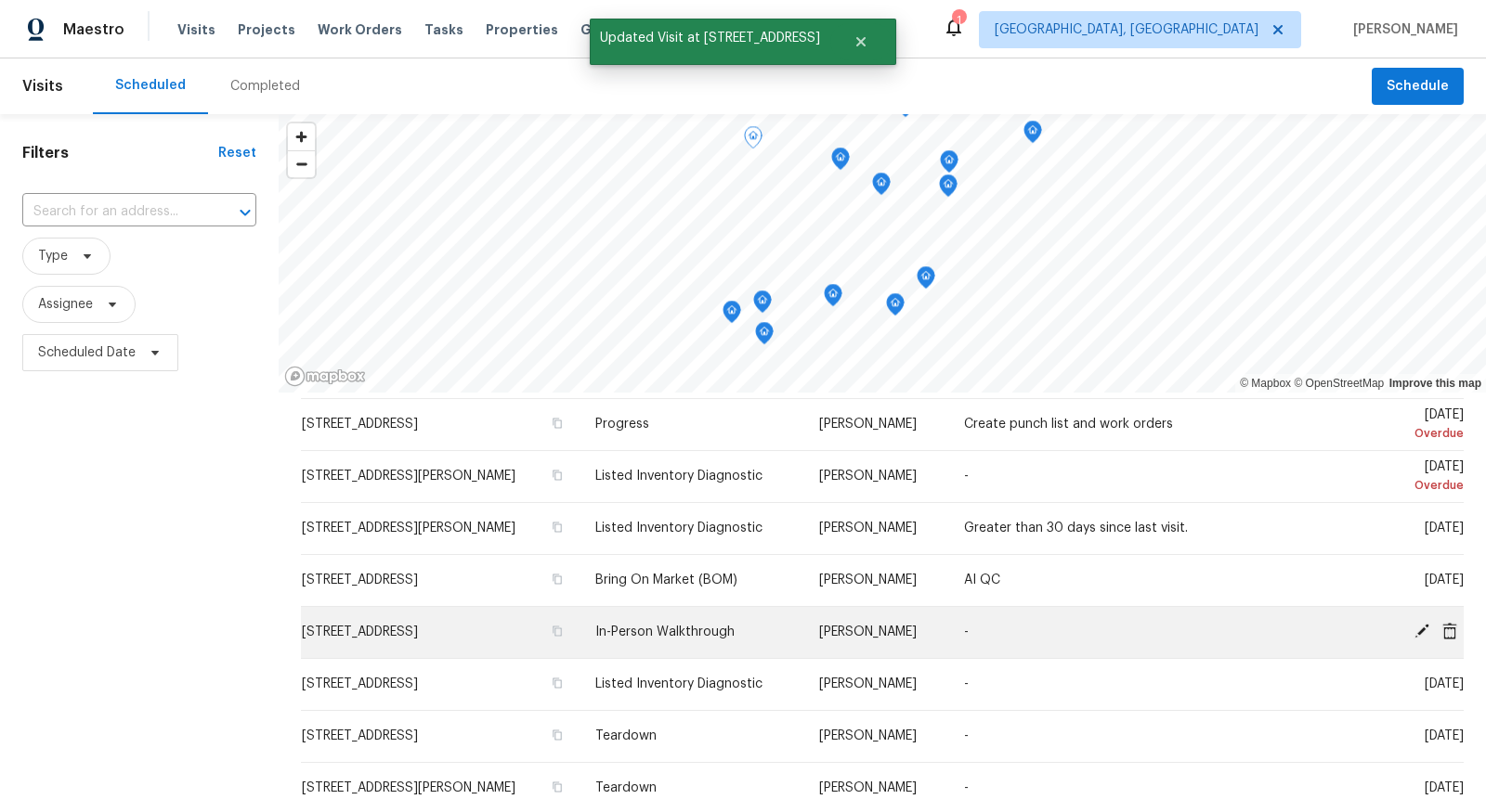
scroll to position [23, 0]
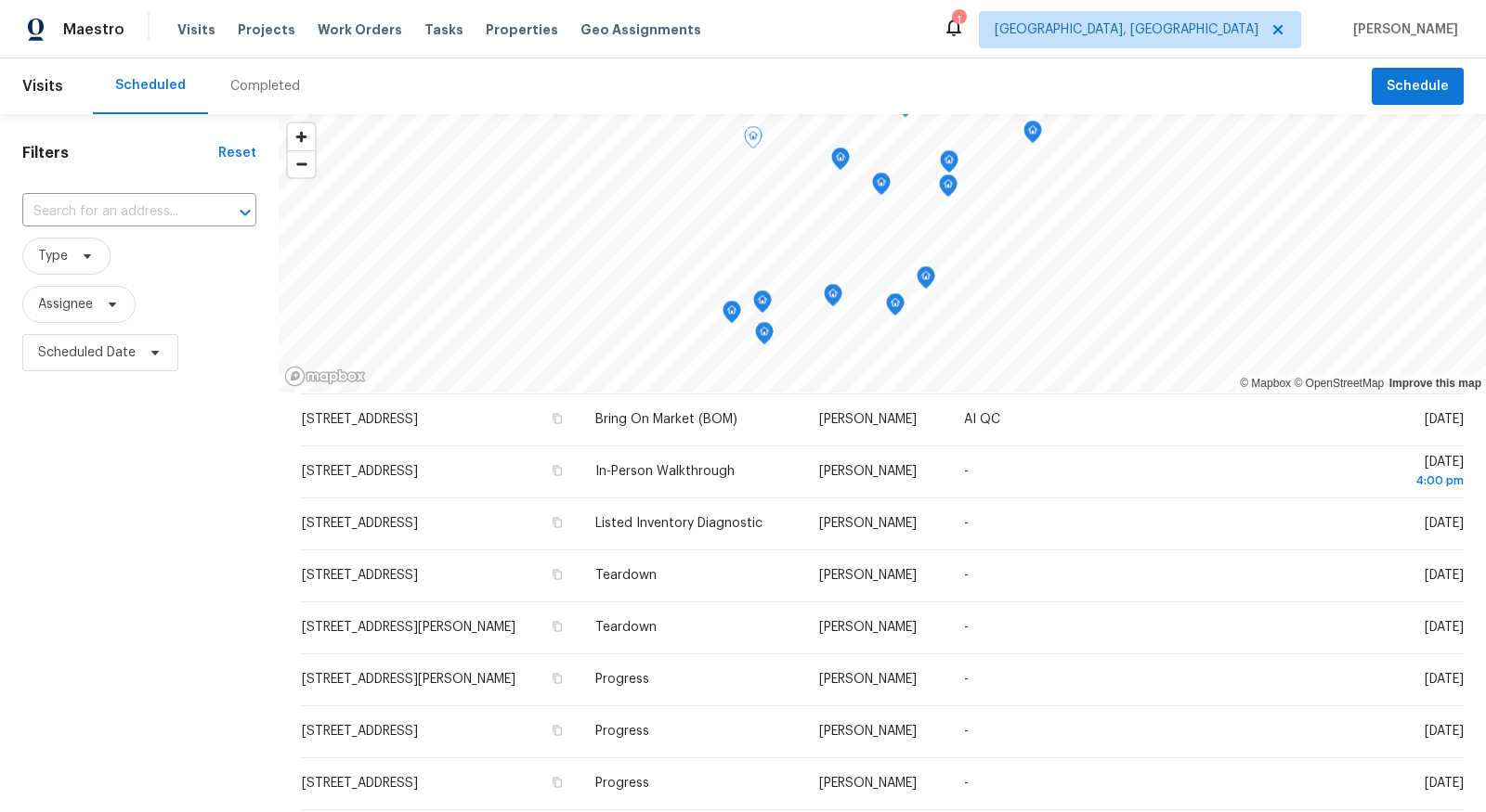
scroll to position [208, 0]
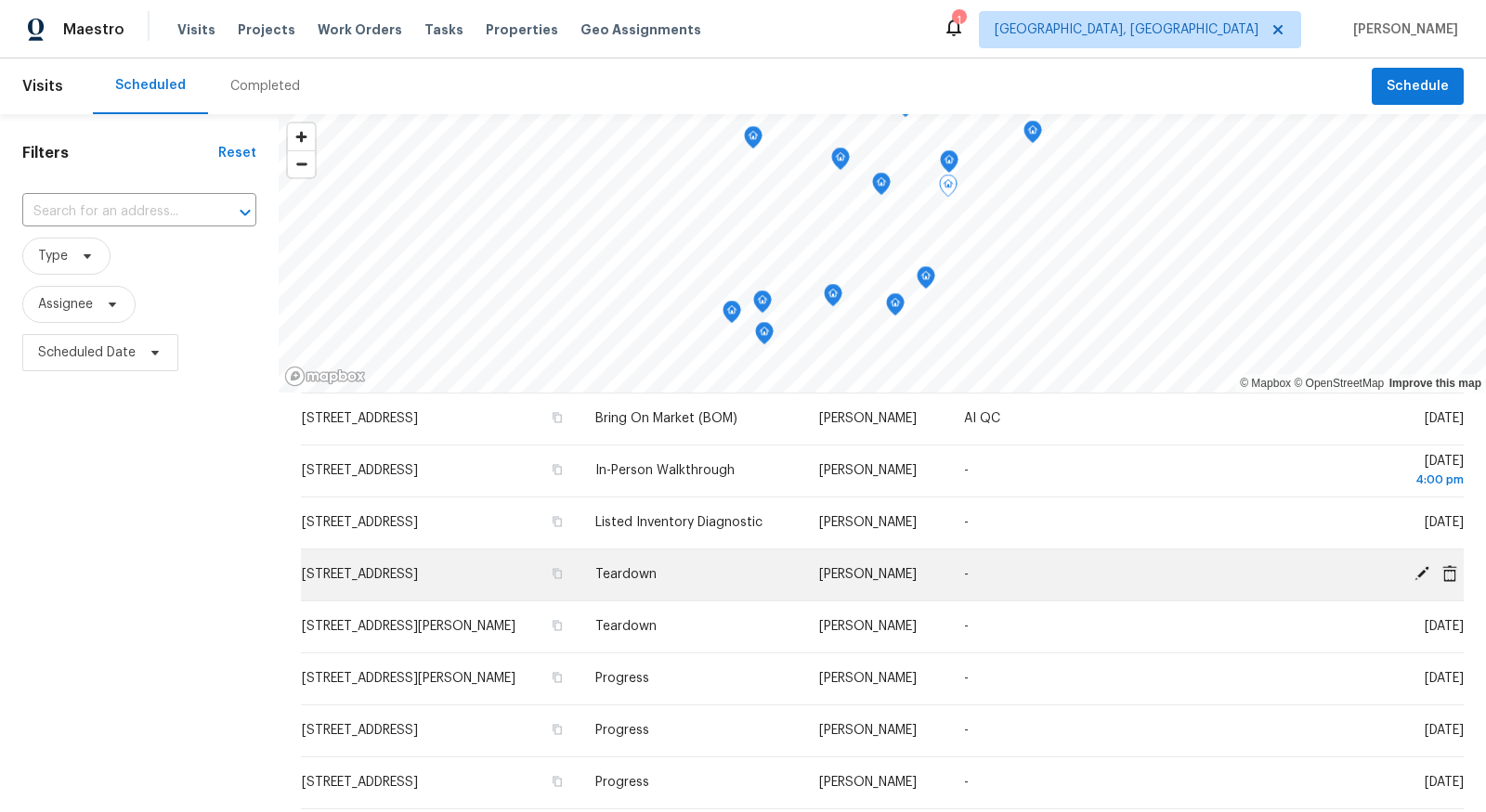
click at [1425, 565] on icon at bounding box center [1420, 573] width 16 height 16
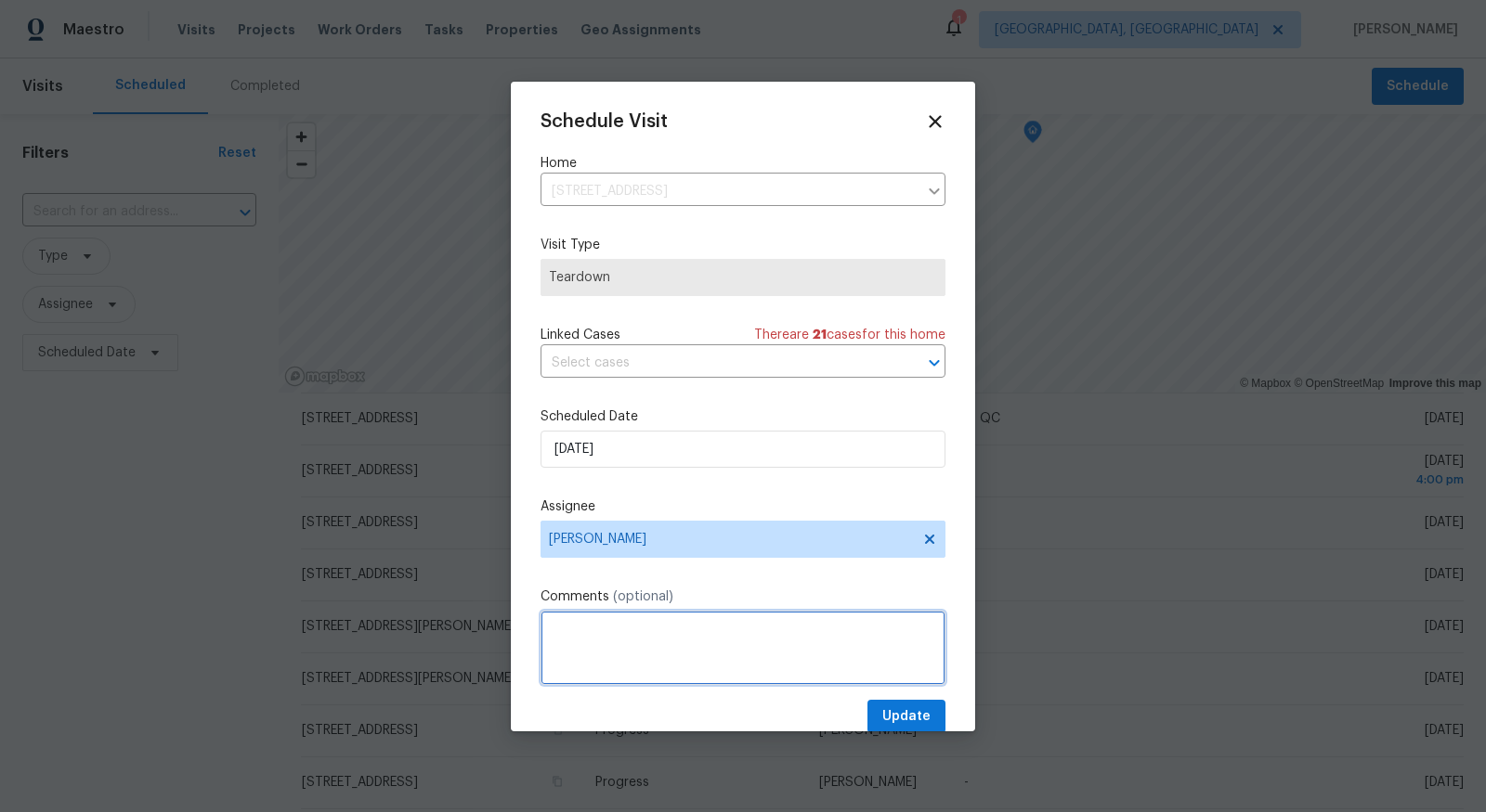
click at [707, 618] on textarea at bounding box center [742, 648] width 405 height 74
click at [585, 632] on textarea "BRN 8/15" at bounding box center [742, 648] width 405 height 74
click at [582, 632] on textarea "BRN 8/15" at bounding box center [742, 648] width 405 height 74
click at [585, 633] on textarea "BRN deadline 8/15" at bounding box center [742, 648] width 405 height 74
type textarea "BRN Deadline 8/15"
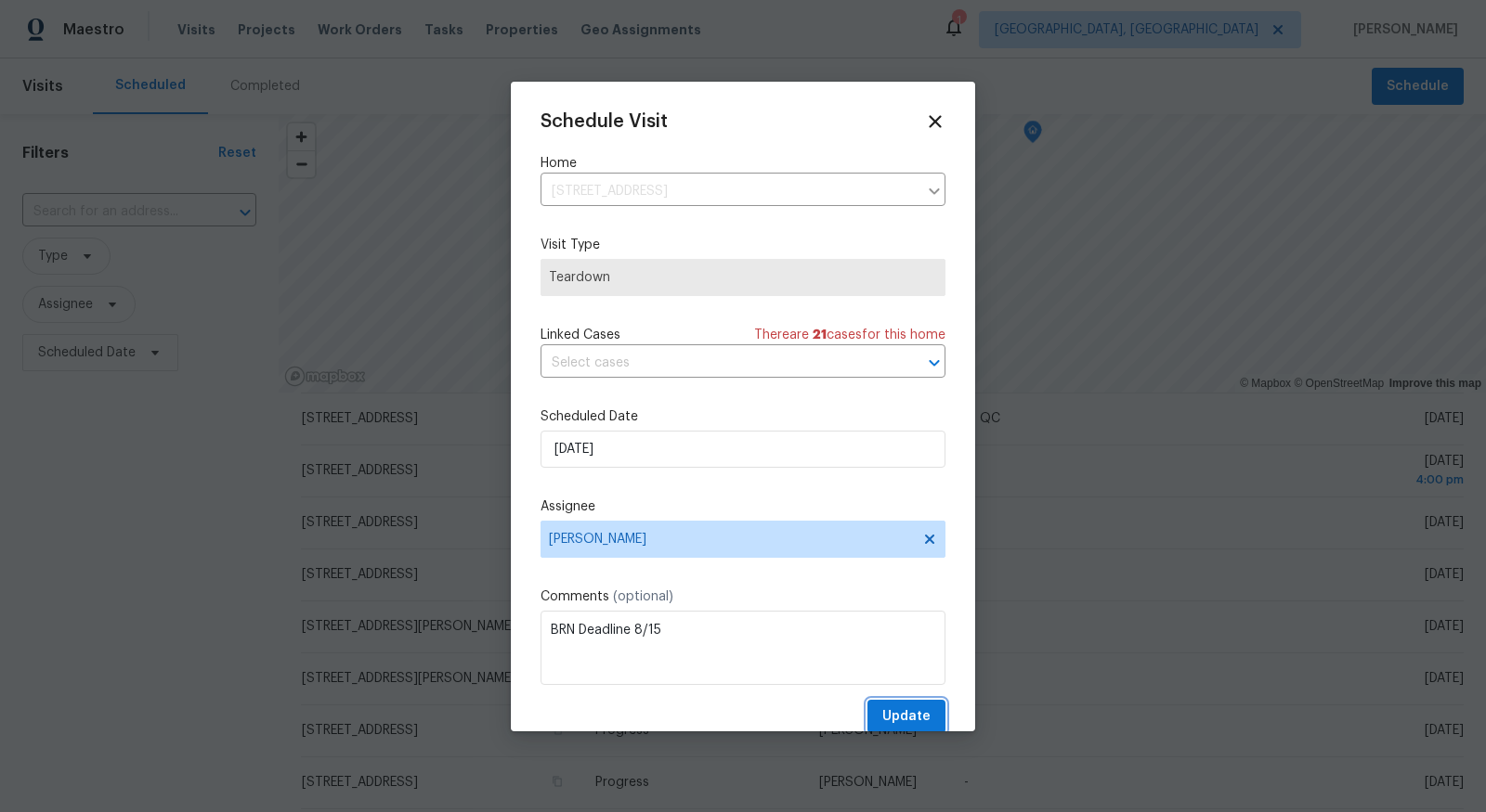
click at [904, 714] on span "Update" at bounding box center [906, 717] width 48 height 23
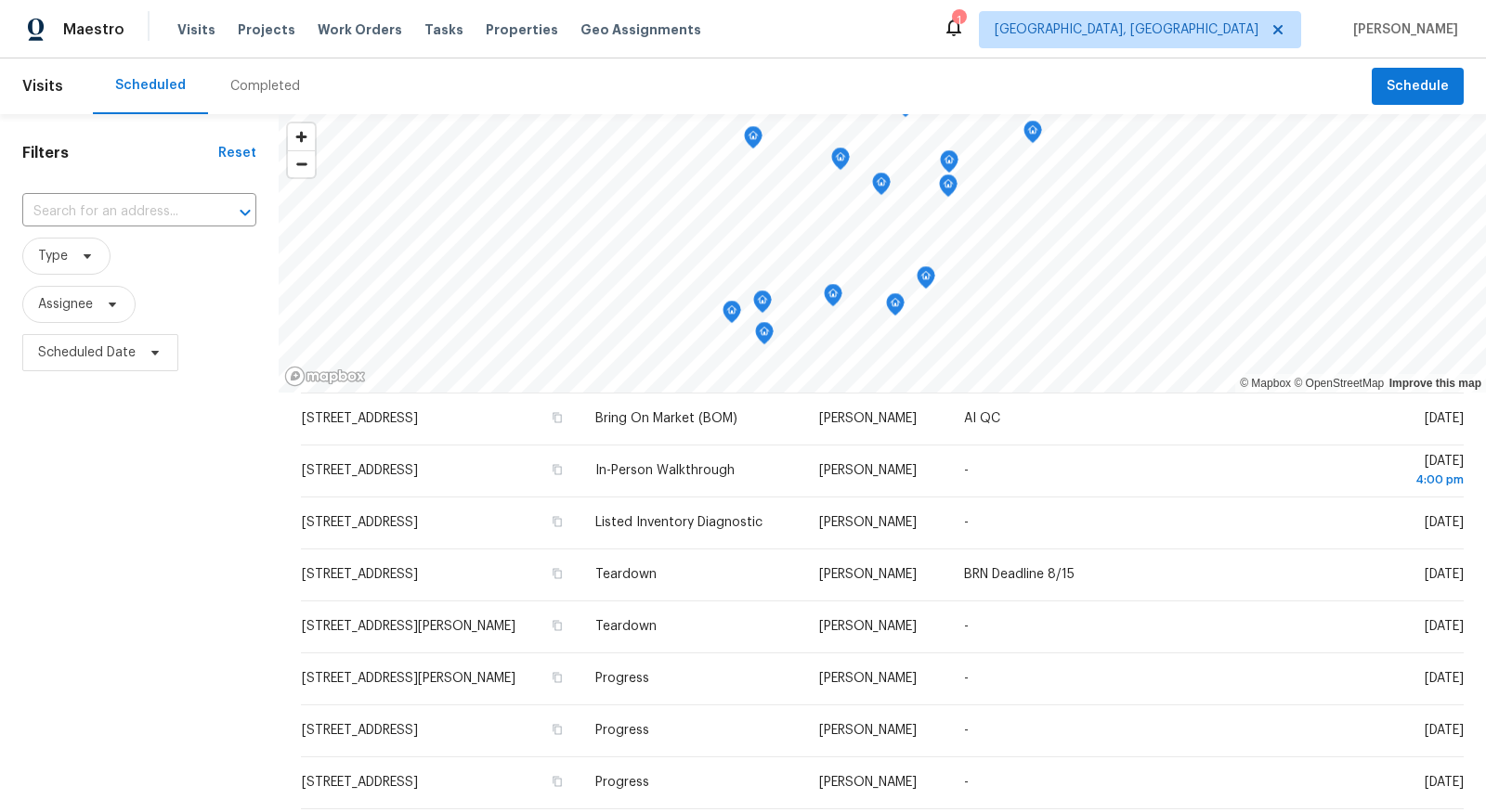
scroll to position [156, 0]
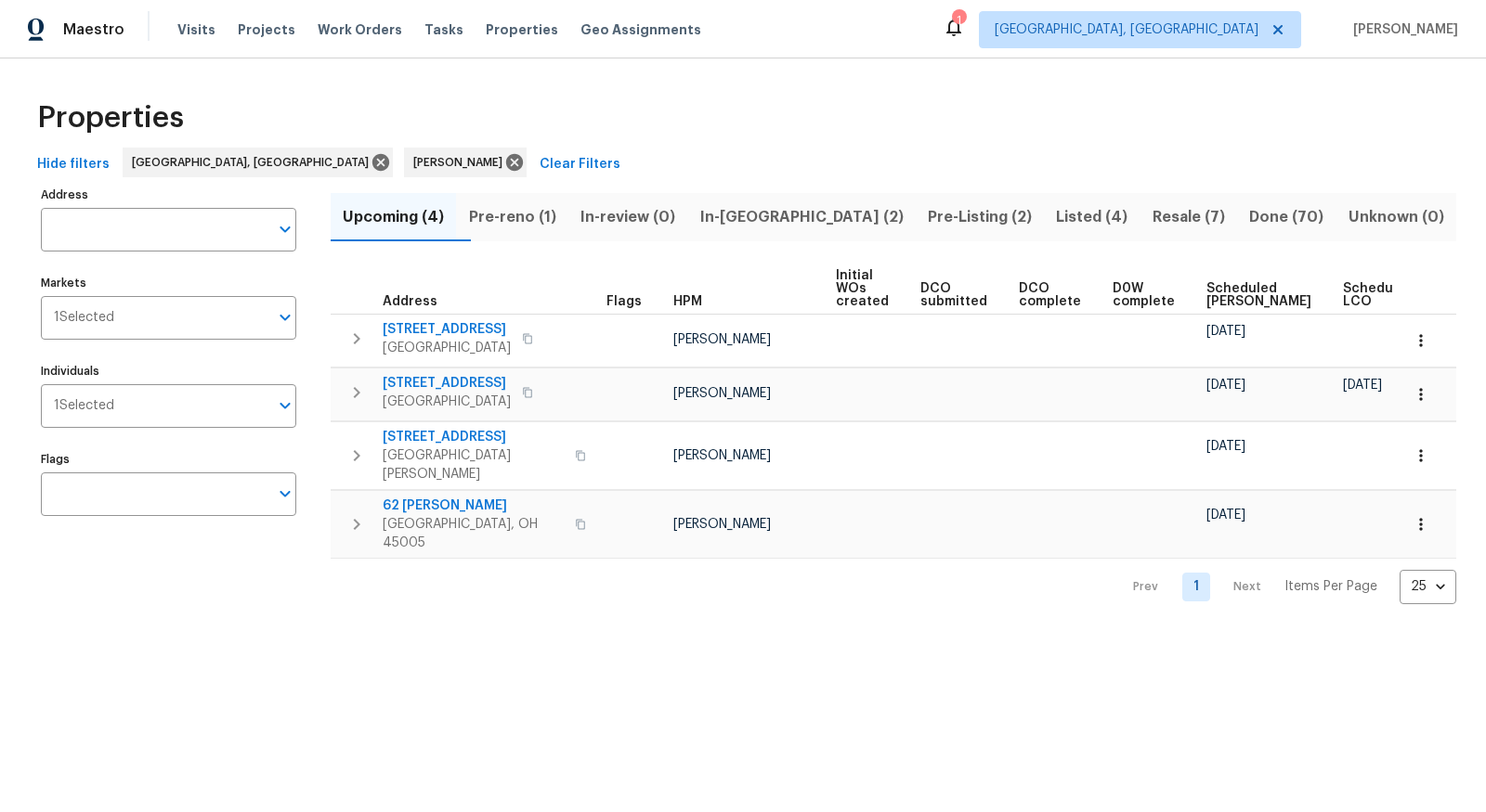
click at [1152, 211] on span "Resale (7)" at bounding box center [1188, 217] width 74 height 26
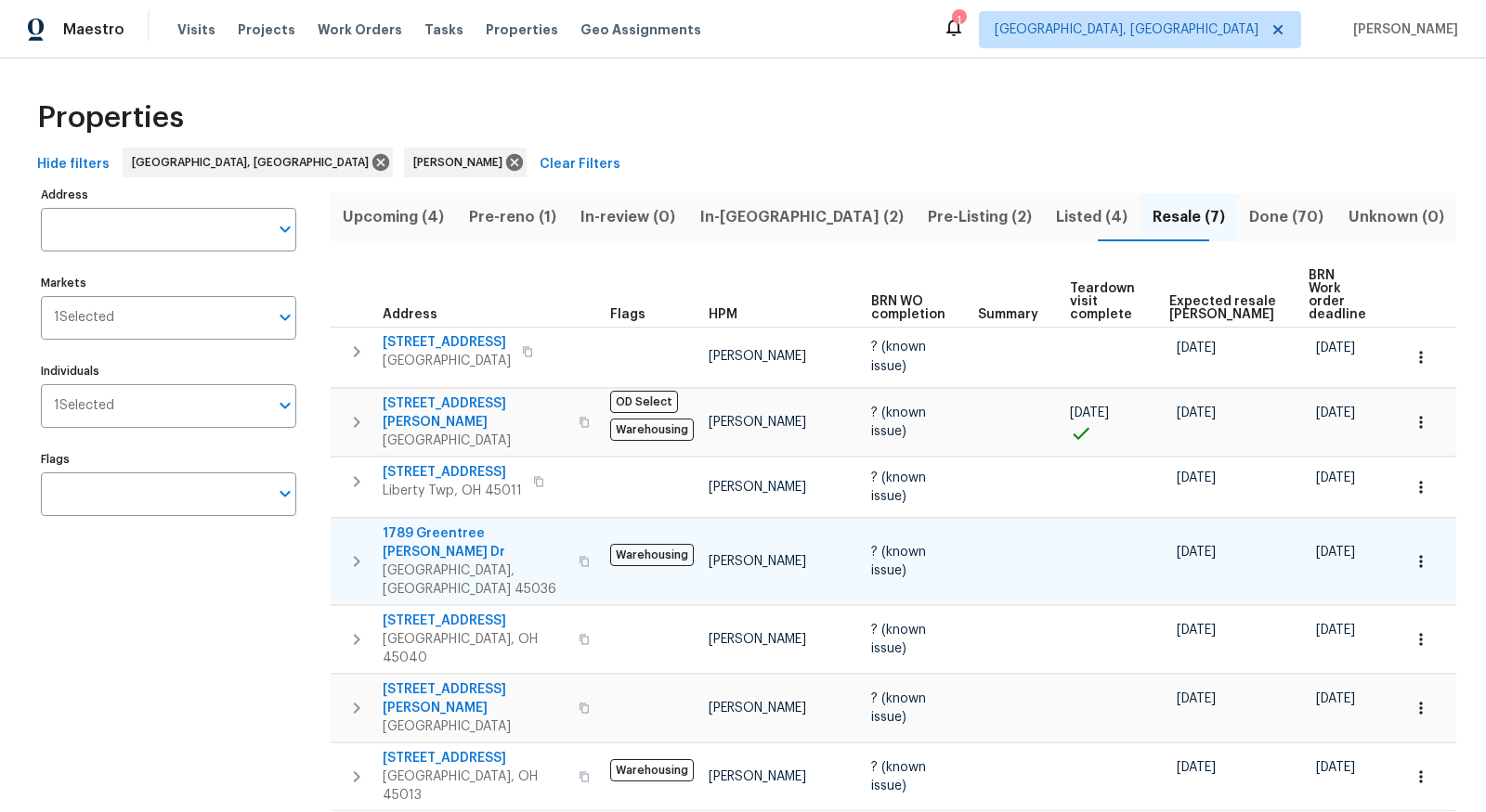
click at [1422, 553] on icon "button" at bounding box center [1420, 561] width 18 height 18
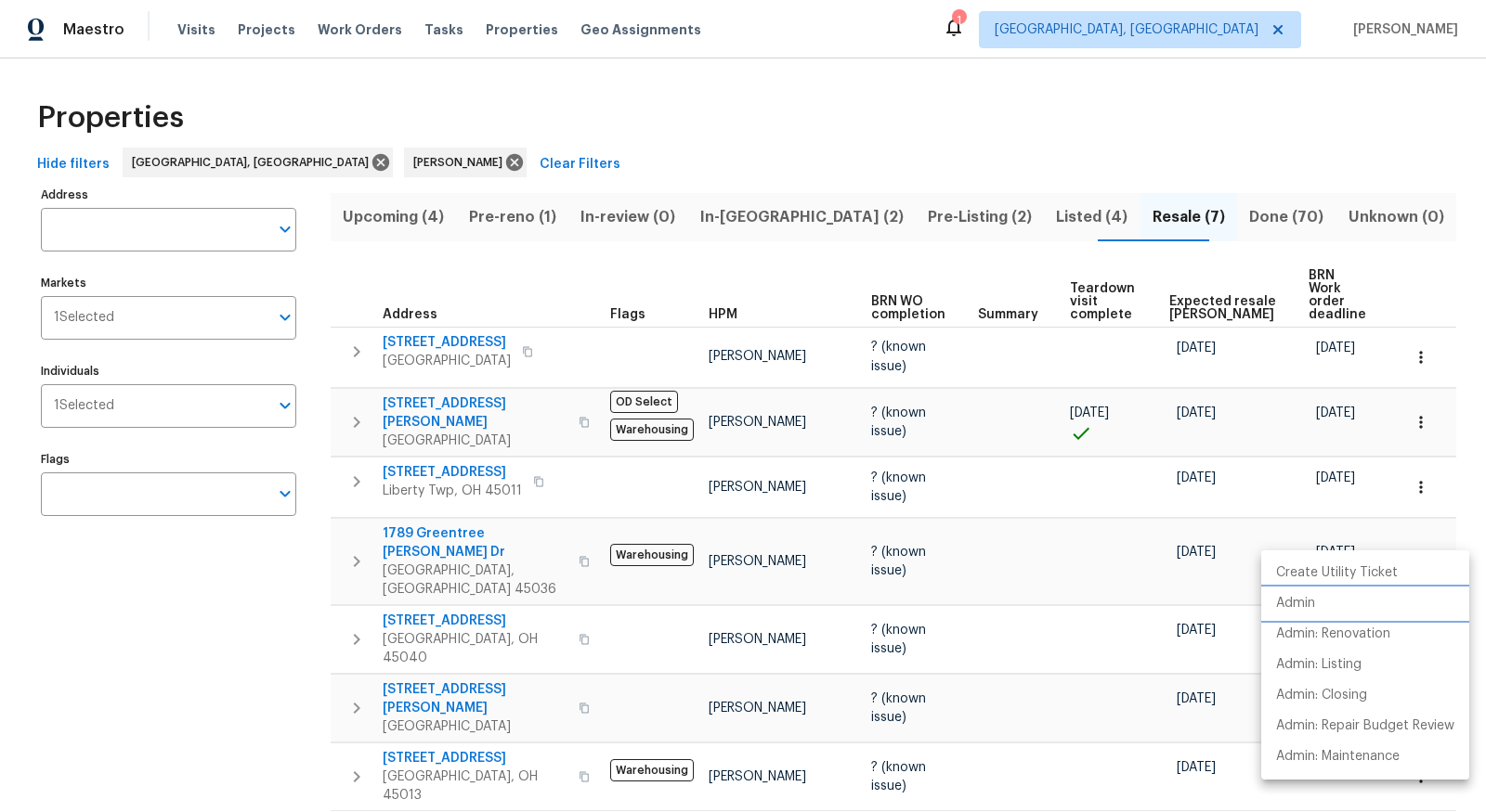
click at [1319, 604] on li "Admin" at bounding box center [1365, 603] width 208 height 31
click at [95, 652] on div at bounding box center [743, 406] width 1486 height 812
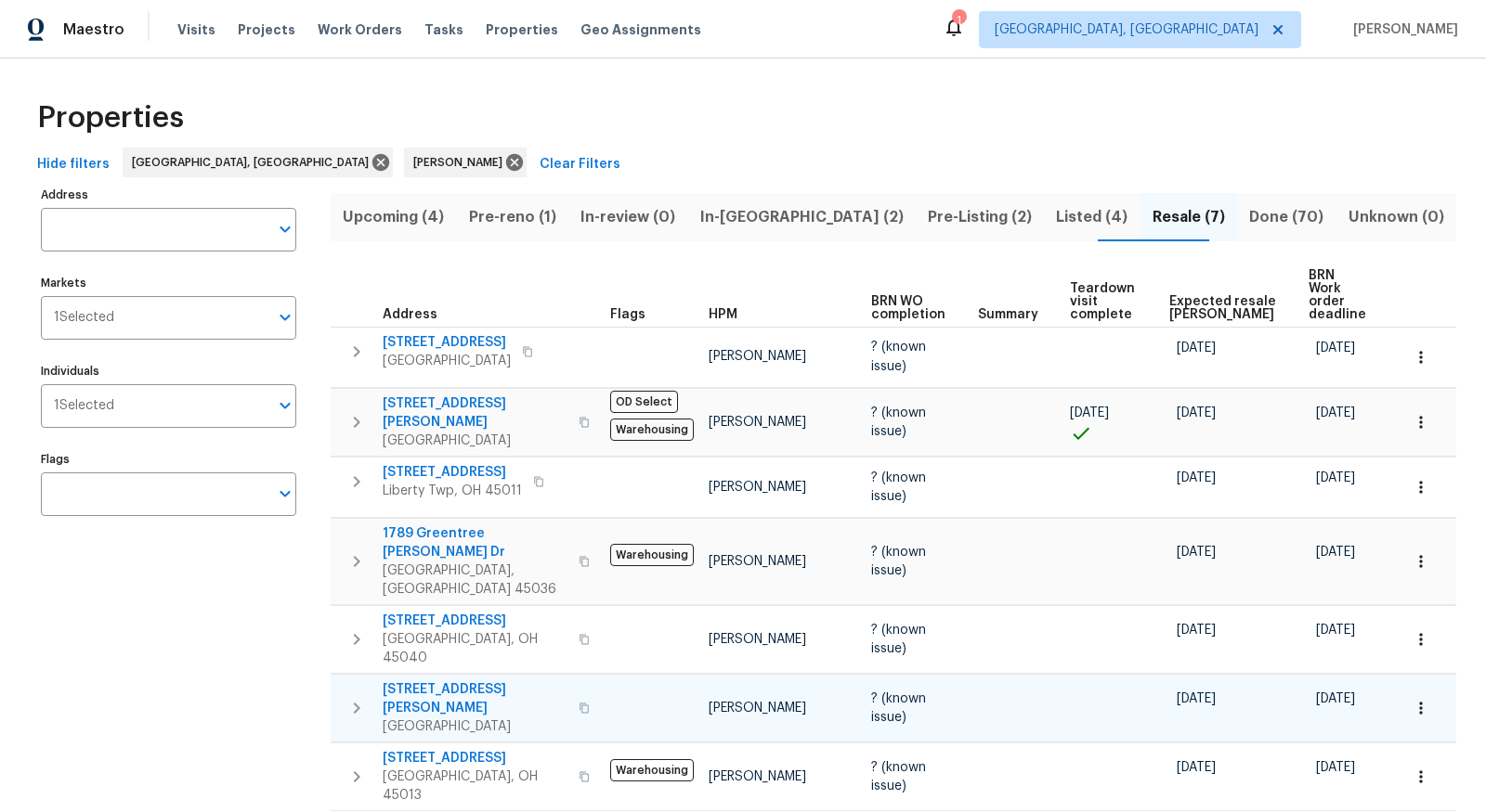
click at [1423, 699] on icon "button" at bounding box center [1420, 707] width 18 height 18
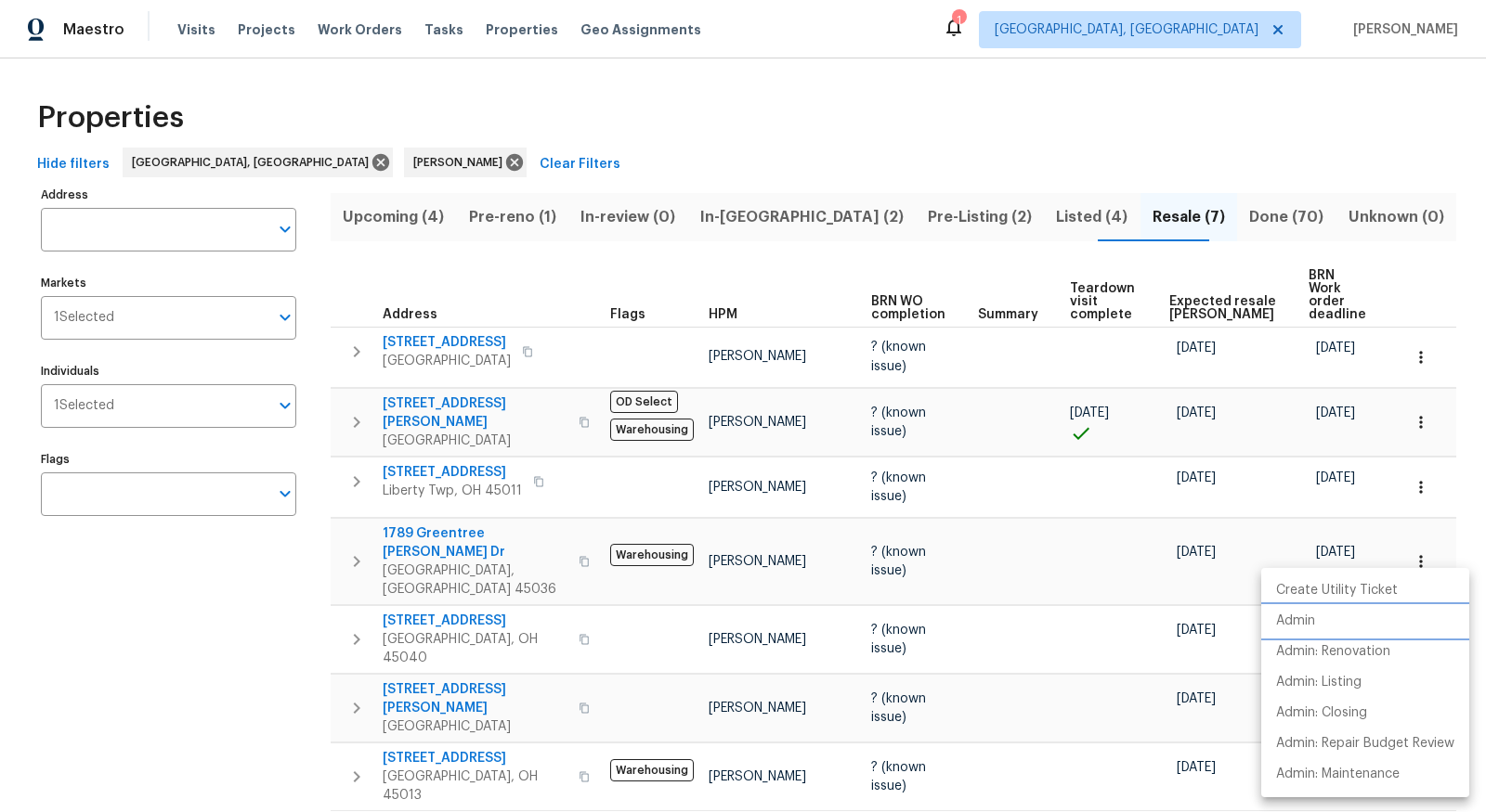
click at [1389, 631] on li "Admin" at bounding box center [1365, 622] width 208 height 31
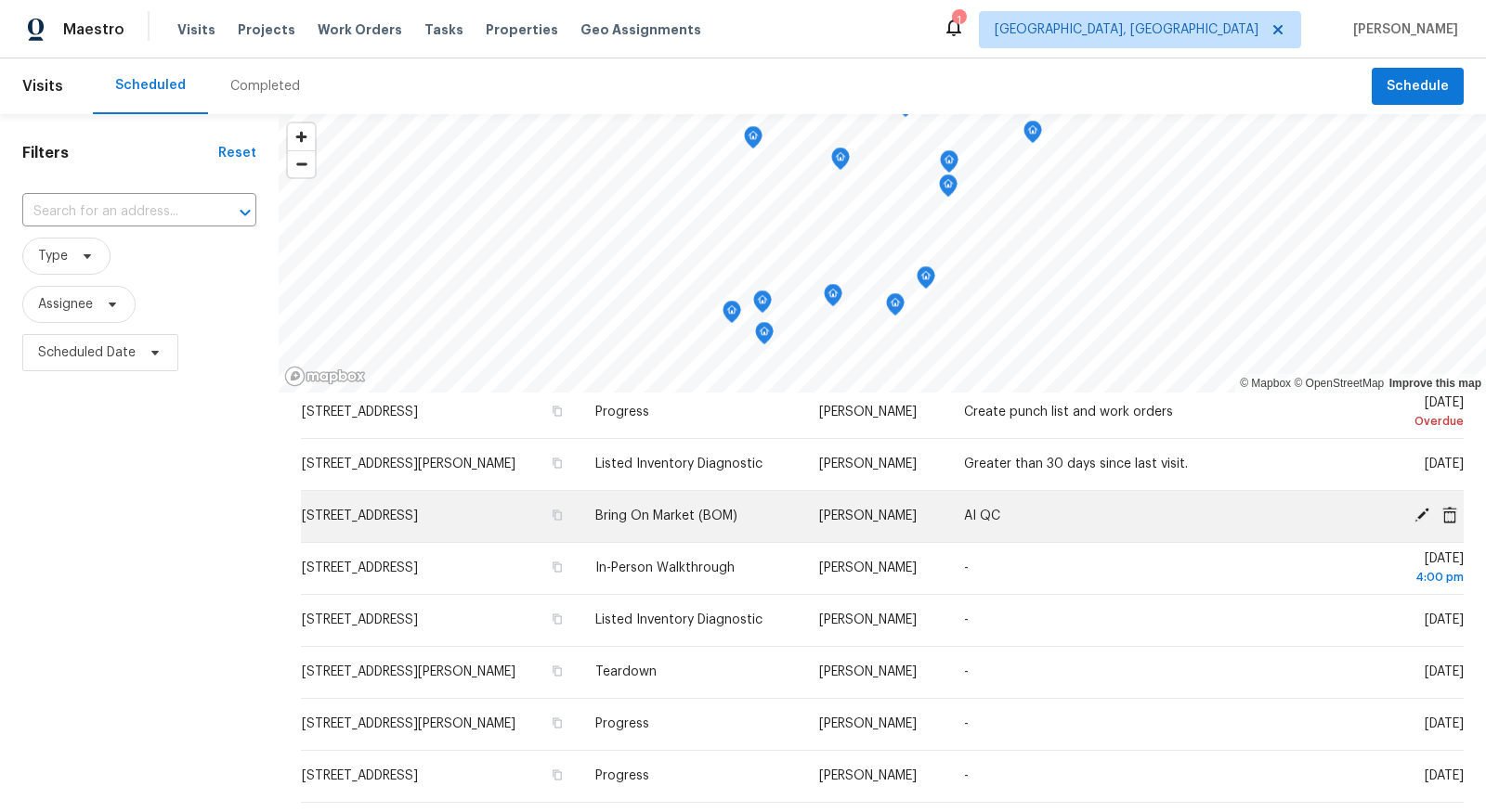
scroll to position [84, 0]
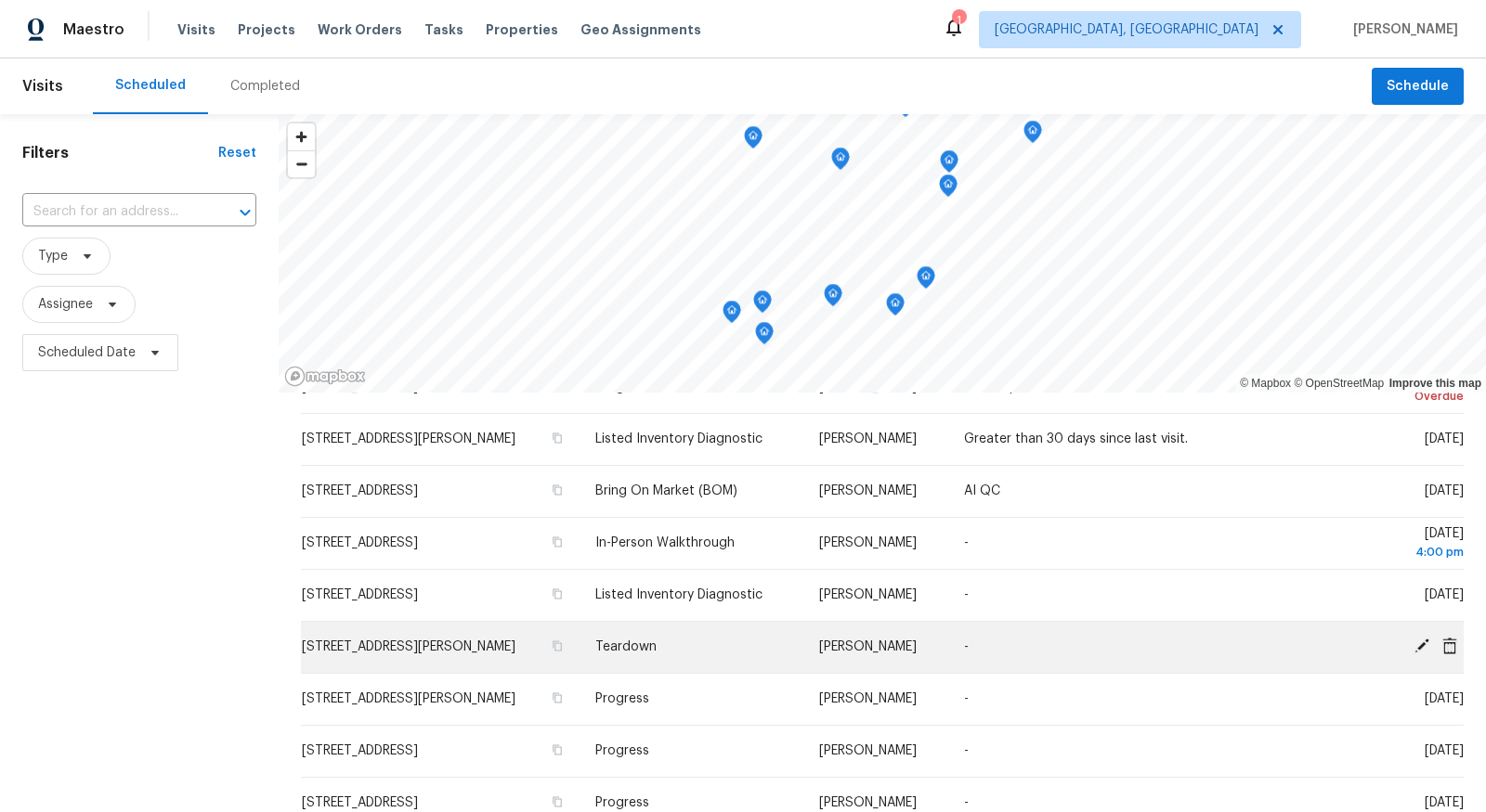
click at [1424, 645] on icon at bounding box center [1420, 646] width 16 height 16
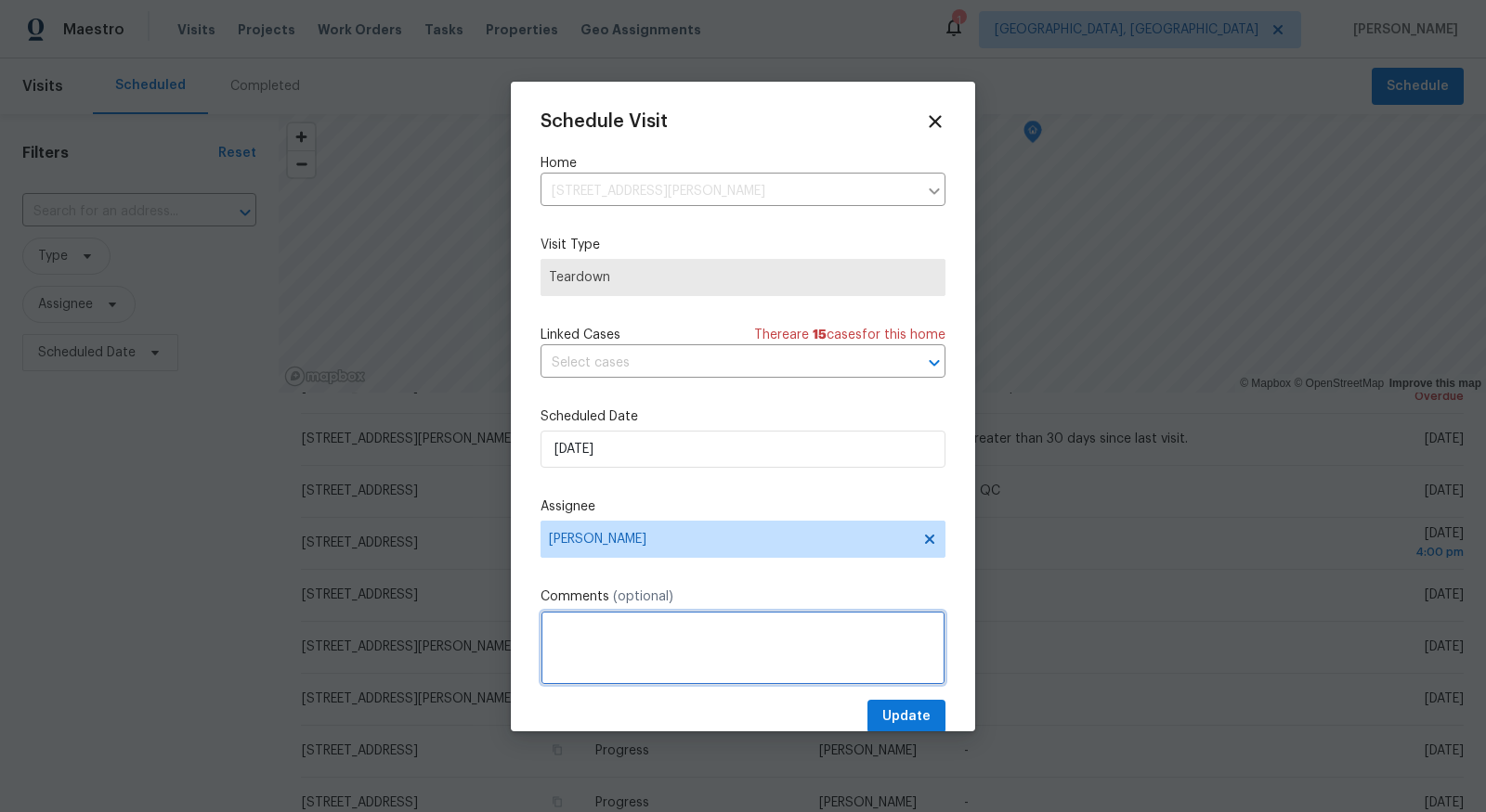
click at [727, 648] on textarea at bounding box center [742, 648] width 405 height 74
type textarea "D"
type textarea "BRN Deadline 8/15"
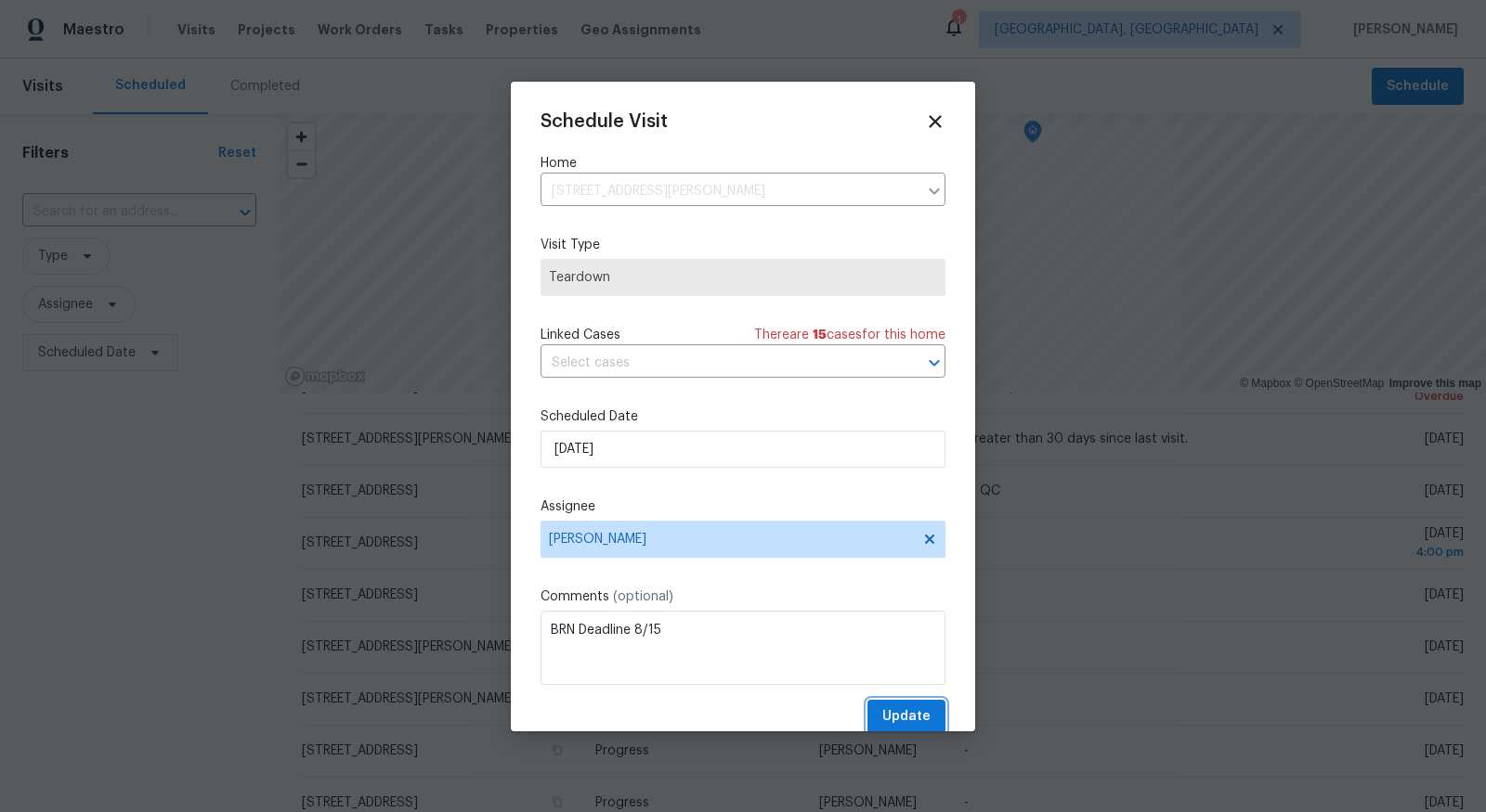
click at [904, 716] on span "Update" at bounding box center [906, 717] width 48 height 23
